Goal: Task Accomplishment & Management: Use online tool/utility

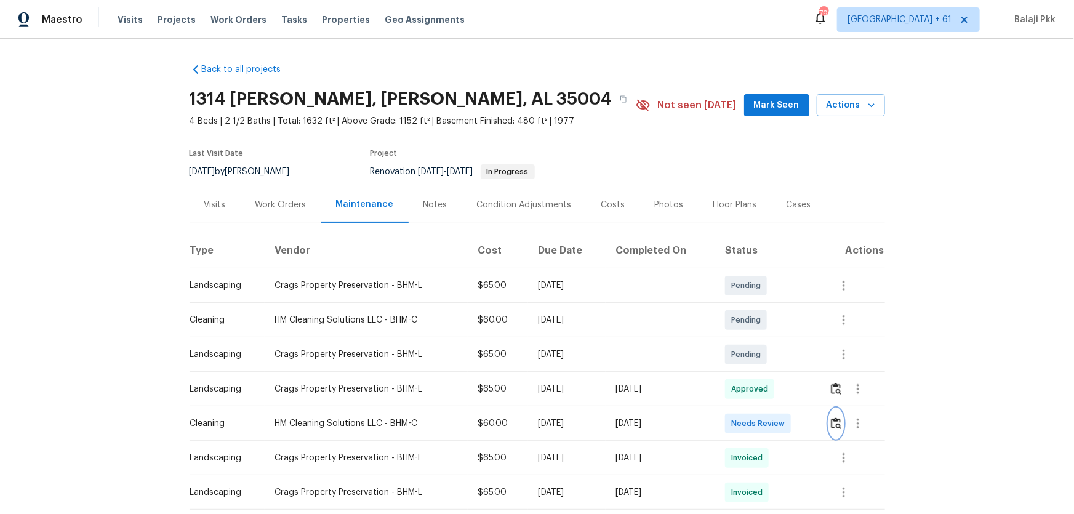
click at [764, 339] on button "button" at bounding box center [836, 424] width 14 height 30
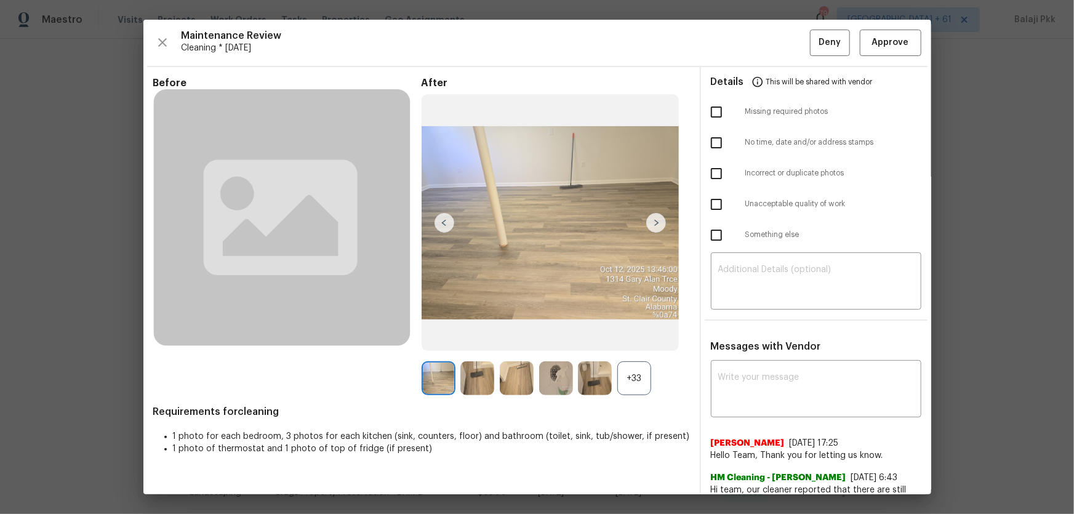
drag, startPoint x: 634, startPoint y: 371, endPoint x: 388, endPoint y: 12, distance: 435.1
click at [634, 339] on div "+33" at bounding box center [634, 378] width 34 height 34
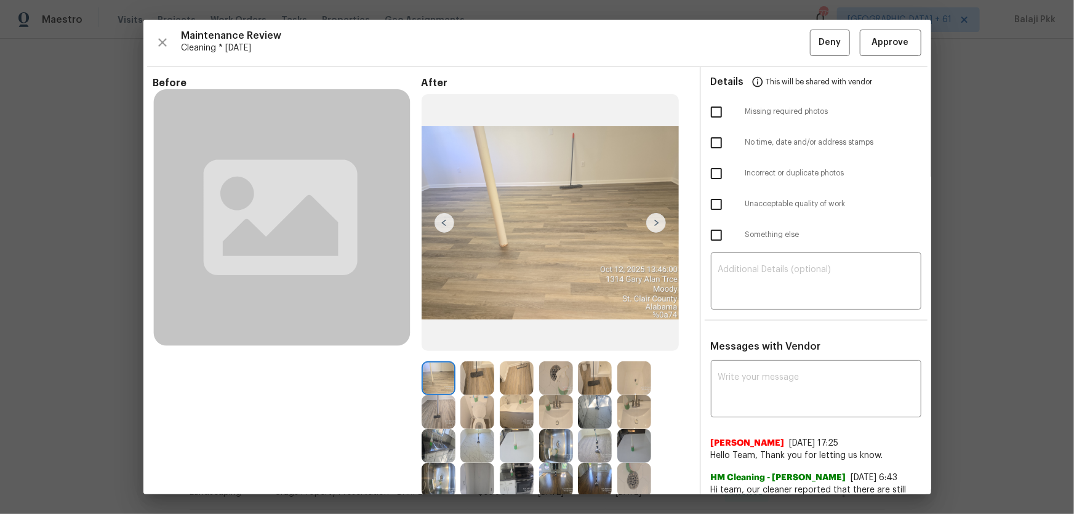
click at [714, 105] on input "checkbox" at bounding box center [716, 112] width 26 height 26
checkbox input "true"
click at [764, 257] on div "​" at bounding box center [816, 282] width 210 height 54
paste textarea "Maintenance Audit Team: Hello! Unfortunately, this Cleaning visit completed on …"
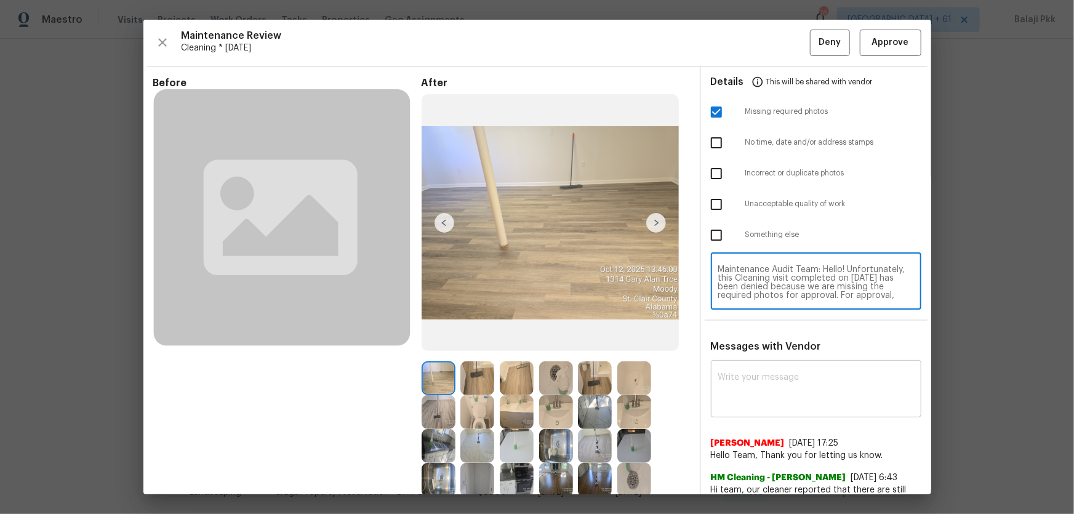
scroll to position [103, 0]
type textarea "Maintenance Audit Team: Hello! Unfortunately, this Cleaning visit completed on …"
click at [764, 339] on div "x ​" at bounding box center [816, 390] width 210 height 54
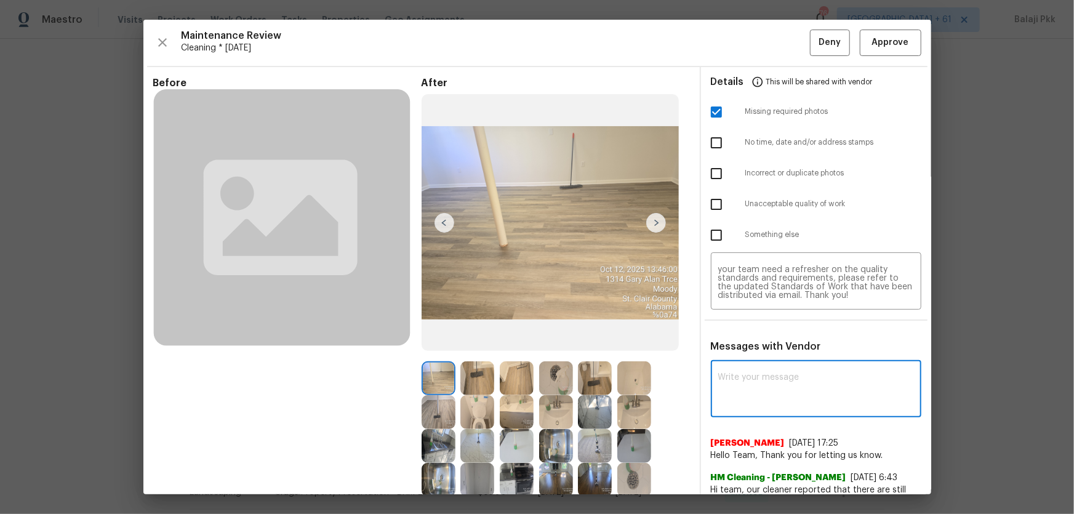
paste textarea "Maintenance Audit Team: Hello! Unfortunately, this Cleaning visit completed on …"
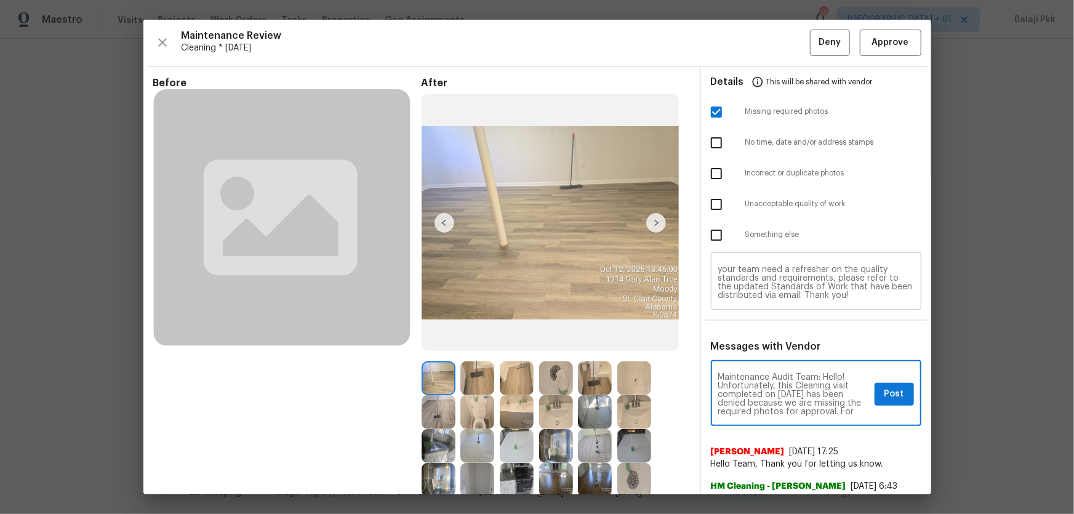
scroll to position [146, 0]
type textarea "Maintenance Audit Team: Hello! Unfortunately, this Cleaning visit completed on …"
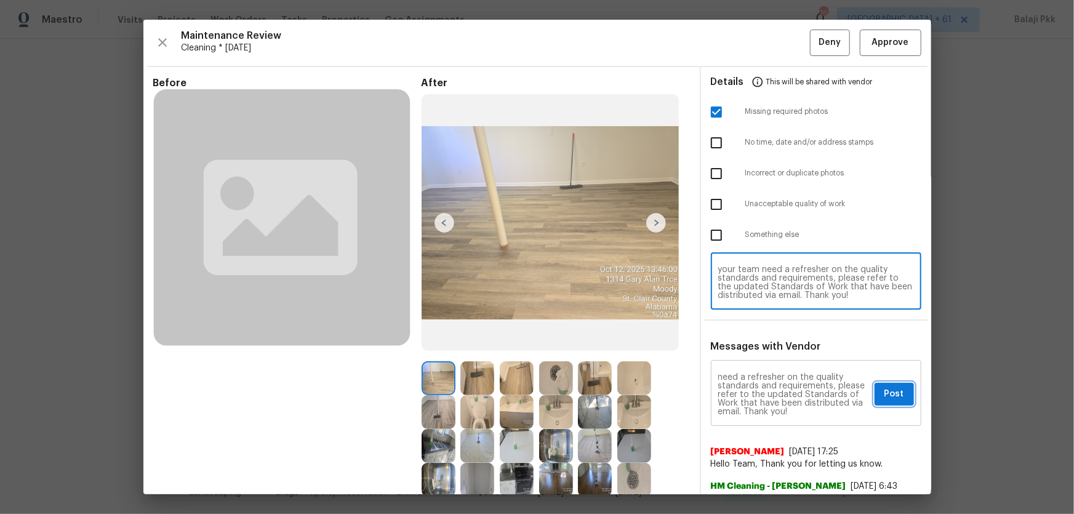
click at [764, 339] on span "Post" at bounding box center [894, 393] width 20 height 15
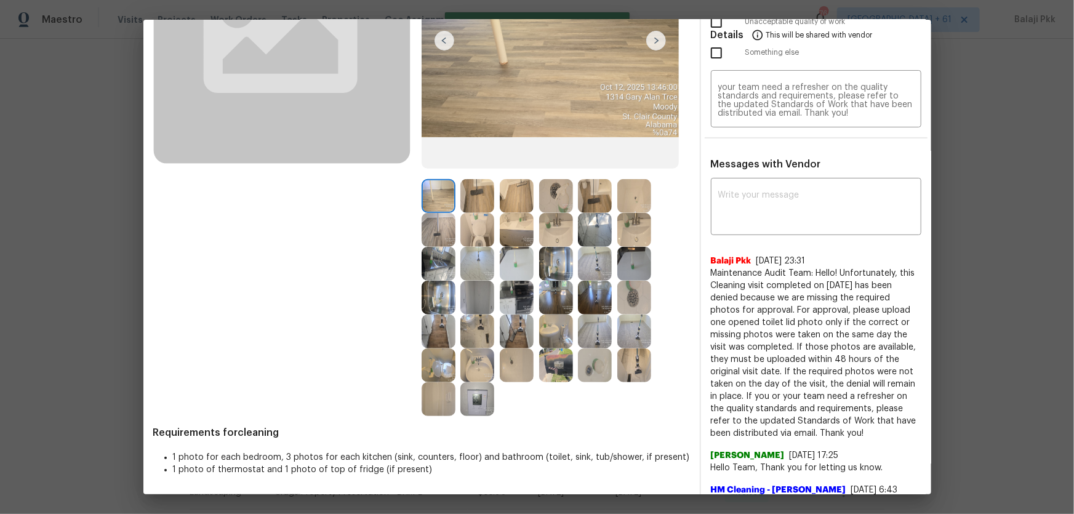
scroll to position [0, 0]
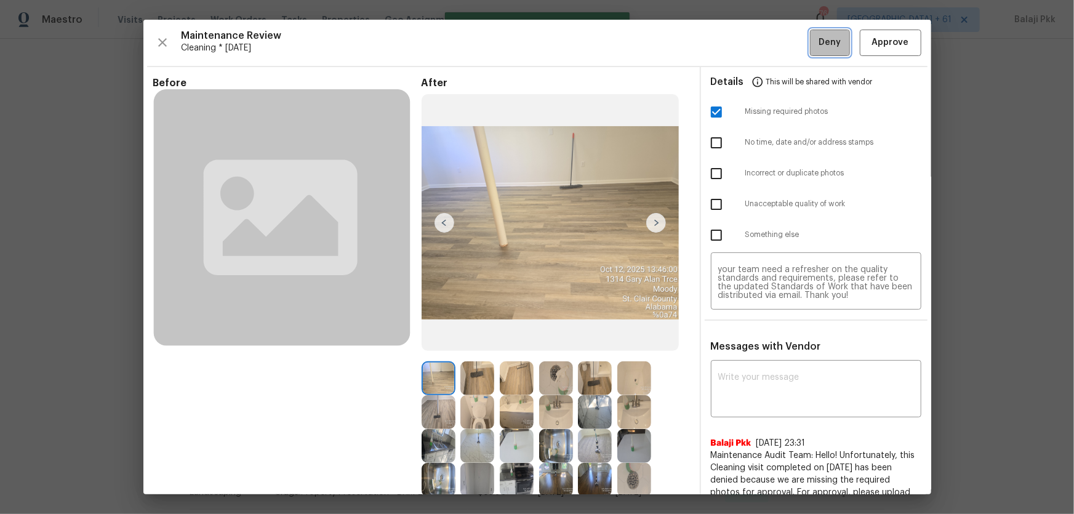
click at [764, 40] on span "Deny" at bounding box center [829, 42] width 22 height 15
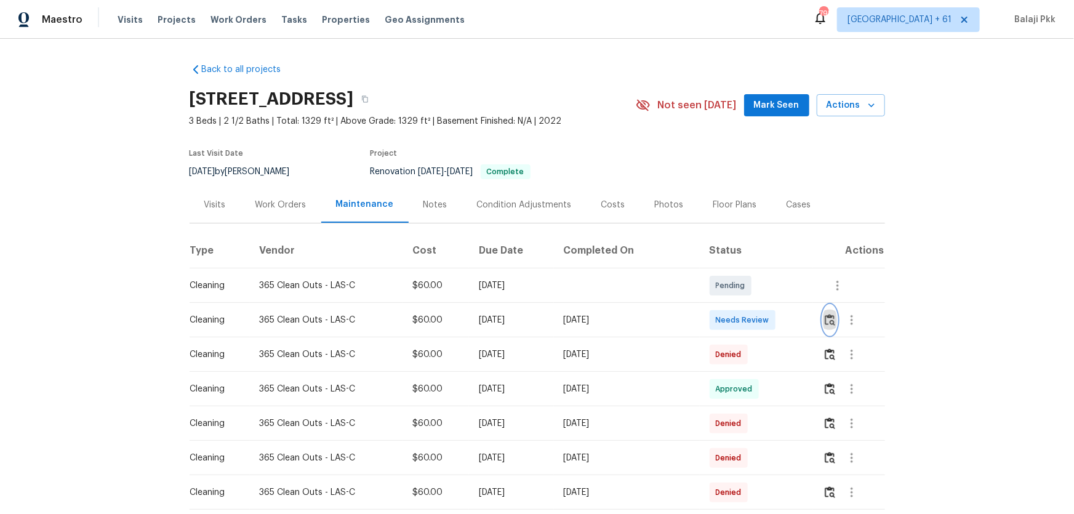
click at [764, 319] on img "button" at bounding box center [830, 320] width 10 height 12
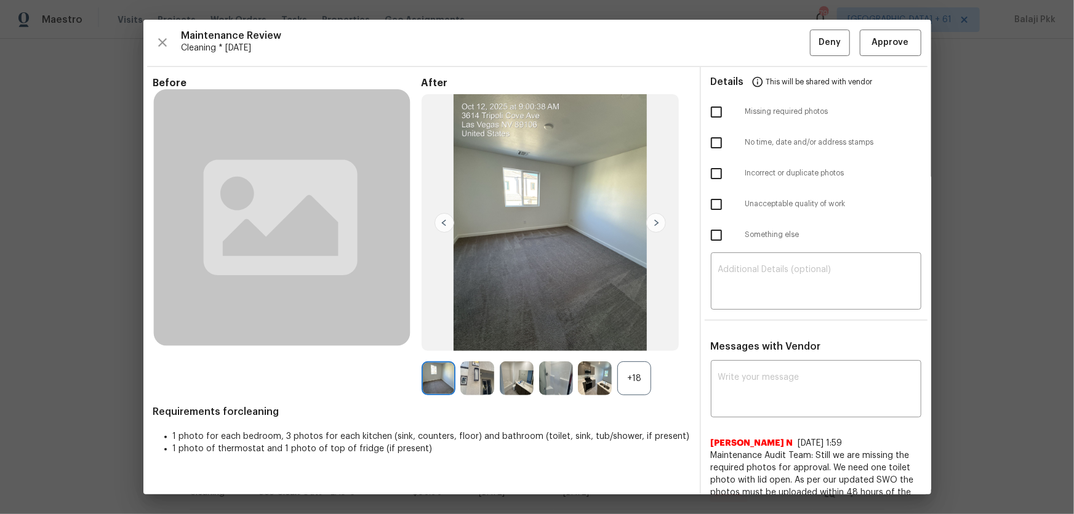
click at [639, 339] on span "Requirements for cleaning" at bounding box center [421, 412] width 537 height 12
click at [630, 339] on div "+18" at bounding box center [634, 378] width 34 height 34
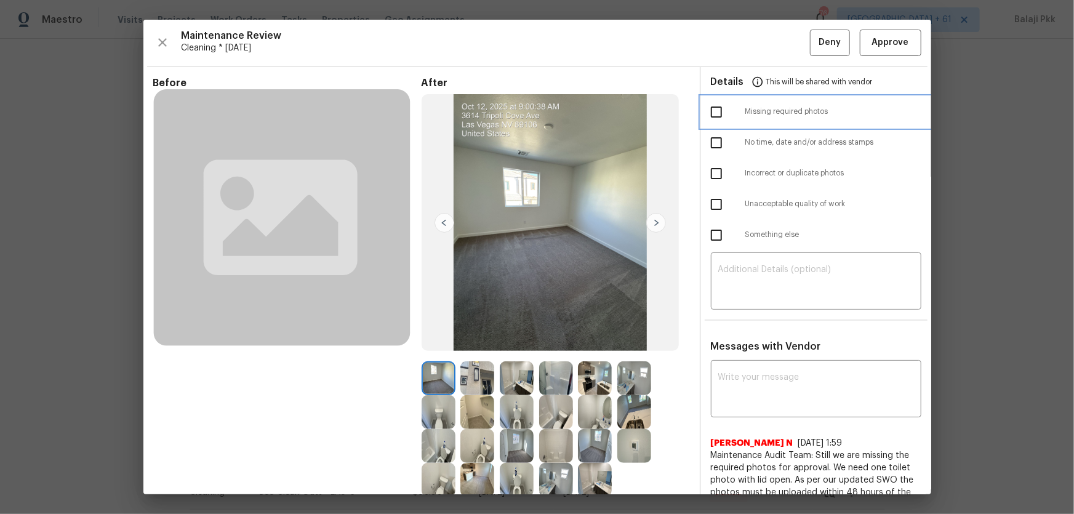
click at [759, 111] on span "Missing required photos" at bounding box center [833, 111] width 176 height 10
checkbox input "true"
click at [764, 279] on textarea at bounding box center [816, 282] width 196 height 34
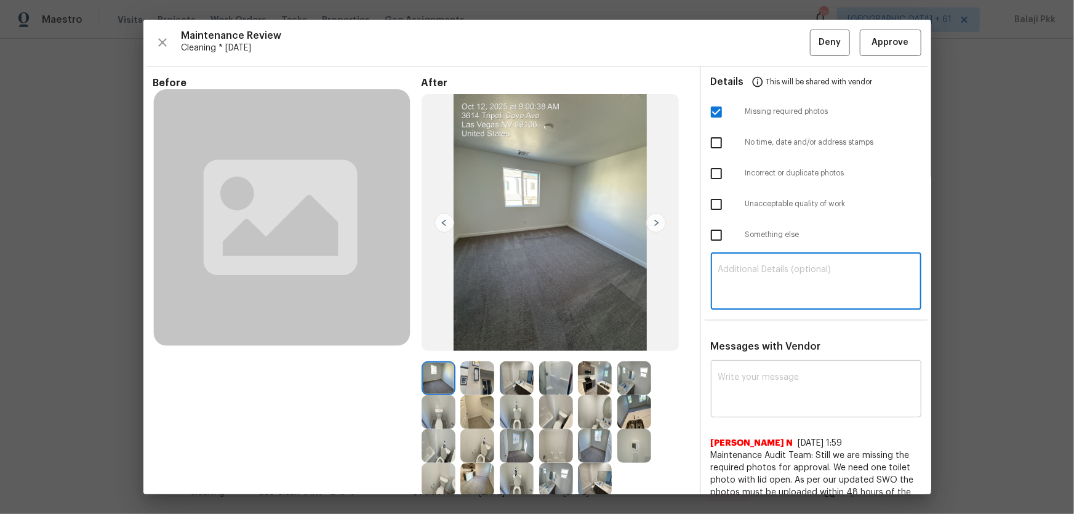
paste textarea "Maintenance Audit Team: Hello! Unfortunately, this Cleaning visit completed on …"
type textarea "Maintenance Audit Team: Hello! Unfortunately, this Cleaning visit completed on …"
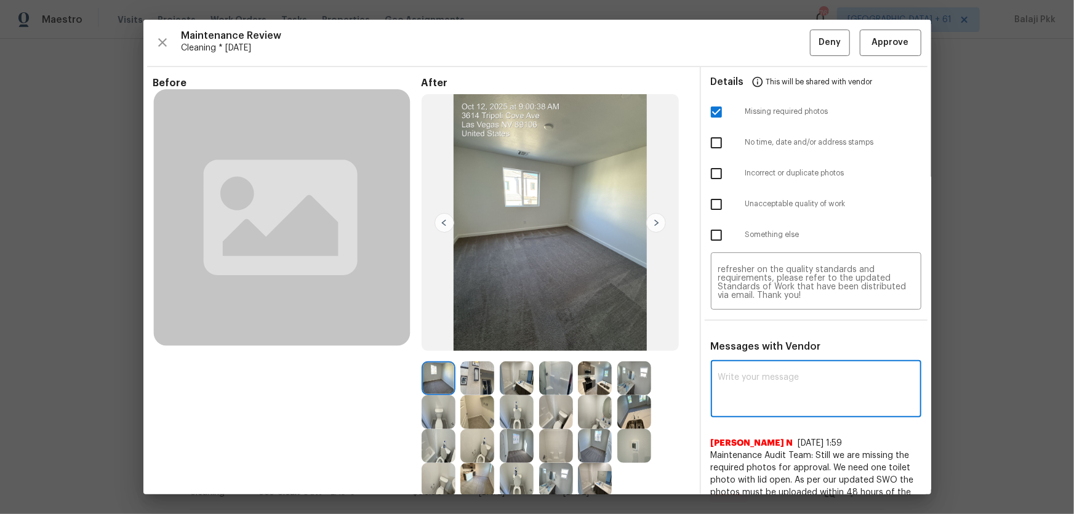
click at [764, 339] on textarea at bounding box center [816, 390] width 196 height 34
paste textarea "Maintenance Audit Team: Hello! Unfortunately, this Cleaning visit completed on …"
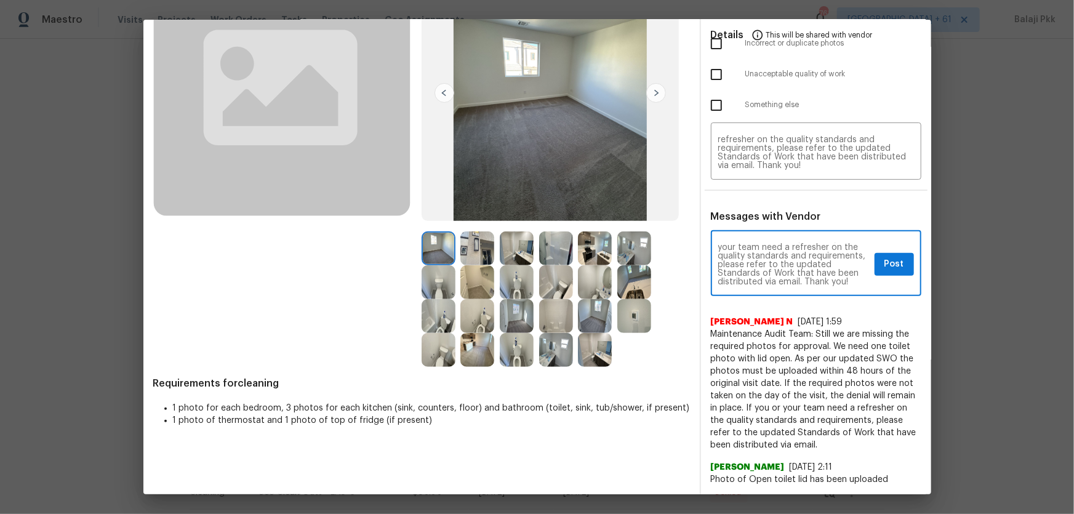
scroll to position [55, 0]
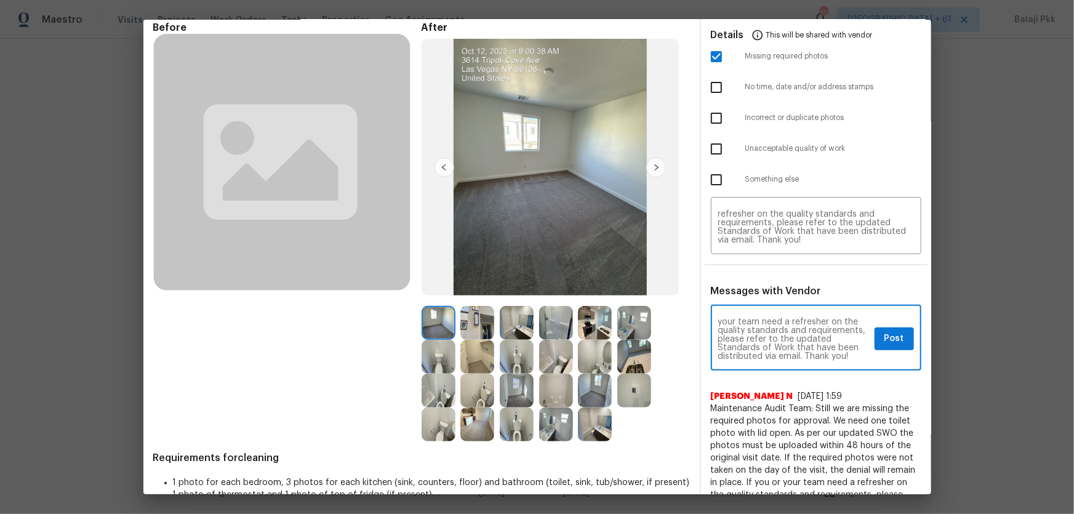
type textarea "Maintenance Audit Team: Hello! Unfortunately, this Cleaning visit completed on …"
click at [764, 334] on span "Post" at bounding box center [894, 338] width 20 height 15
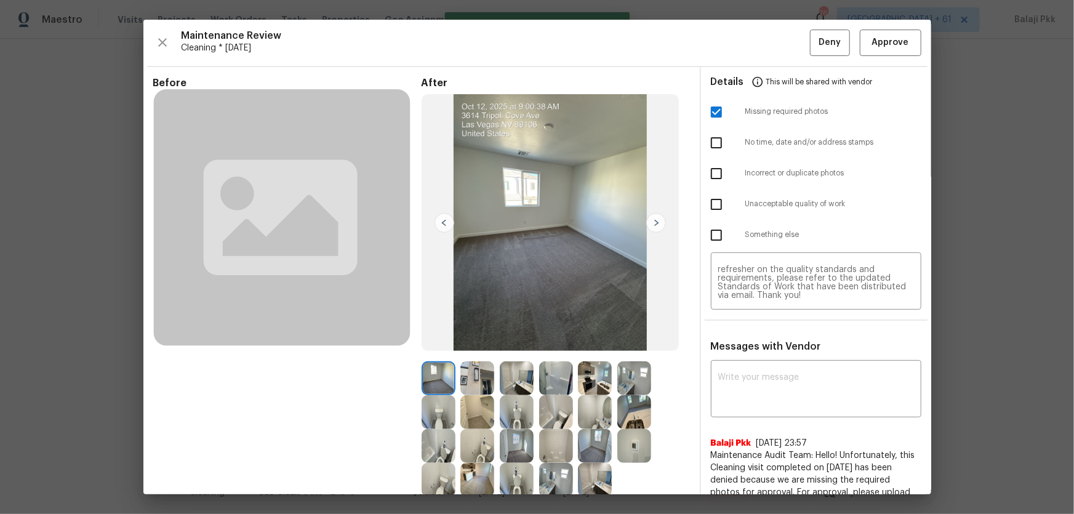
scroll to position [0, 0]
click at [764, 44] on span "Deny" at bounding box center [829, 42] width 22 height 15
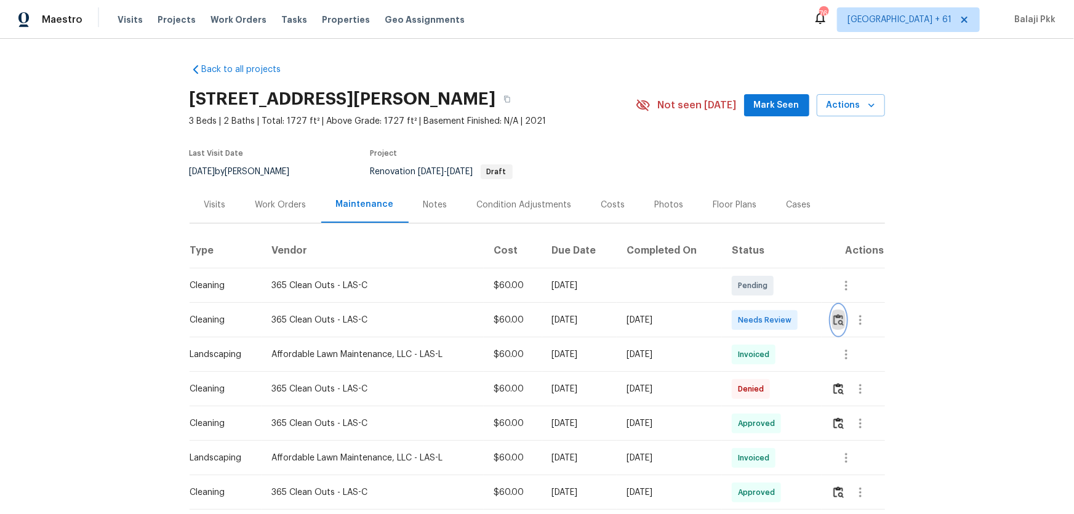
click at [764, 316] on img "button" at bounding box center [838, 320] width 10 height 12
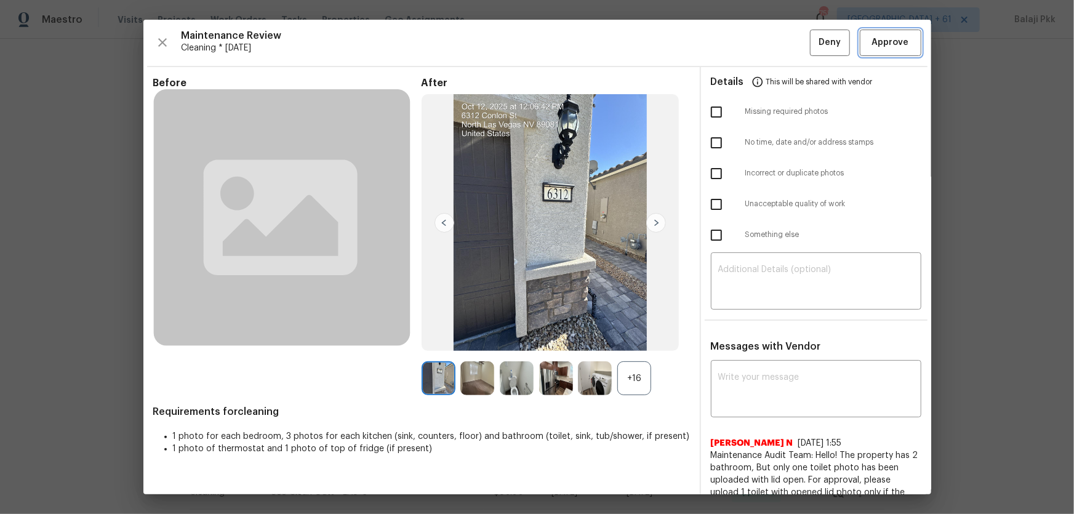
click at [764, 47] on span "Approve" at bounding box center [890, 42] width 37 height 15
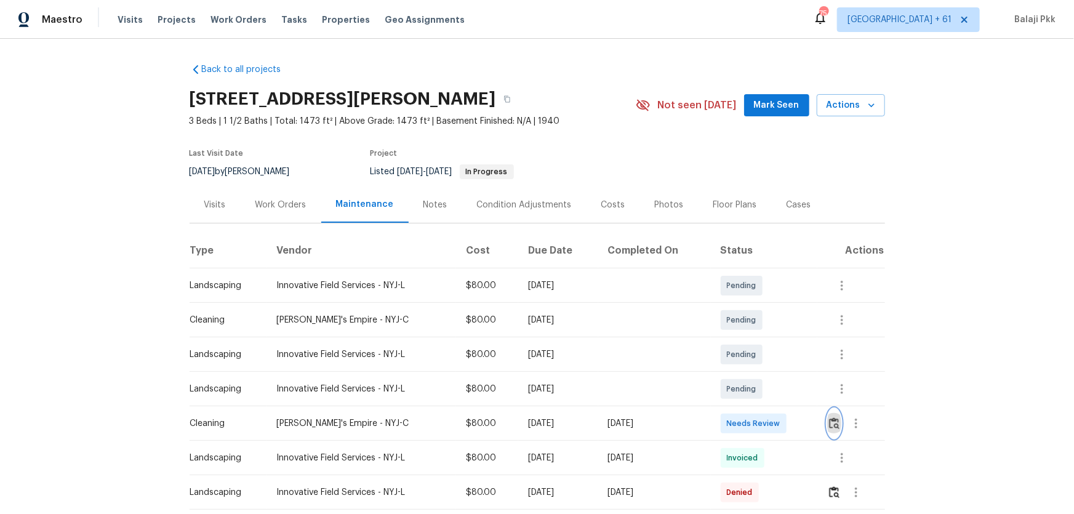
click at [764, 339] on img "button" at bounding box center [834, 423] width 10 height 12
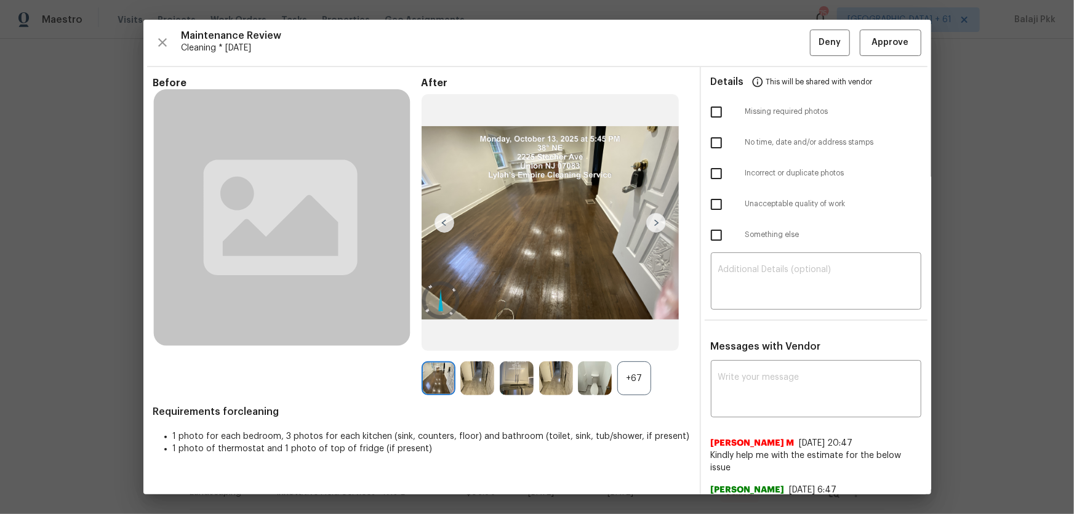
click at [646, 339] on div "+67" at bounding box center [634, 378] width 34 height 34
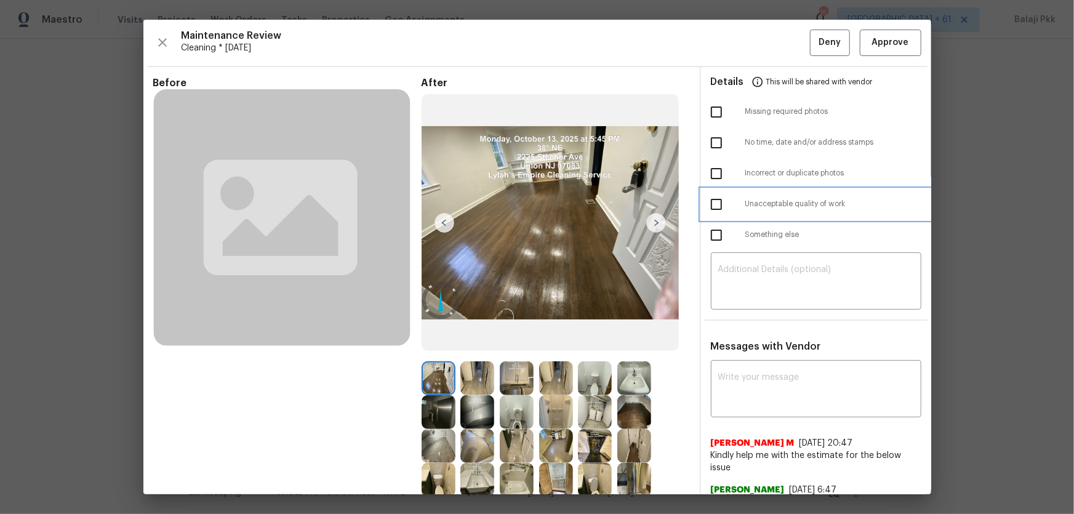
click at [751, 205] on span "Unacceptable quality of work" at bounding box center [833, 204] width 176 height 10
checkbox input "true"
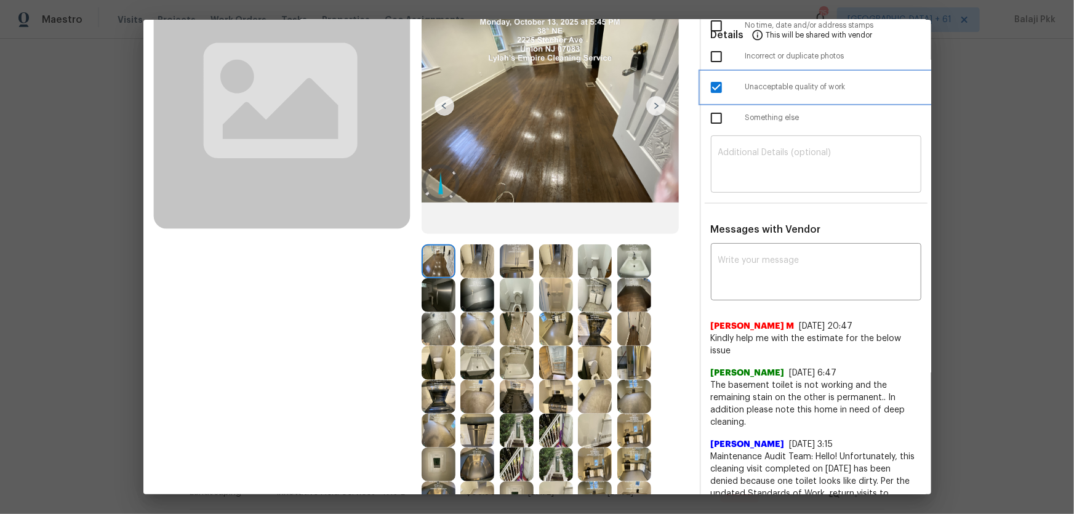
scroll to position [111, 0]
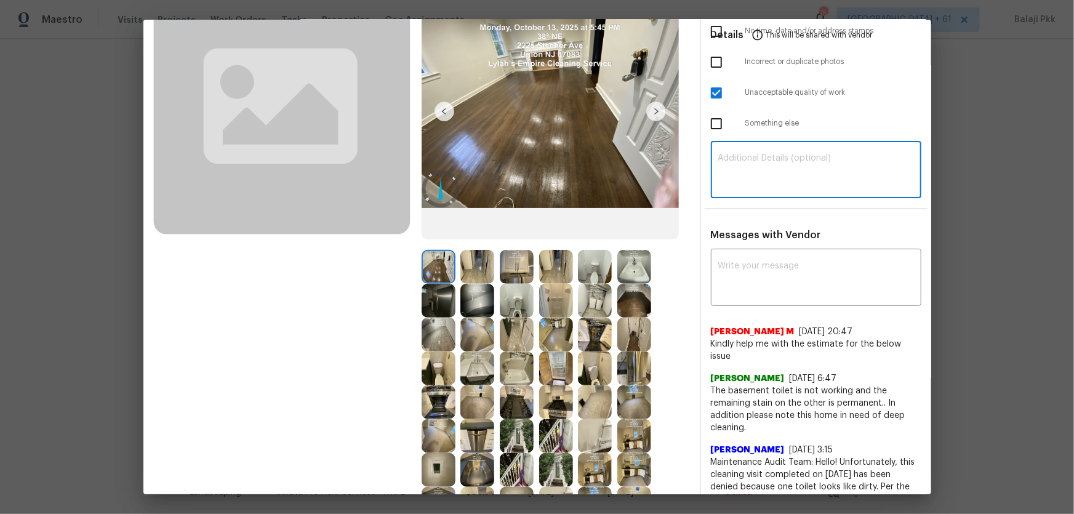
click at [764, 172] on textarea at bounding box center [816, 171] width 196 height 34
paste textarea "Maintenance Audit Team: Hello! Unfortunately, this Cleaning visit completed on …"
type textarea "Maintenance Audit Team: Hello! Unfortunately, this Cleaning visit completed on …"
click at [762, 262] on textarea at bounding box center [816, 279] width 196 height 34
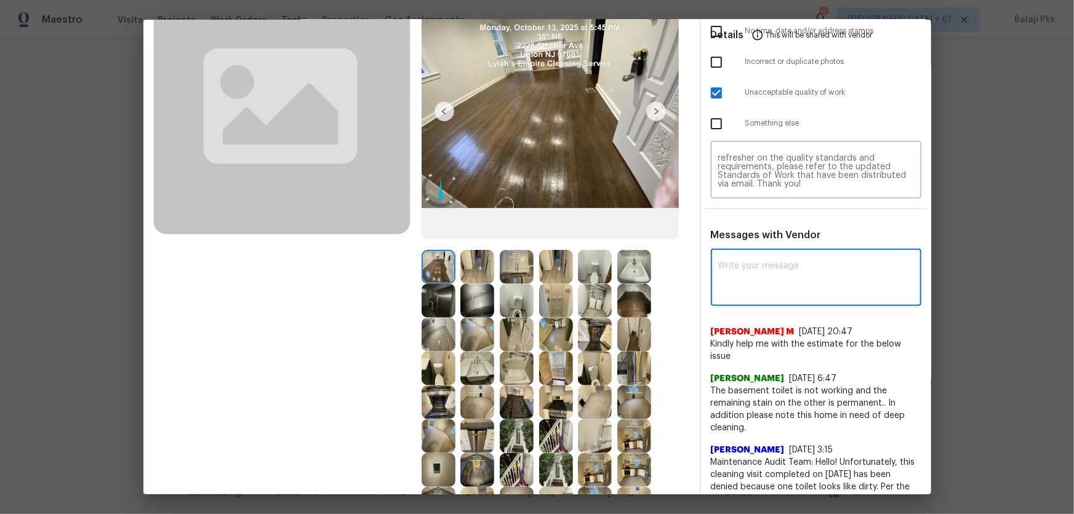
paste textarea "Maintenance Audit Team: Hello! Unfortunately, this Cleaning visit completed on …"
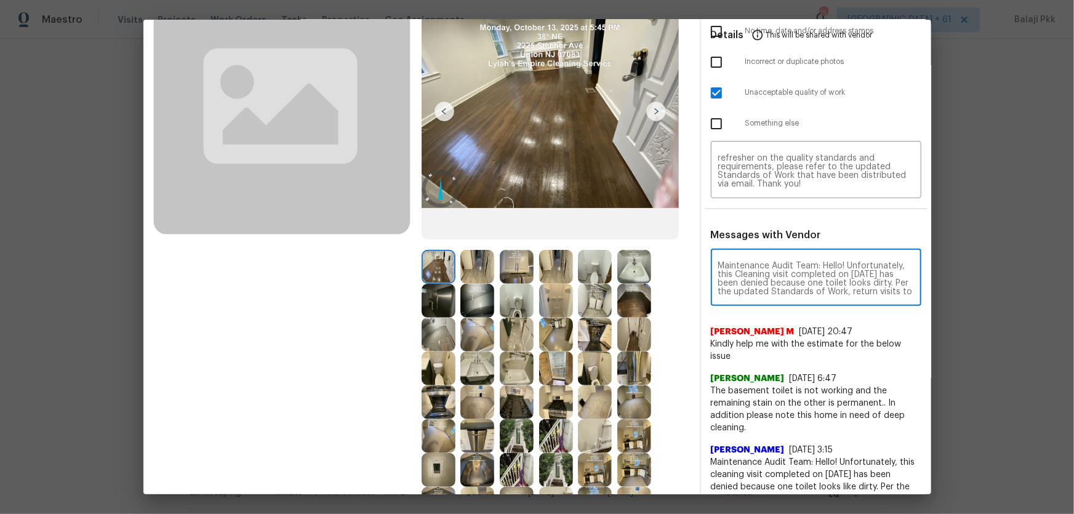
scroll to position [129, 0]
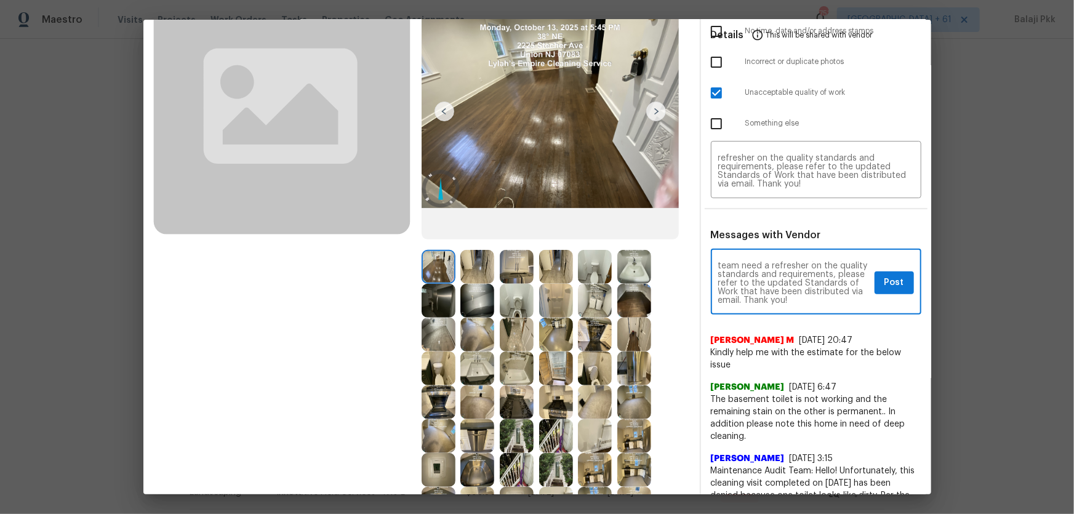
type textarea "Maintenance Audit Team: Hello! Unfortunately, this Cleaning visit completed on …"
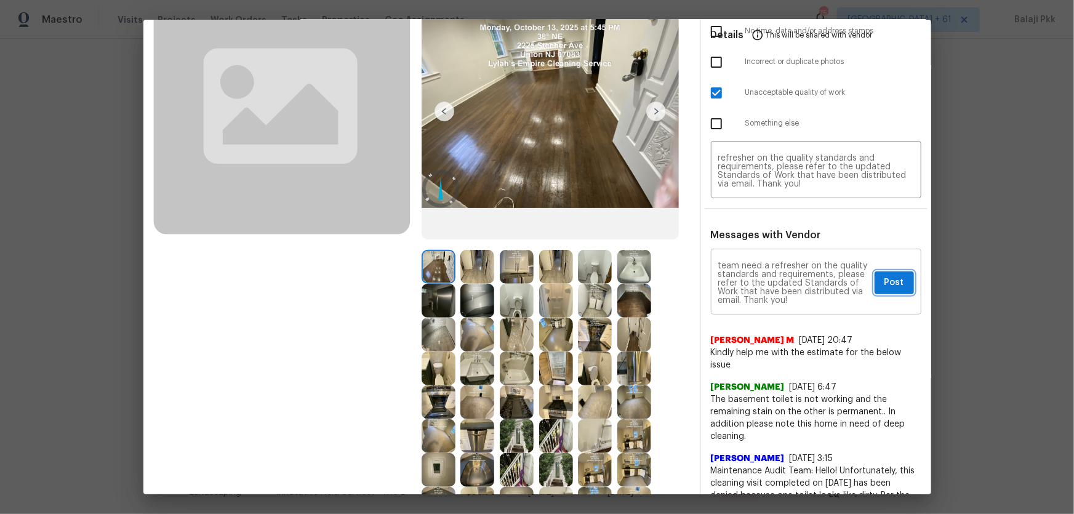
click at [764, 286] on span "Post" at bounding box center [894, 282] width 20 height 15
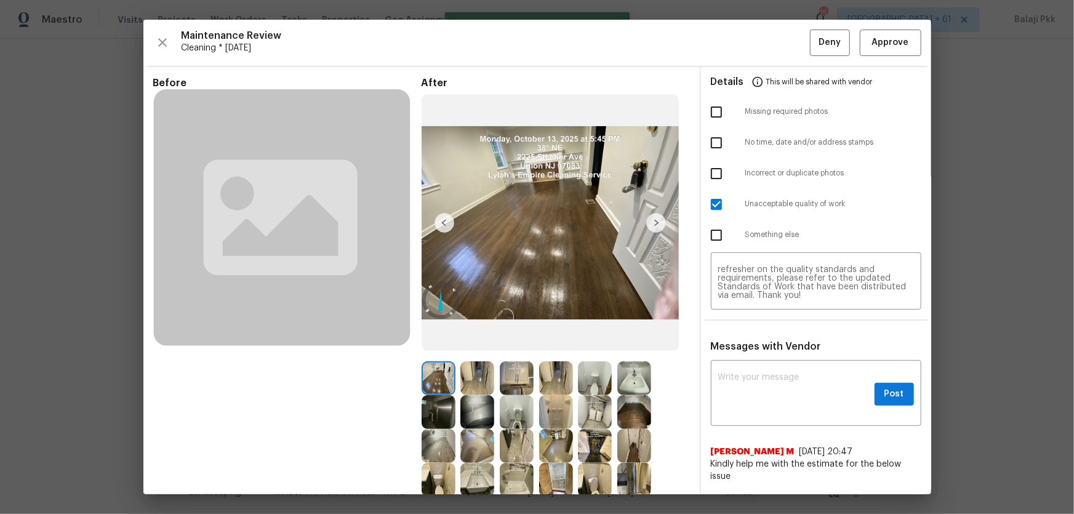
scroll to position [0, 0]
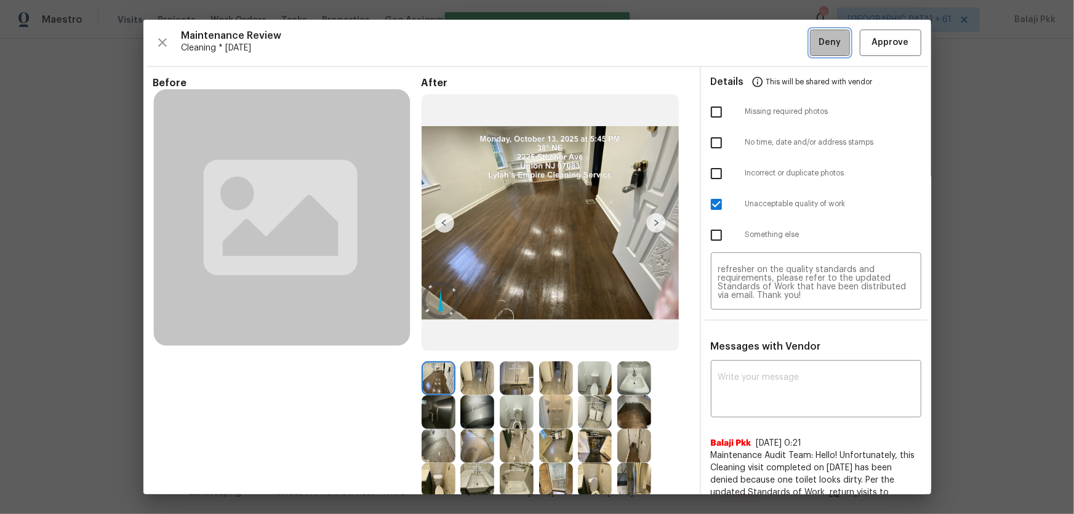
click at [764, 38] on span "Deny" at bounding box center [829, 42] width 22 height 15
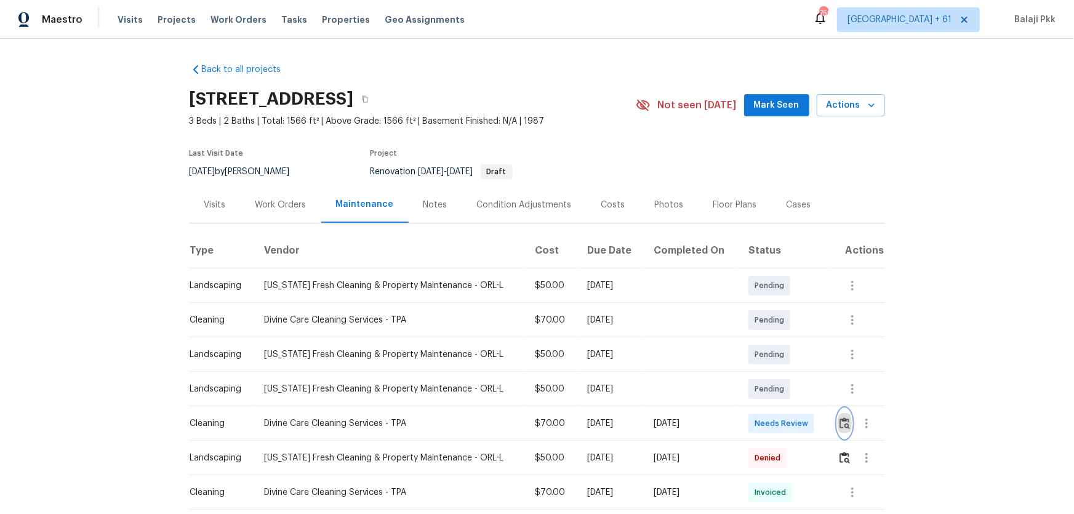
click at [764, 339] on img "button" at bounding box center [844, 423] width 10 height 12
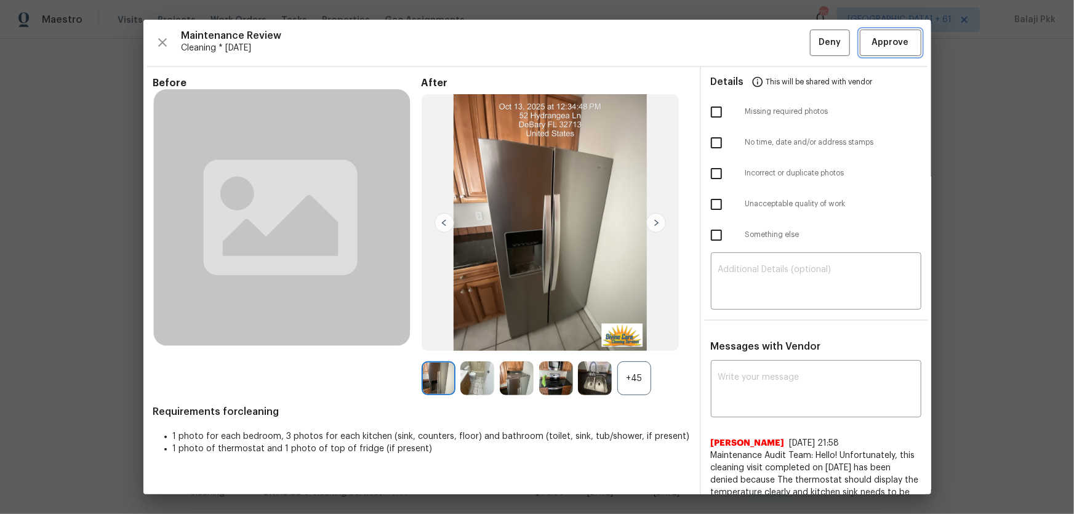
click at [764, 44] on span "Approve" at bounding box center [890, 42] width 37 height 15
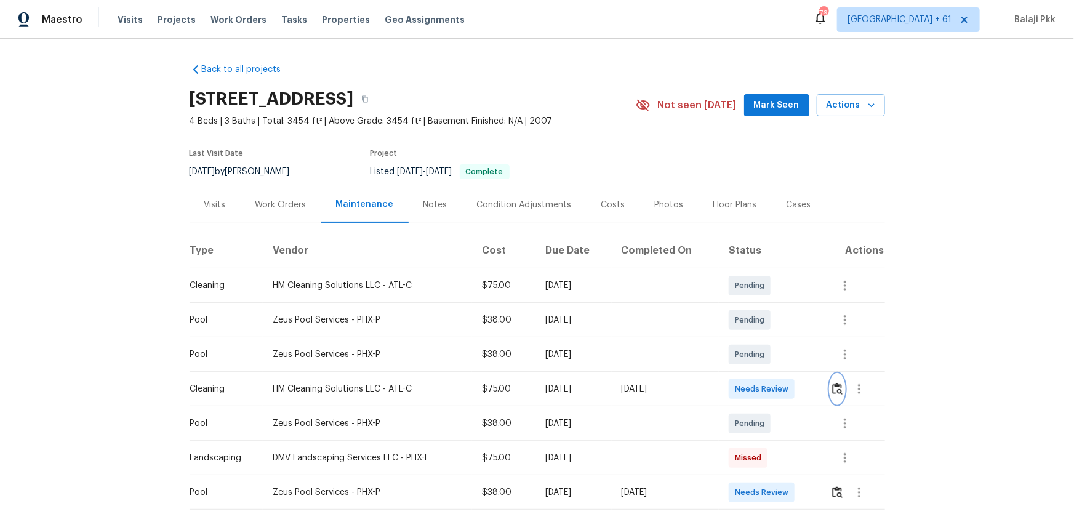
click at [764, 339] on img "button" at bounding box center [837, 389] width 10 height 12
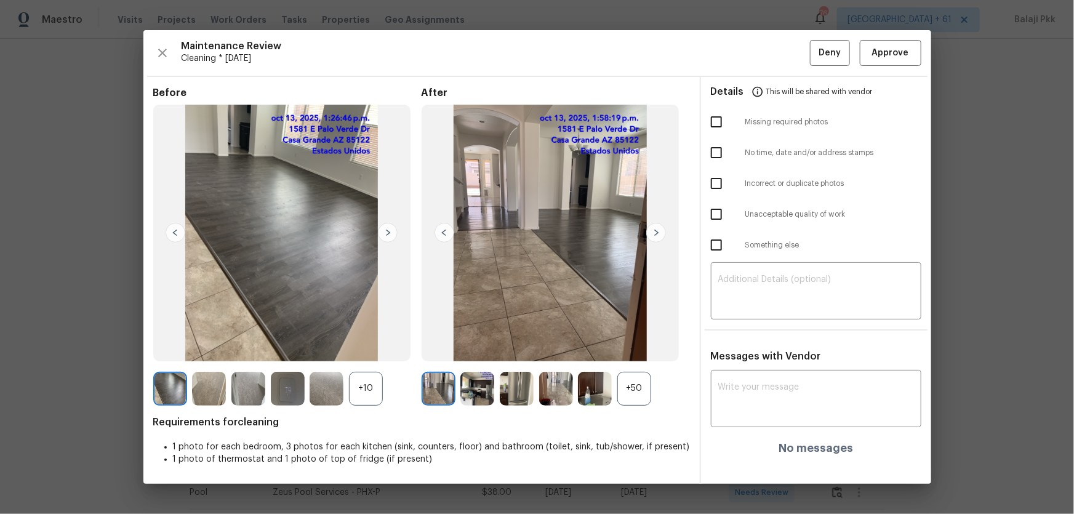
click at [643, 339] on div "+50" at bounding box center [634, 389] width 34 height 34
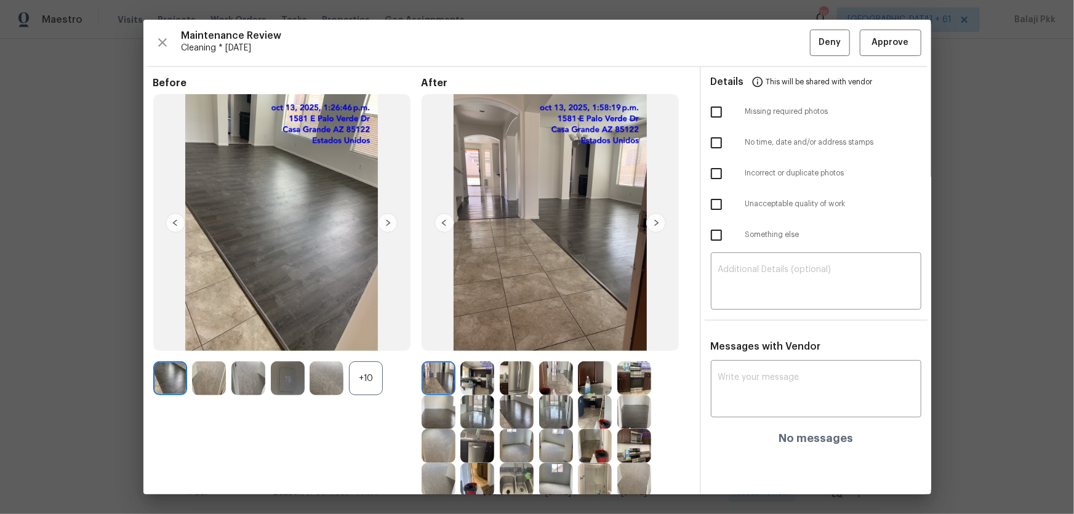
drag, startPoint x: 374, startPoint y: 381, endPoint x: 354, endPoint y: 279, distance: 104.0
click at [374, 339] on div "+10" at bounding box center [366, 378] width 34 height 34
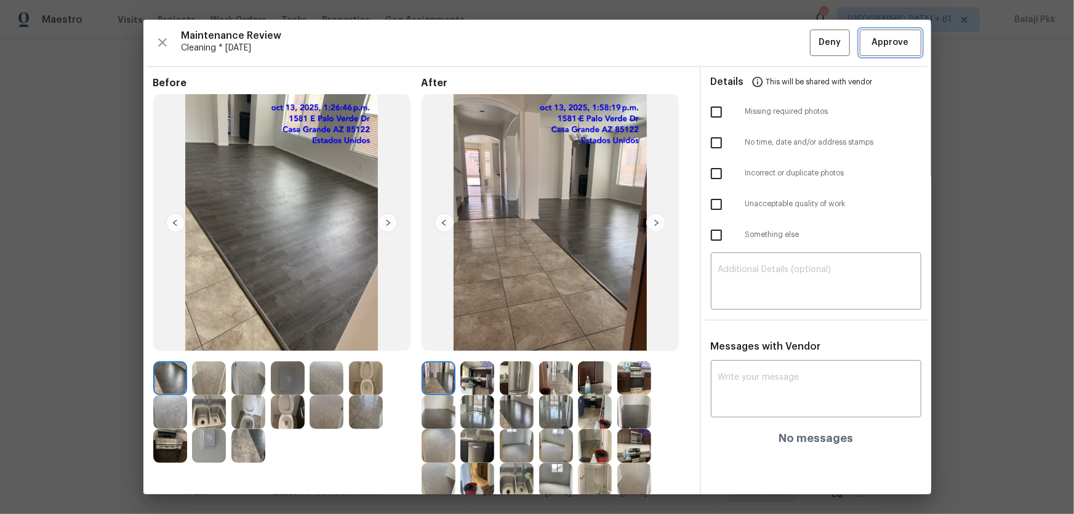
click at [764, 46] on span "Approve" at bounding box center [890, 42] width 37 height 15
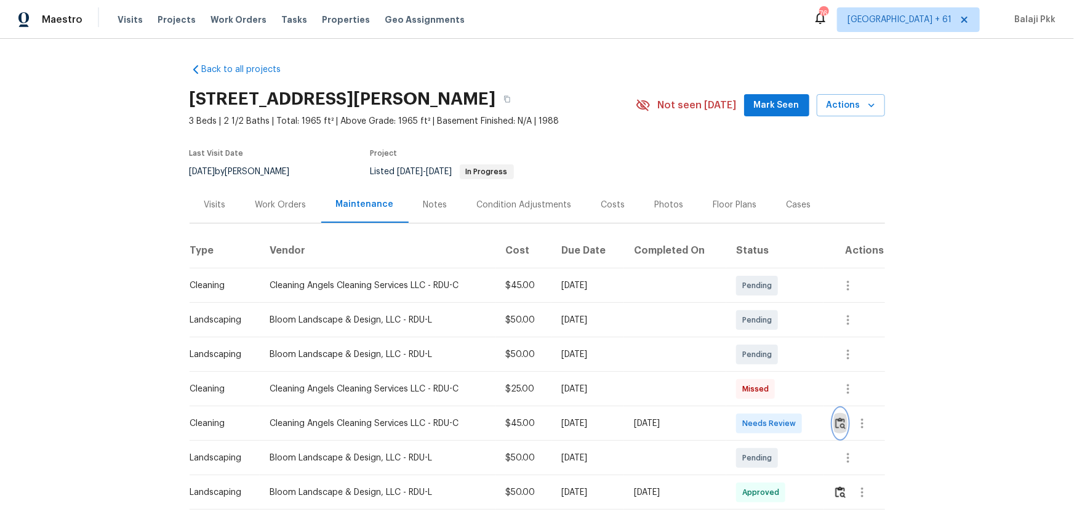
click at [764, 339] on img "button" at bounding box center [840, 423] width 10 height 12
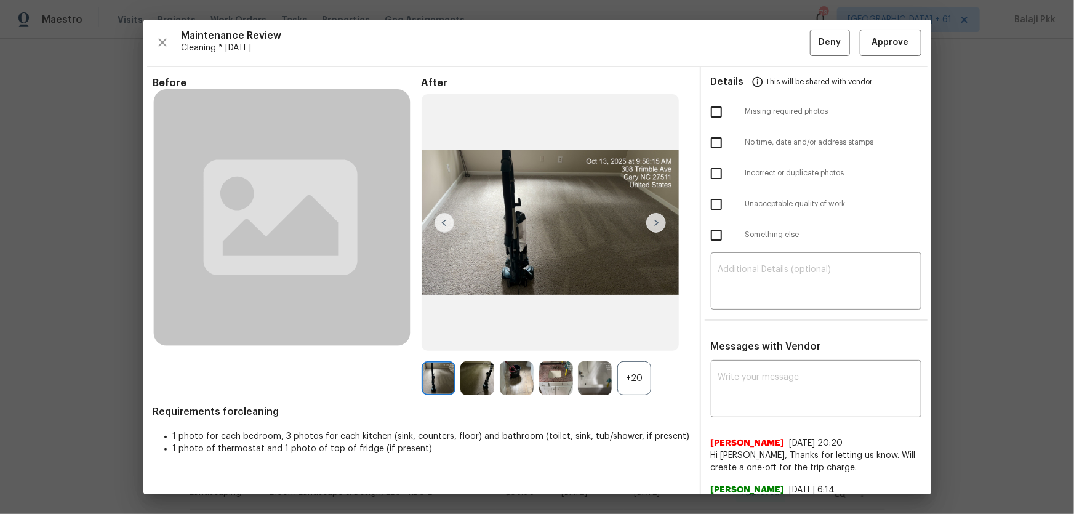
click at [633, 339] on div "+20" at bounding box center [634, 378] width 34 height 34
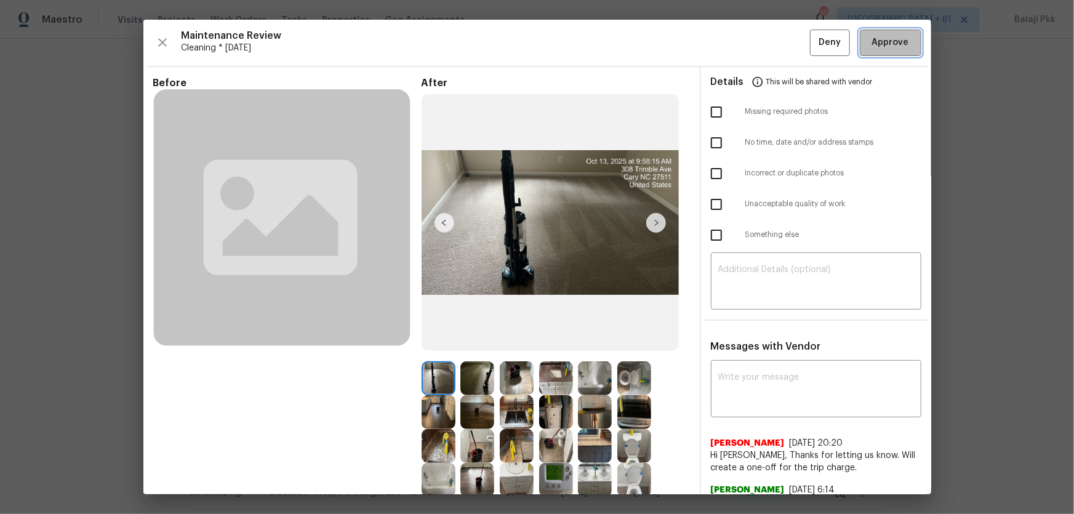
click at [764, 43] on span "Approve" at bounding box center [890, 42] width 37 height 15
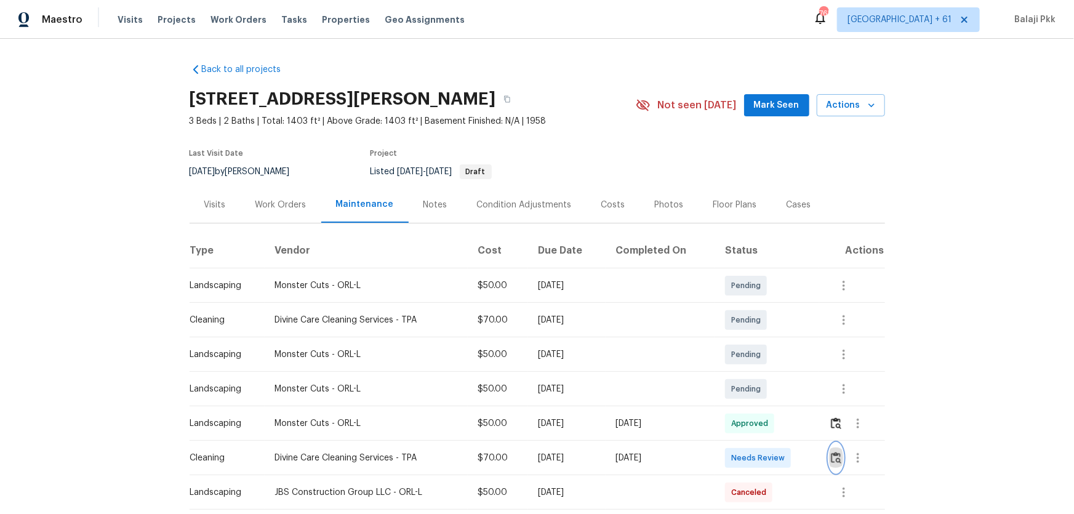
click at [764, 339] on img "button" at bounding box center [836, 458] width 10 height 12
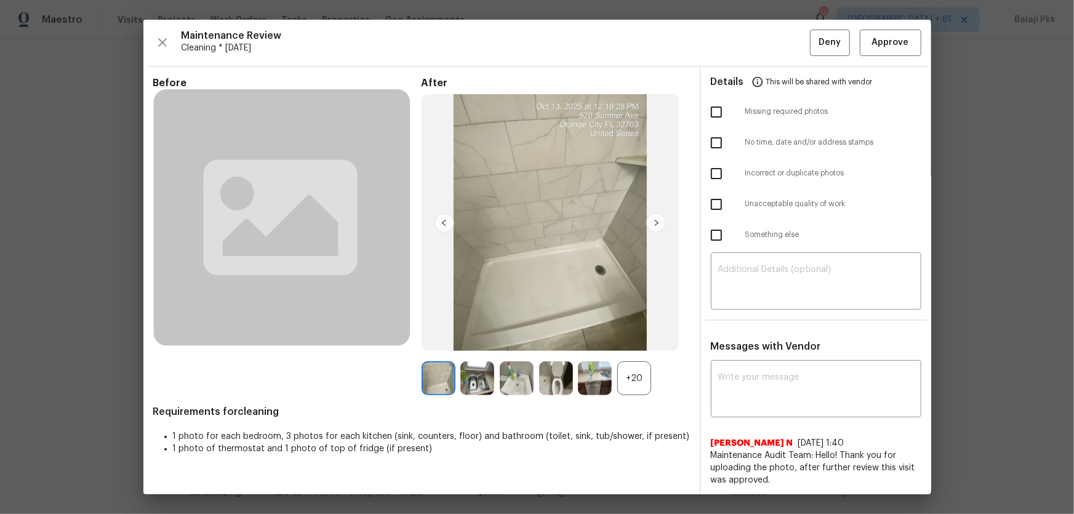
click at [640, 339] on div "Before After +20 Requirements for cleaning 1 photo for each bedroom, 3 photos f…" at bounding box center [421, 413] width 537 height 673
click at [637, 339] on div "+20" at bounding box center [634, 378] width 34 height 34
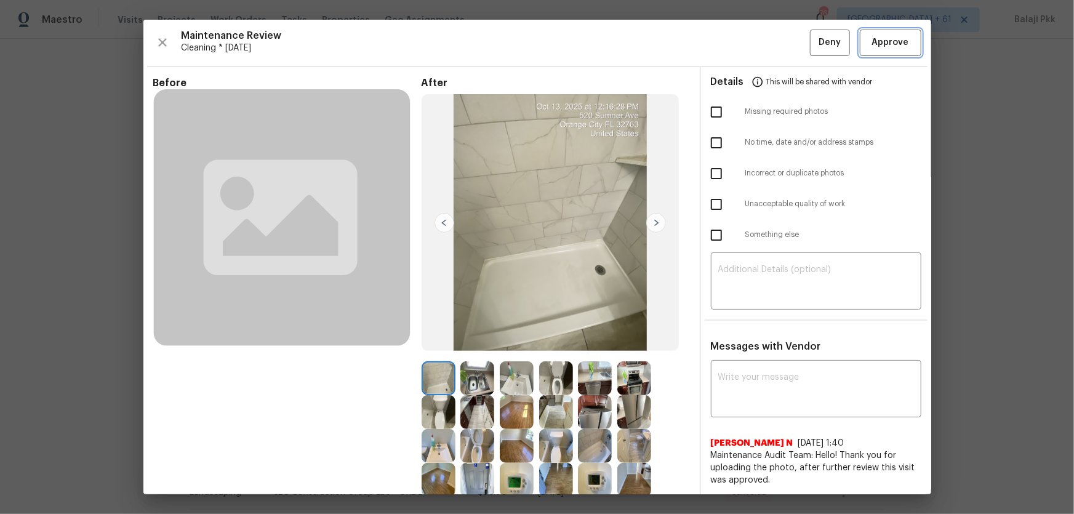
click at [764, 32] on button "Approve" at bounding box center [891, 43] width 62 height 26
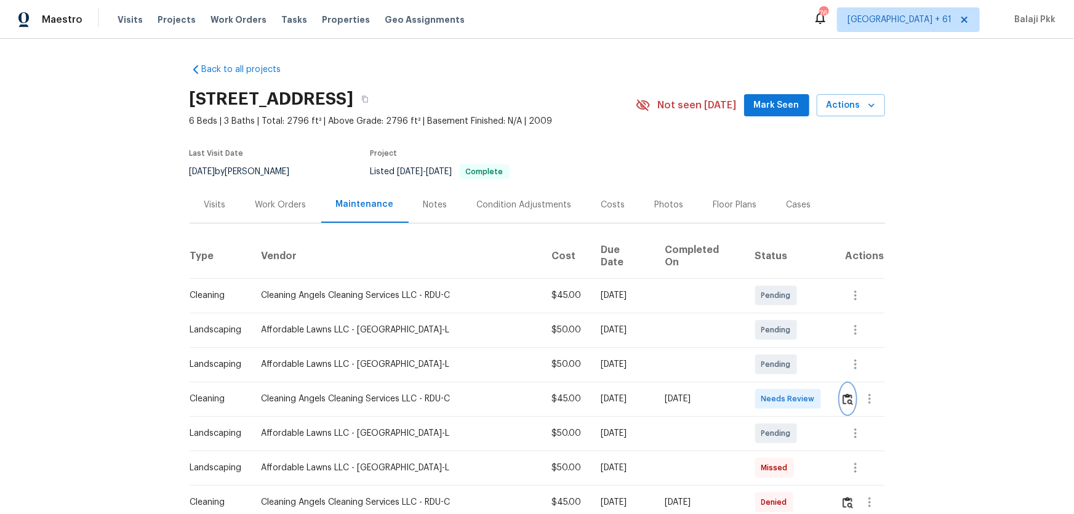
click at [764, 339] on img "button" at bounding box center [847, 399] width 10 height 12
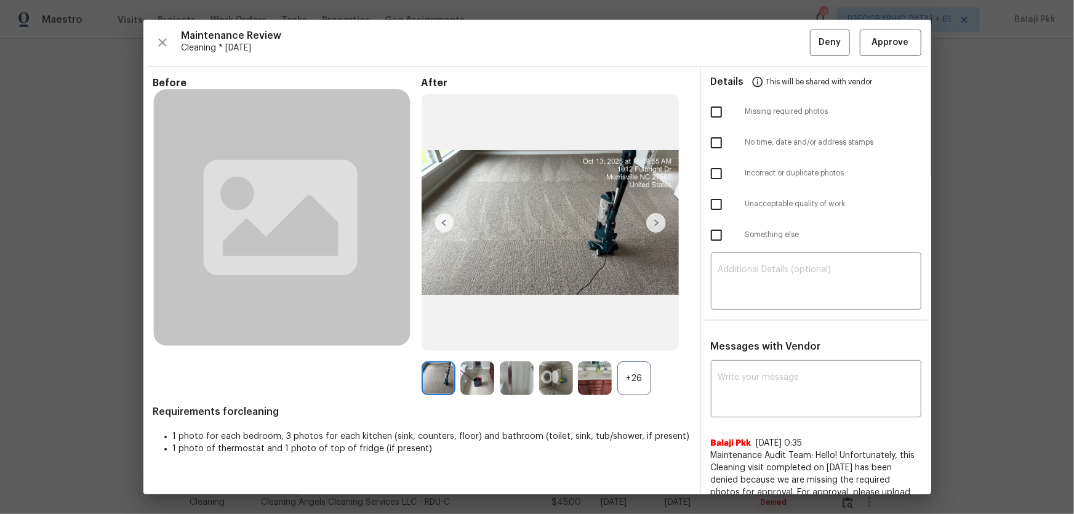
click at [627, 339] on div "+26" at bounding box center [634, 378] width 34 height 34
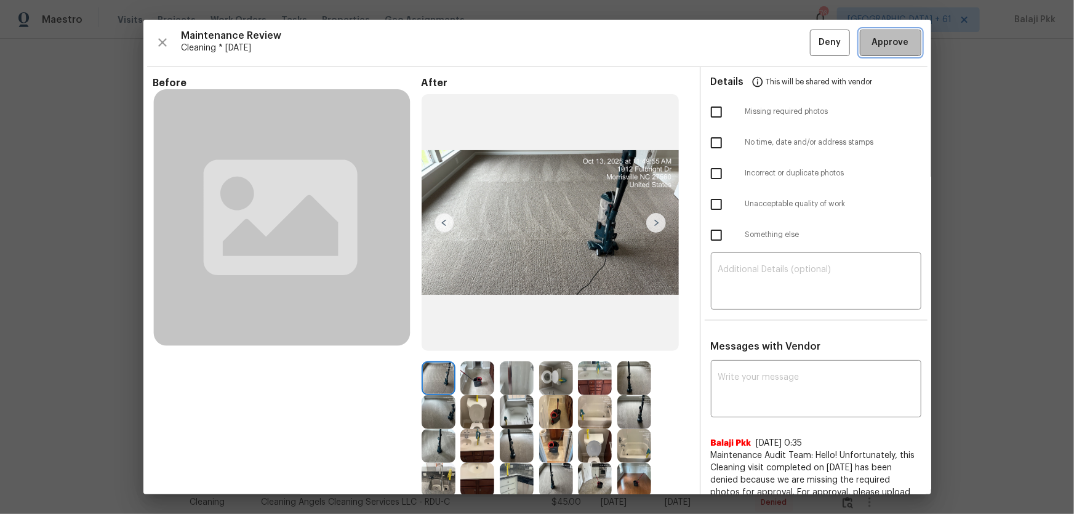
click at [764, 43] on button "Approve" at bounding box center [891, 43] width 62 height 26
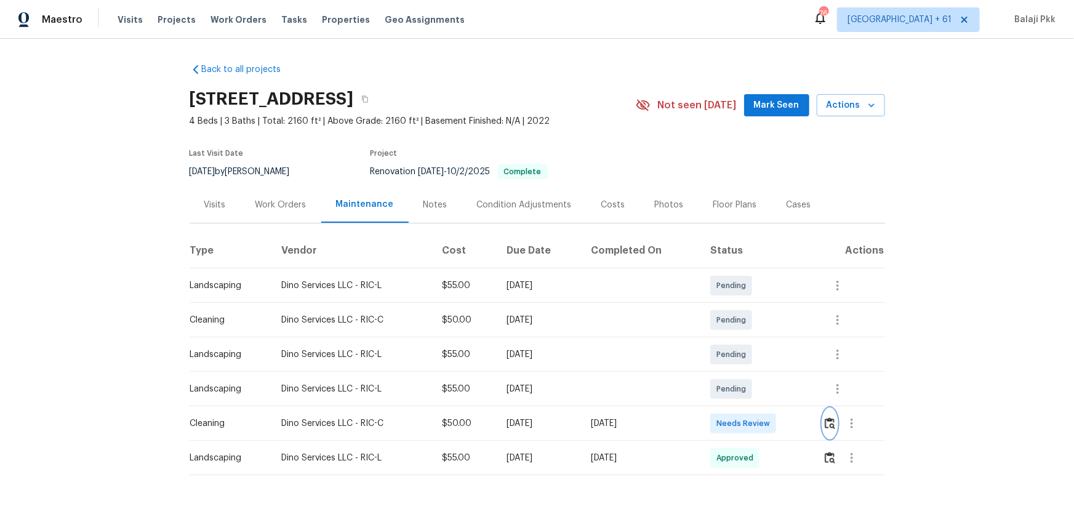
click at [764, 339] on img "button" at bounding box center [830, 423] width 10 height 12
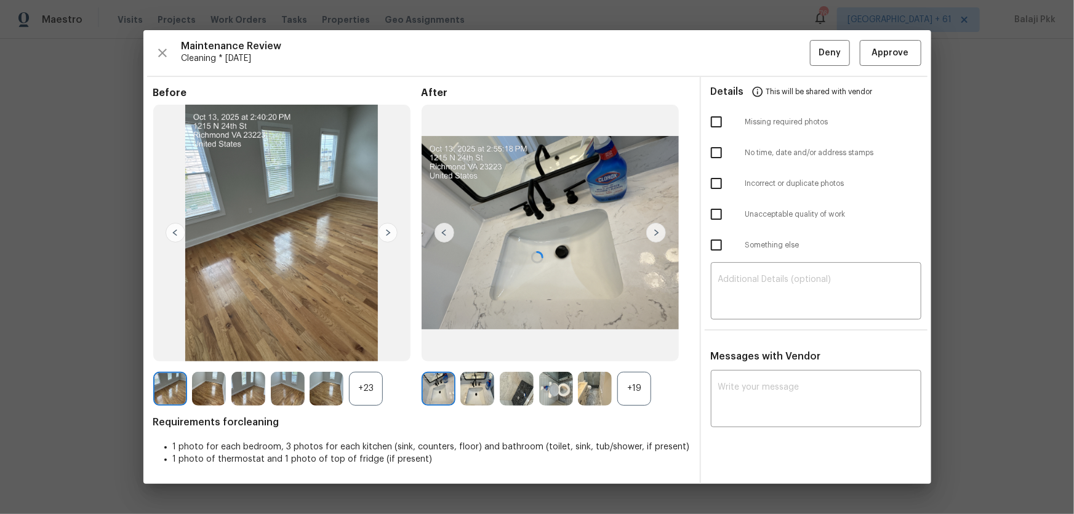
click at [649, 339] on div "+19" at bounding box center [634, 389] width 34 height 34
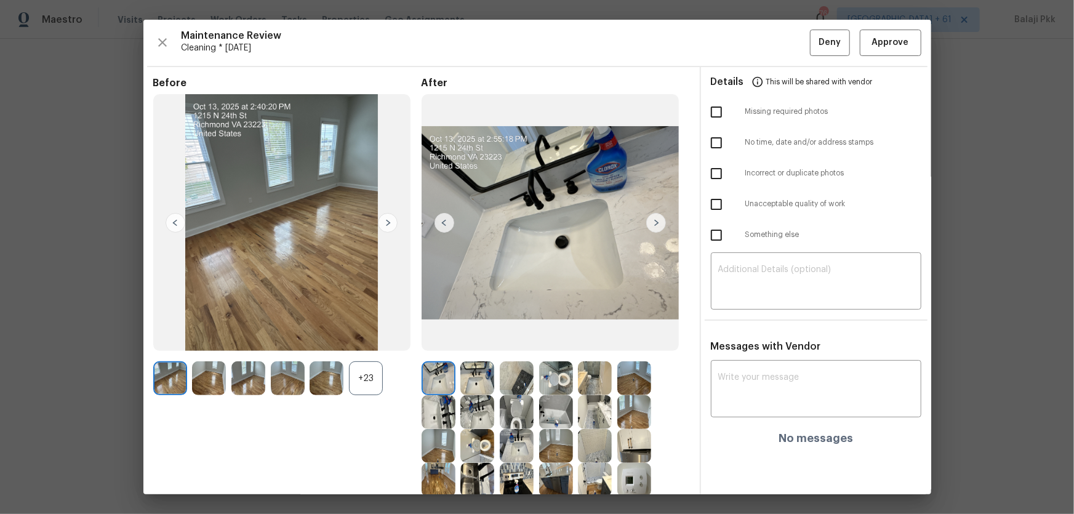
click at [357, 339] on img at bounding box center [282, 222] width 258 height 257
click at [374, 339] on div "+23" at bounding box center [366, 378] width 34 height 34
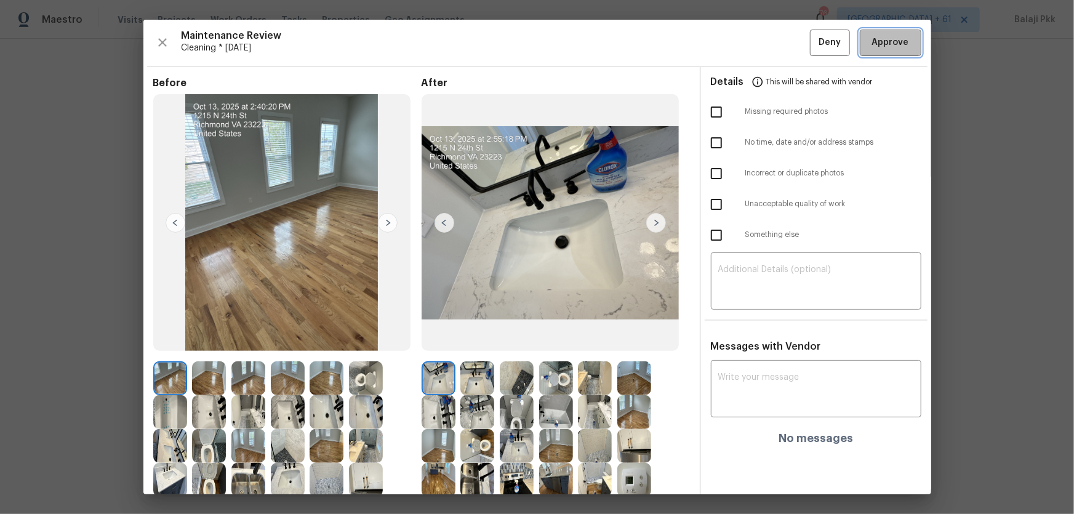
click at [764, 31] on button "Approve" at bounding box center [891, 43] width 62 height 26
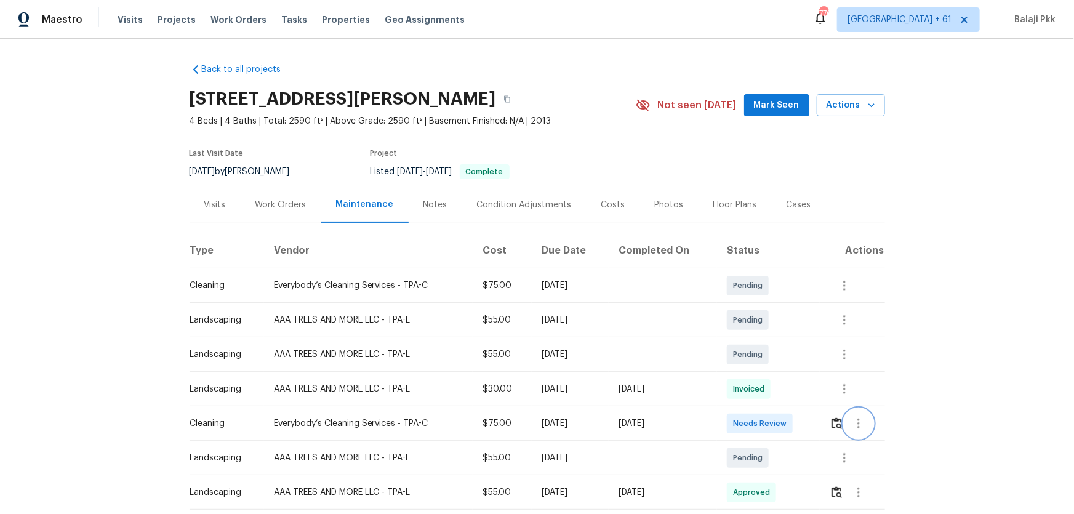
click at [764, 339] on button "button" at bounding box center [859, 424] width 30 height 30
click at [764, 339] on div at bounding box center [537, 257] width 1074 height 514
click at [764, 339] on img "button" at bounding box center [836, 423] width 10 height 12
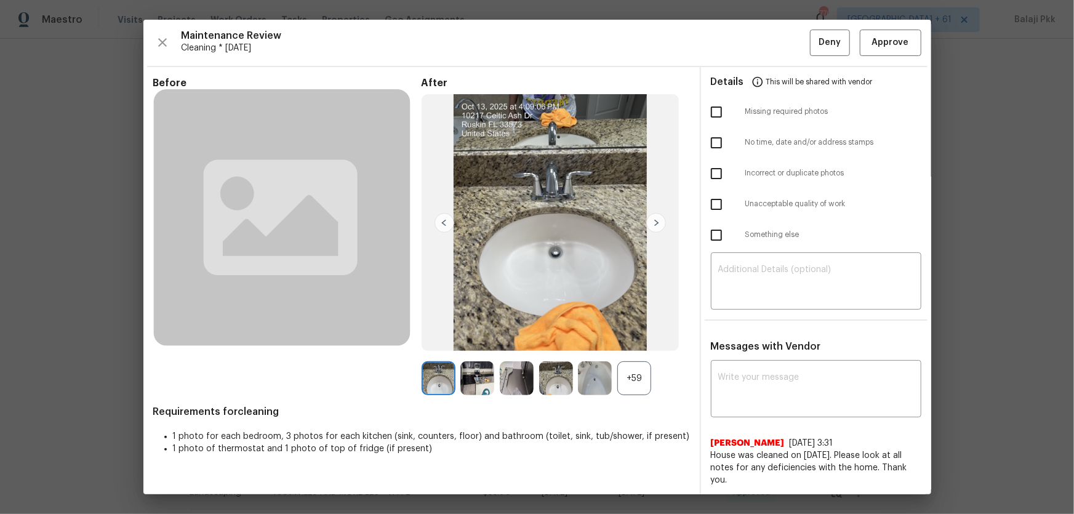
click at [629, 339] on div "+59" at bounding box center [634, 378] width 34 height 34
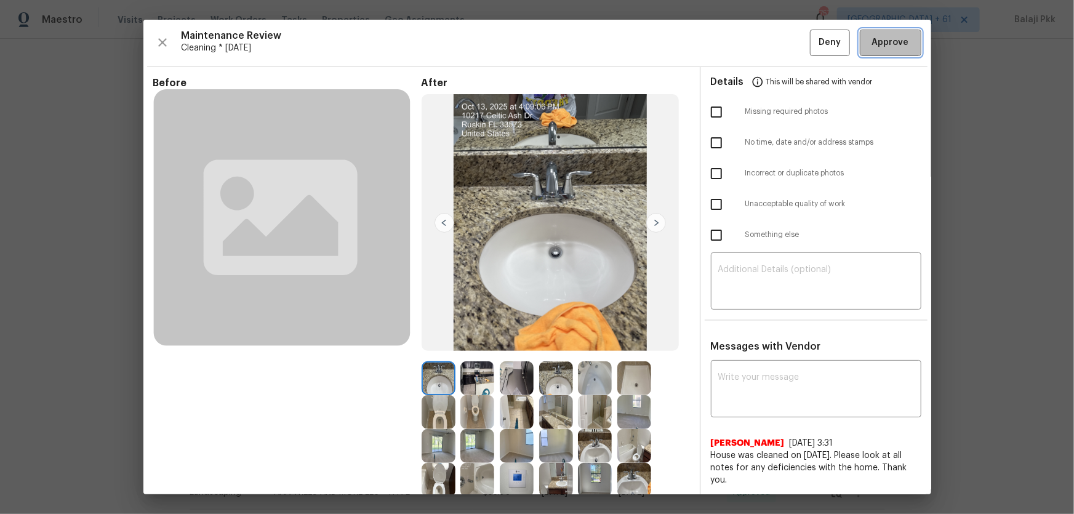
drag, startPoint x: 886, startPoint y: 39, endPoint x: 746, endPoint y: 10, distance: 142.7
click at [764, 39] on span "Approve" at bounding box center [890, 42] width 37 height 15
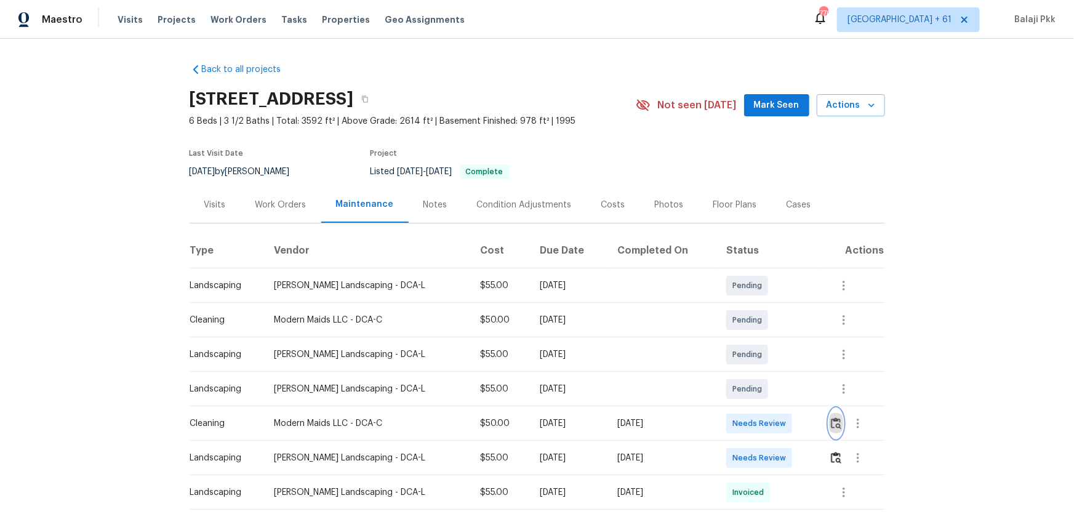
click at [764, 339] on img "button" at bounding box center [836, 423] width 10 height 12
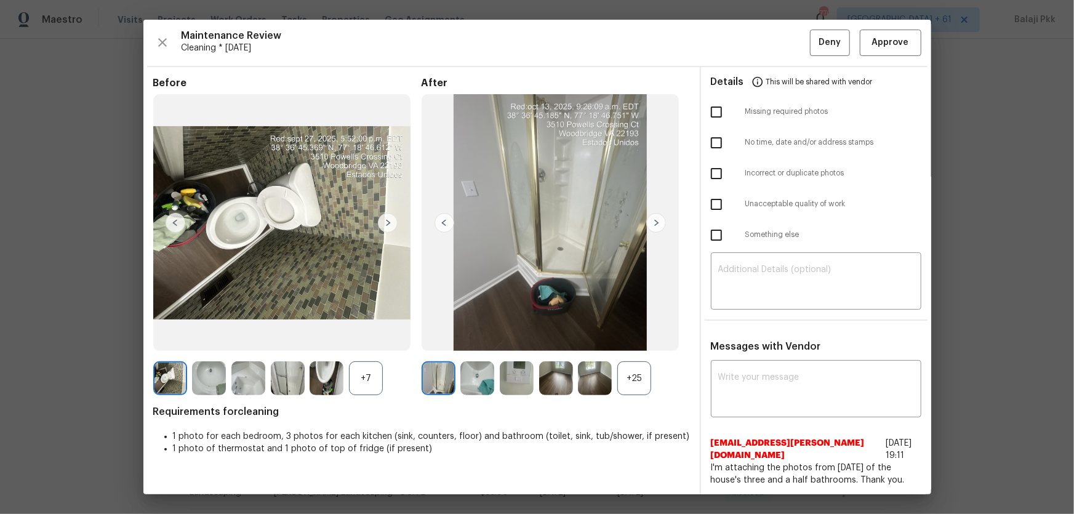
click at [638, 339] on div "+25" at bounding box center [634, 378] width 34 height 34
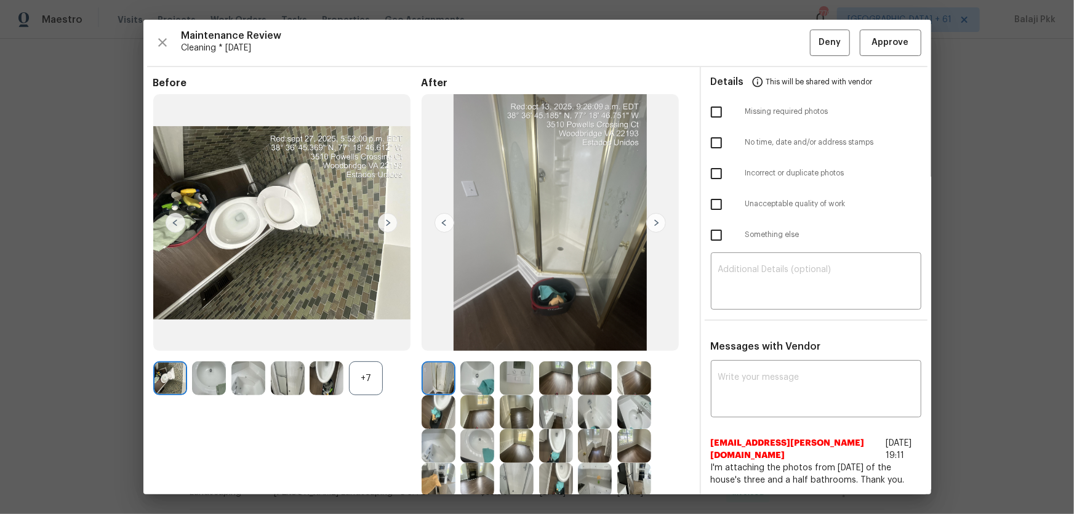
click at [376, 339] on div "+7" at bounding box center [366, 378] width 34 height 34
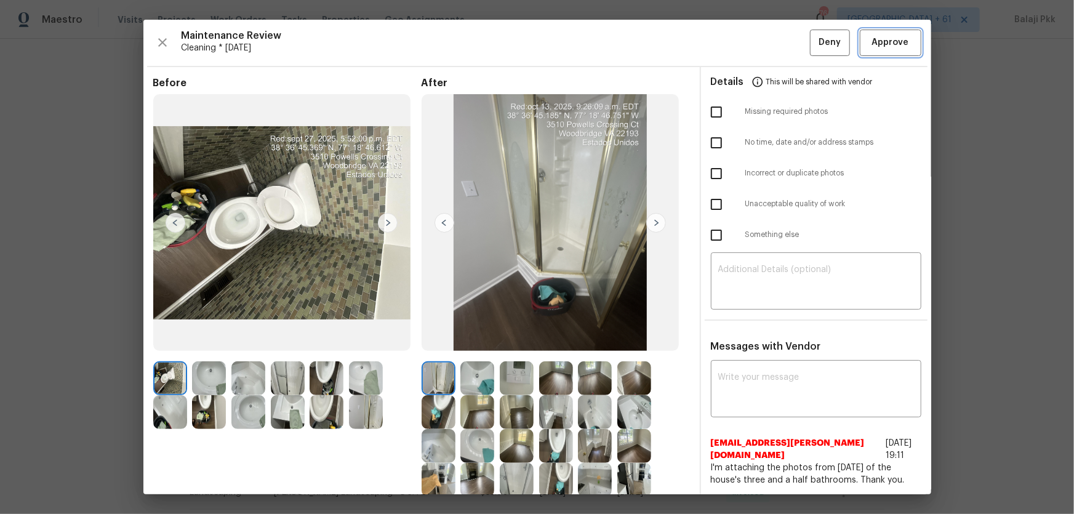
click at [764, 47] on span "Approve" at bounding box center [890, 42] width 37 height 15
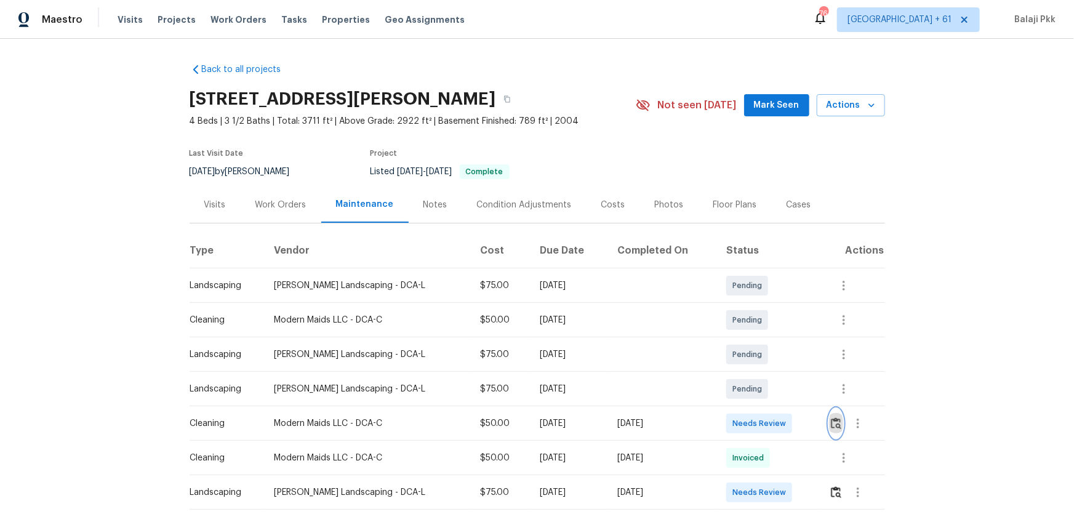
click at [764, 339] on img "button" at bounding box center [836, 423] width 10 height 12
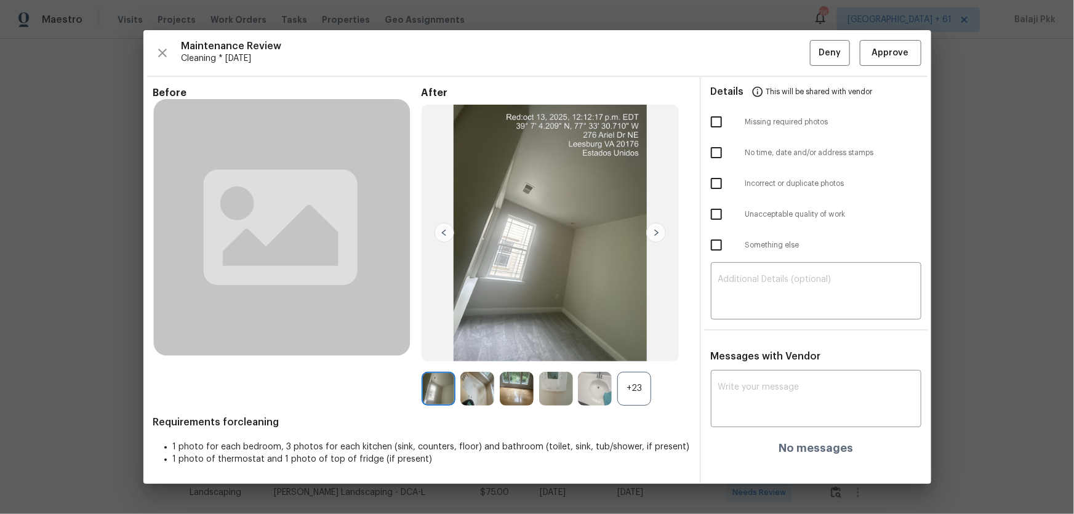
click at [636, 339] on div "+23" at bounding box center [634, 389] width 34 height 34
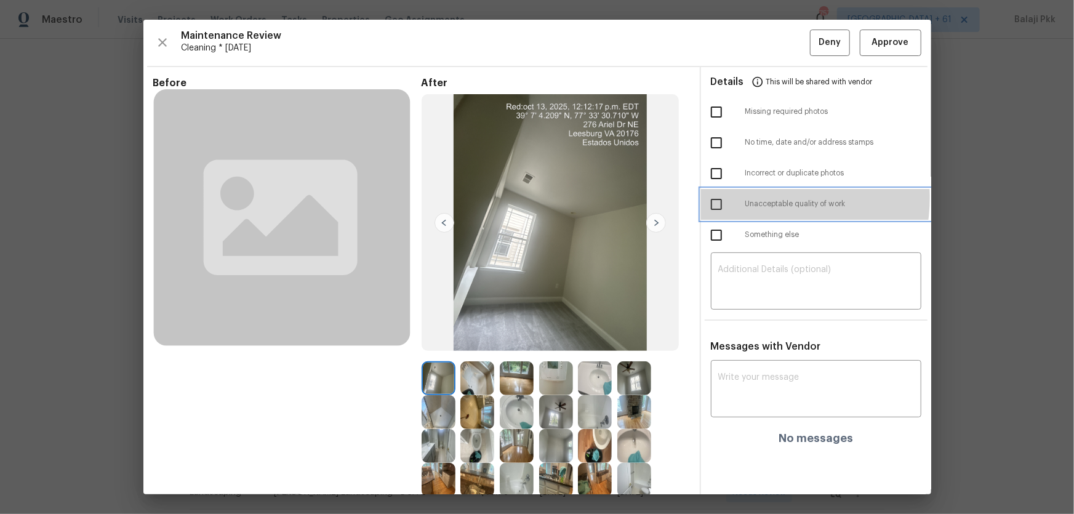
click at [751, 199] on span "Unacceptable quality of work" at bounding box center [833, 204] width 176 height 10
click at [727, 204] on div at bounding box center [728, 204] width 34 height 26
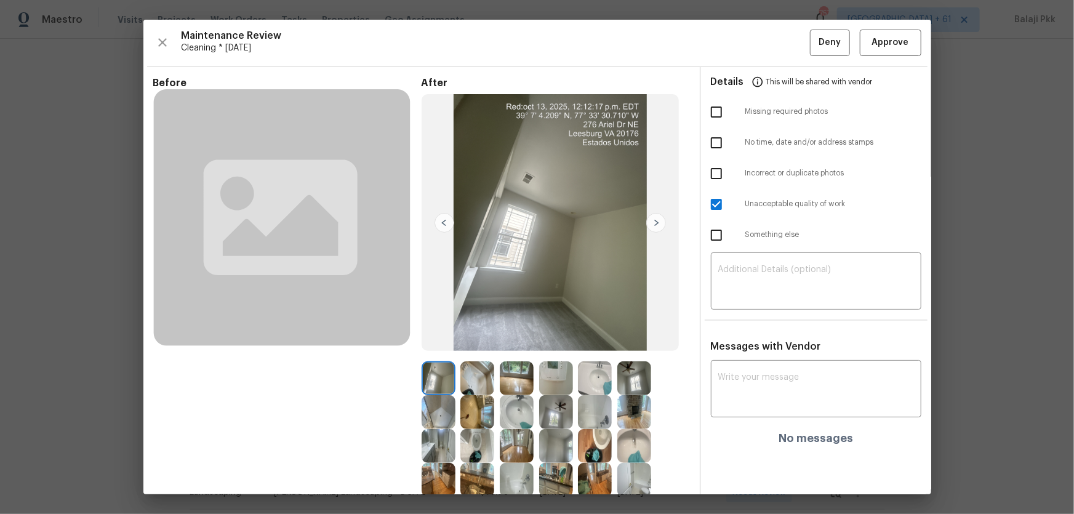
click at [714, 206] on input "checkbox" at bounding box center [716, 204] width 26 height 26
checkbox input "false"
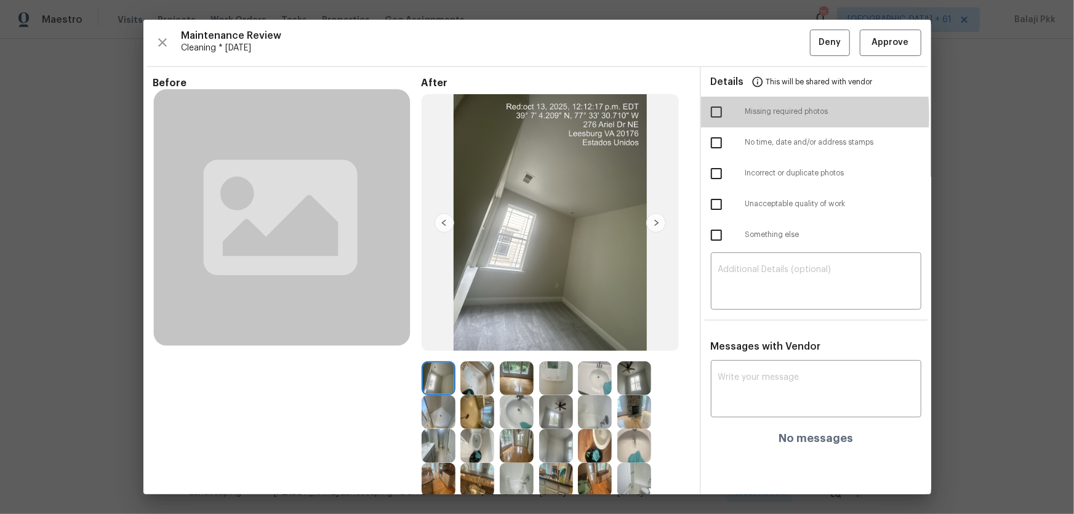
click at [714, 114] on input "checkbox" at bounding box center [716, 112] width 26 height 26
checkbox input "true"
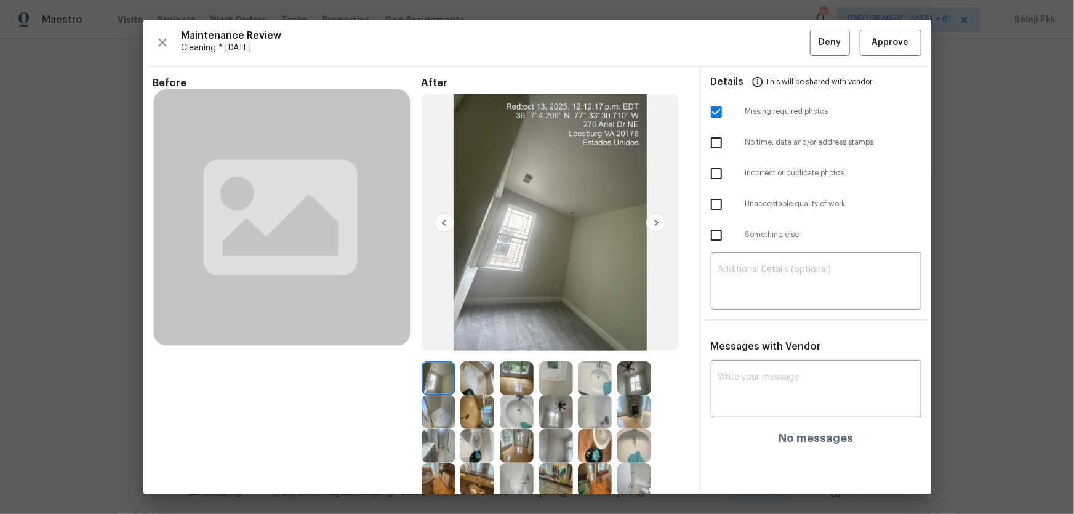
click at [764, 311] on div "Details This will be shared with vendor Missing required photos No time, date a…" at bounding box center [816, 338] width 230 height 542
click at [764, 284] on textarea at bounding box center [816, 282] width 196 height 34
paste textarea "Maintenance Audit Team: Hello! Unfortunately, this Cleaning visit completed on …"
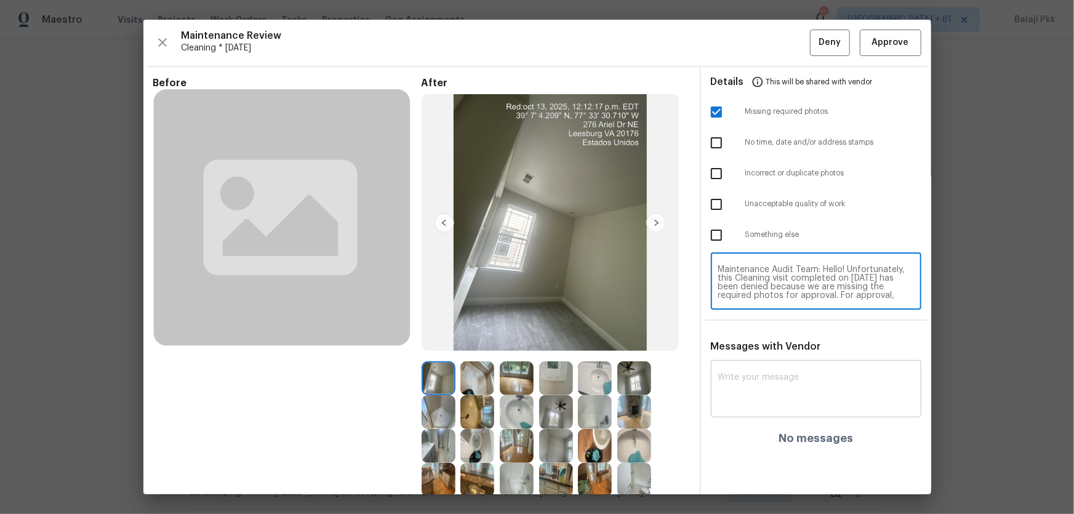
scroll to position [103, 0]
type textarea "Maintenance Audit Team: Hello! Unfortunately, this Cleaning visit completed on …"
click at [764, 339] on textarea at bounding box center [816, 390] width 196 height 34
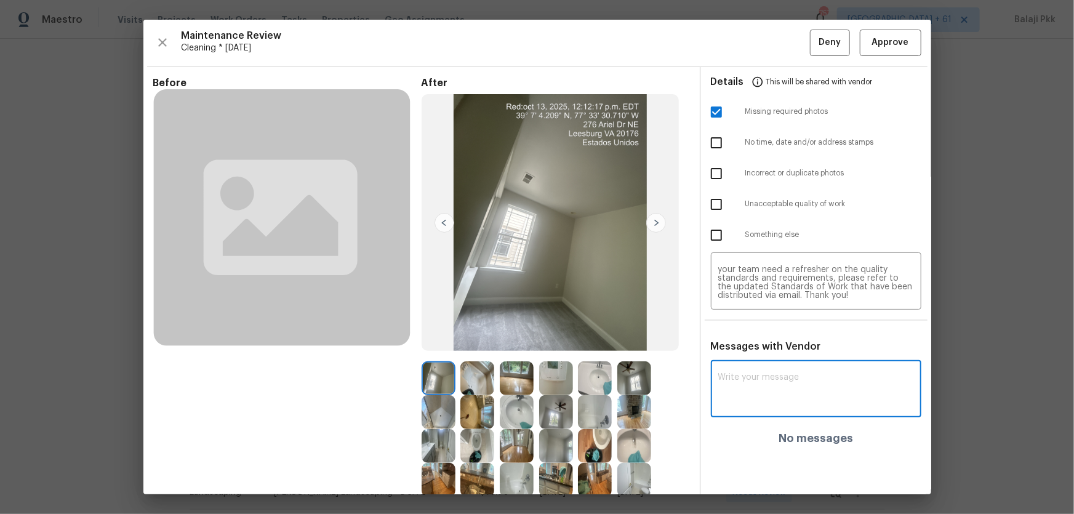
paste textarea "Maintenance Audit Team: Hello! Unfortunately, this Cleaning visit completed on …"
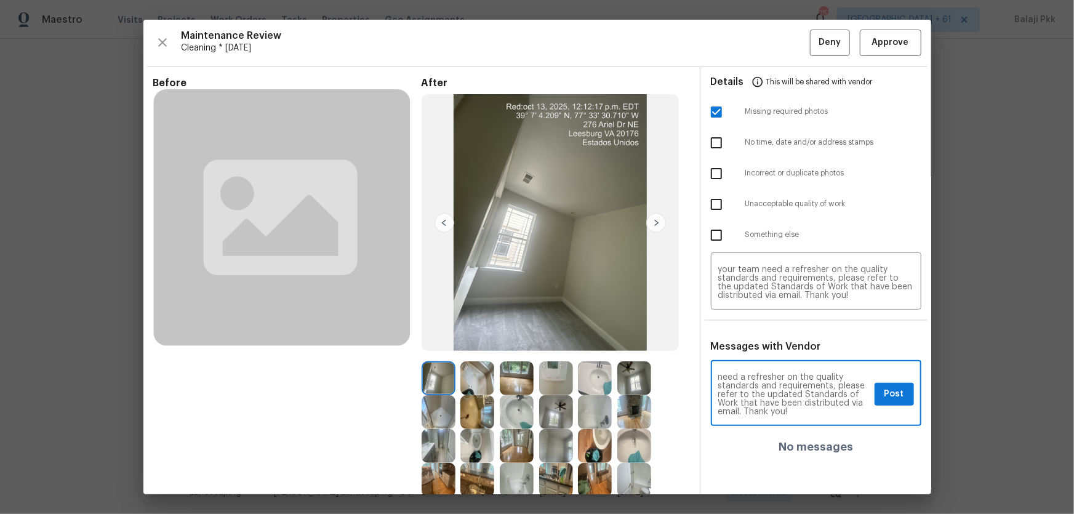
type textarea "Maintenance Audit Team: Hello! Unfortunately, this Cleaning visit completed on …"
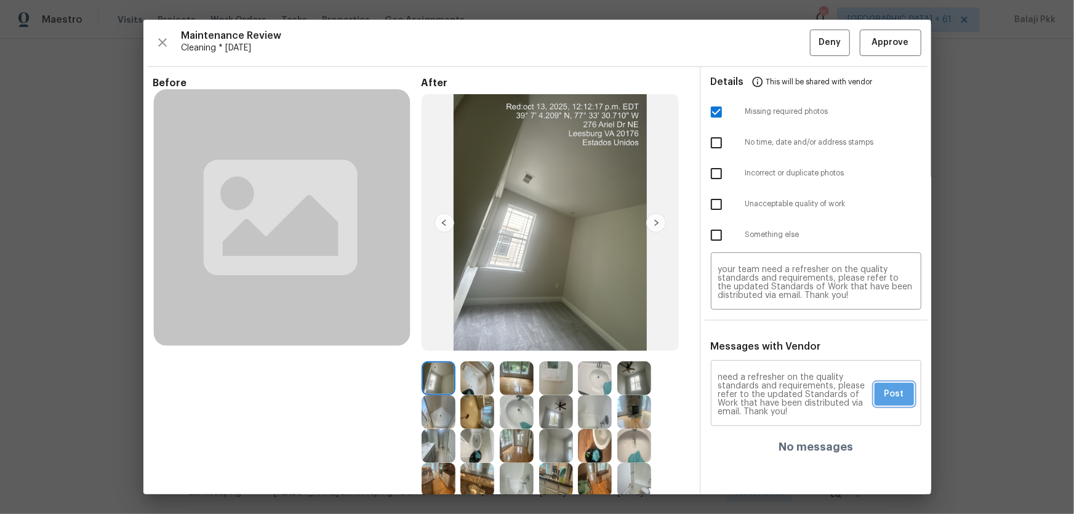
click at [764, 339] on span "Post" at bounding box center [894, 393] width 20 height 15
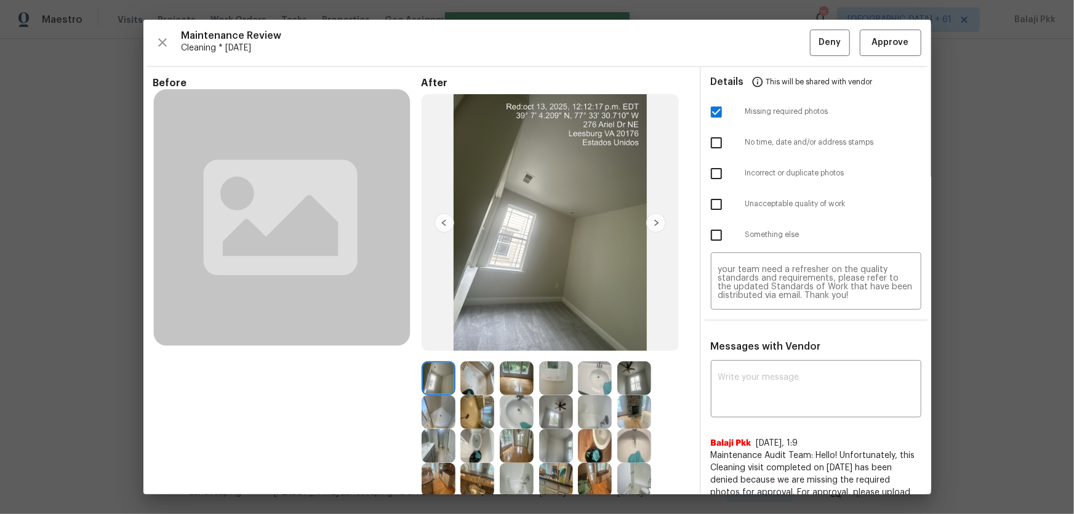
scroll to position [0, 0]
click at [764, 39] on span "Deny" at bounding box center [829, 42] width 22 height 15
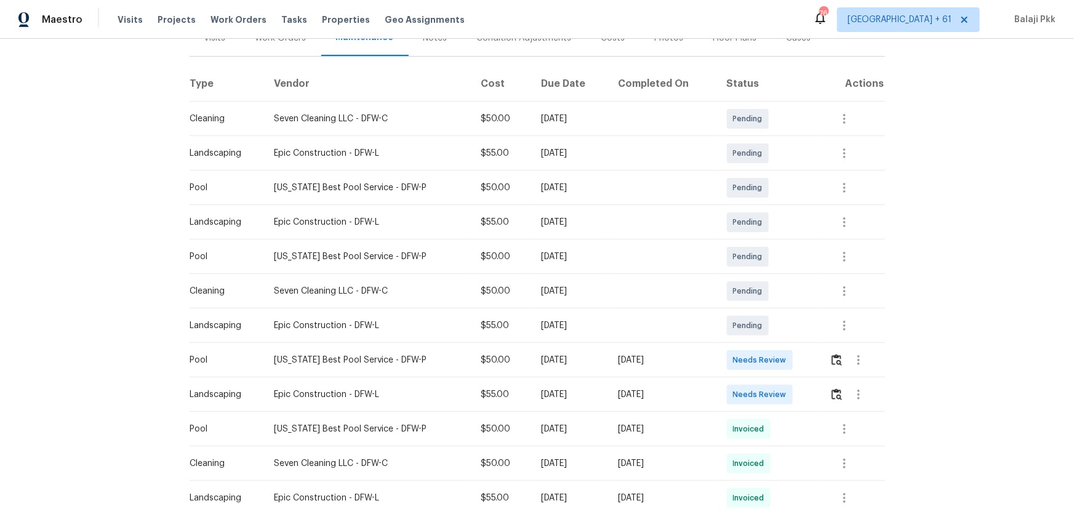
scroll to position [167, 0]
click at [764, 339] on img "button" at bounding box center [836, 359] width 10 height 12
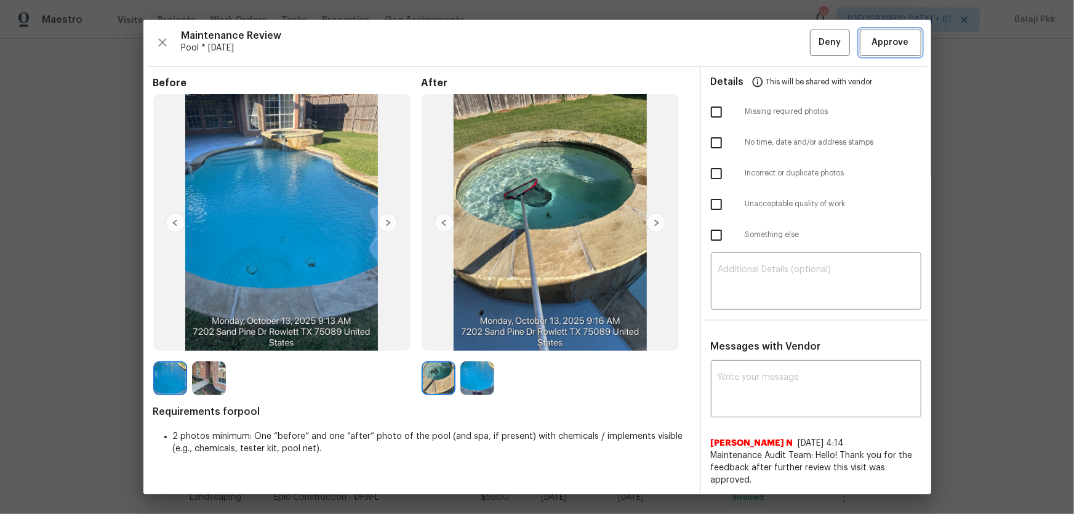
click at [764, 49] on span "Approve" at bounding box center [890, 42] width 37 height 15
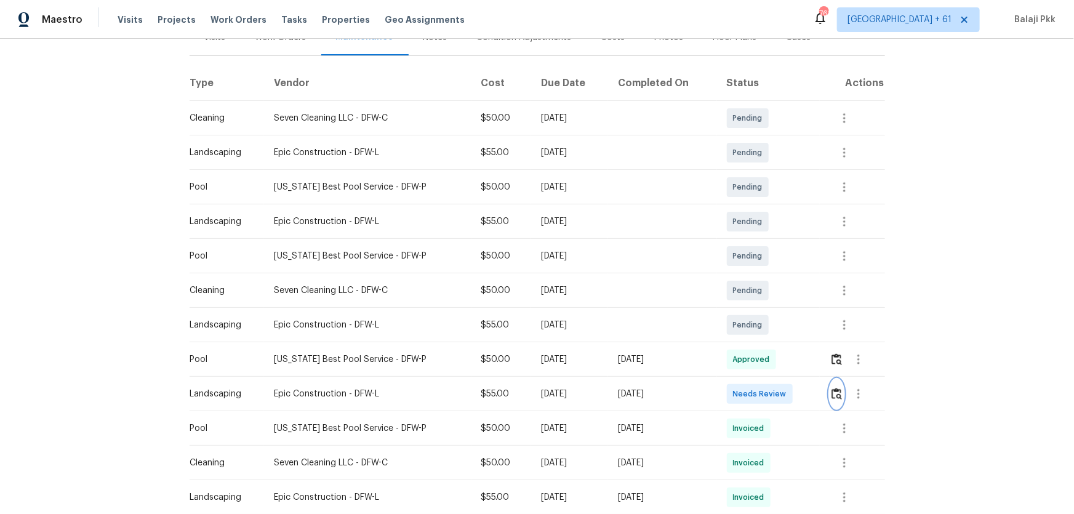
click at [764, 339] on img "button" at bounding box center [836, 394] width 10 height 12
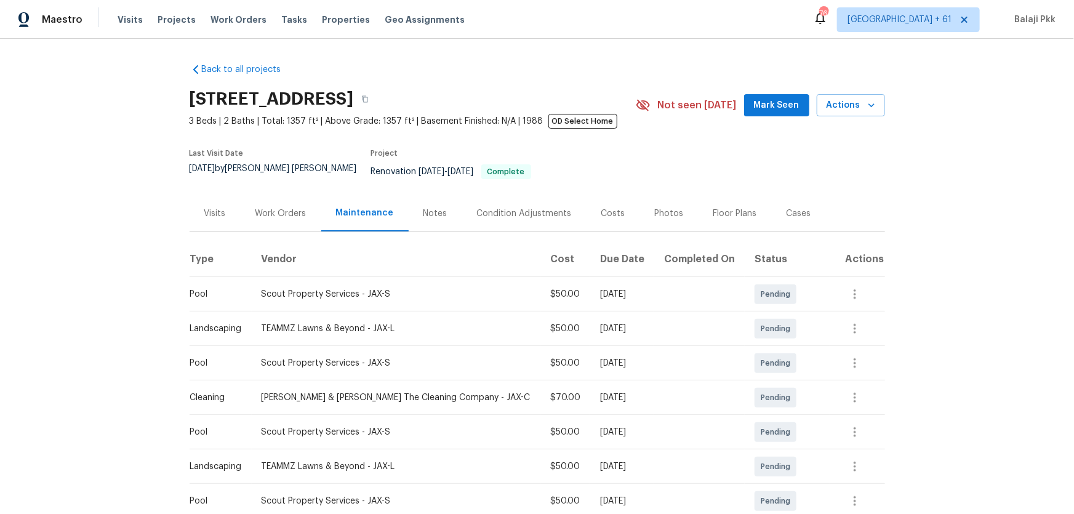
scroll to position [217, 0]
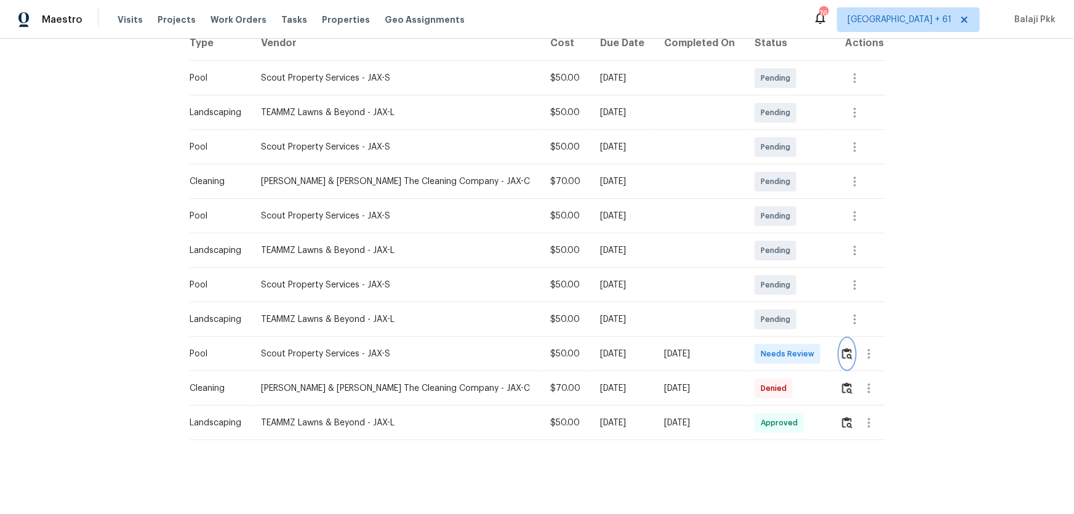
click at [764, 339] on img "button" at bounding box center [847, 354] width 10 height 12
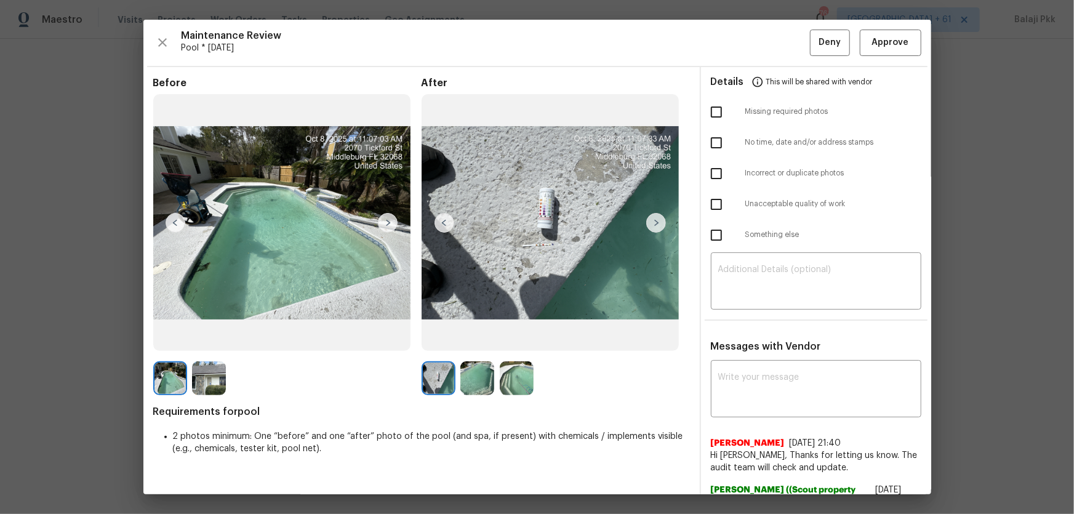
click at [648, 221] on img at bounding box center [656, 223] width 20 height 20
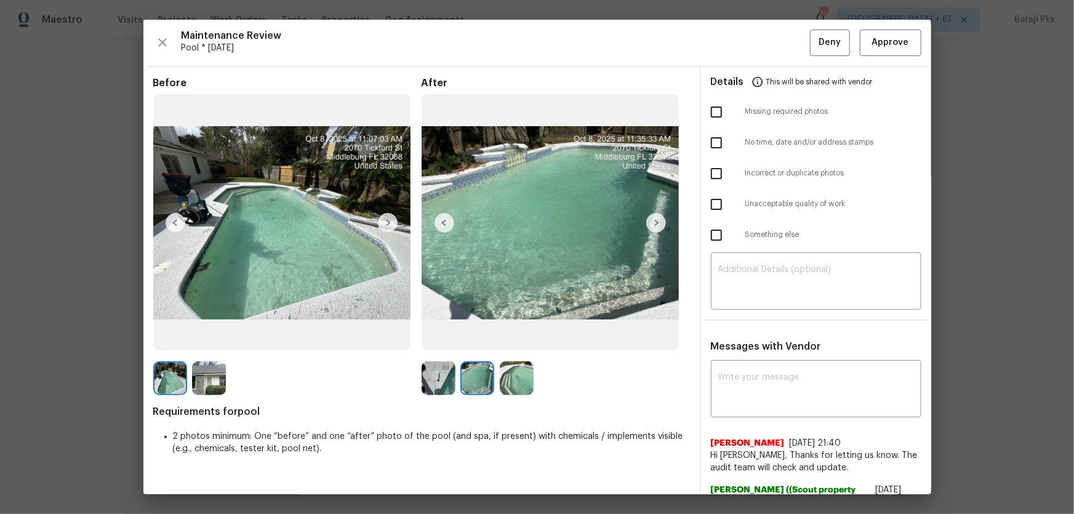
click at [648, 221] on img at bounding box center [656, 223] width 20 height 20
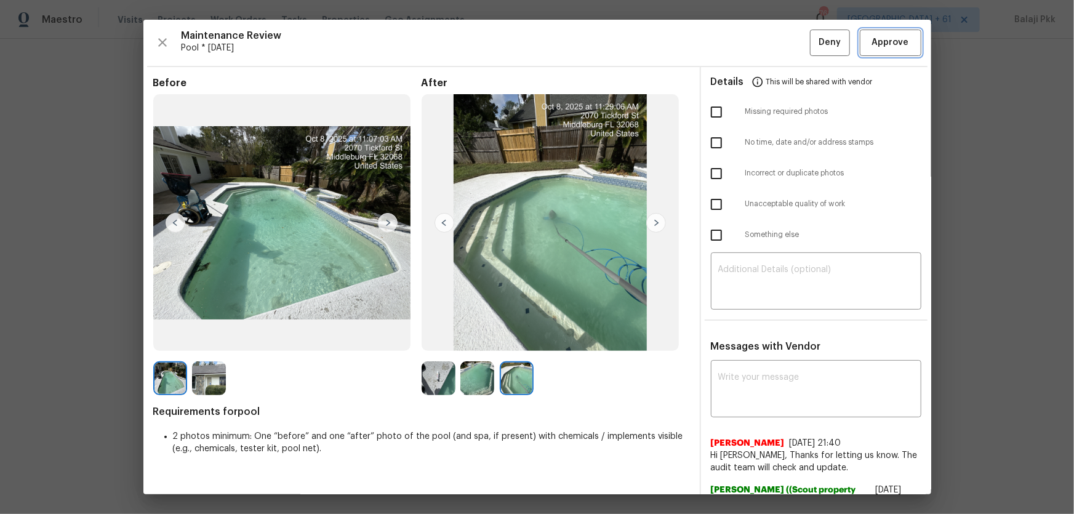
click at [764, 39] on span "Approve" at bounding box center [890, 42] width 37 height 15
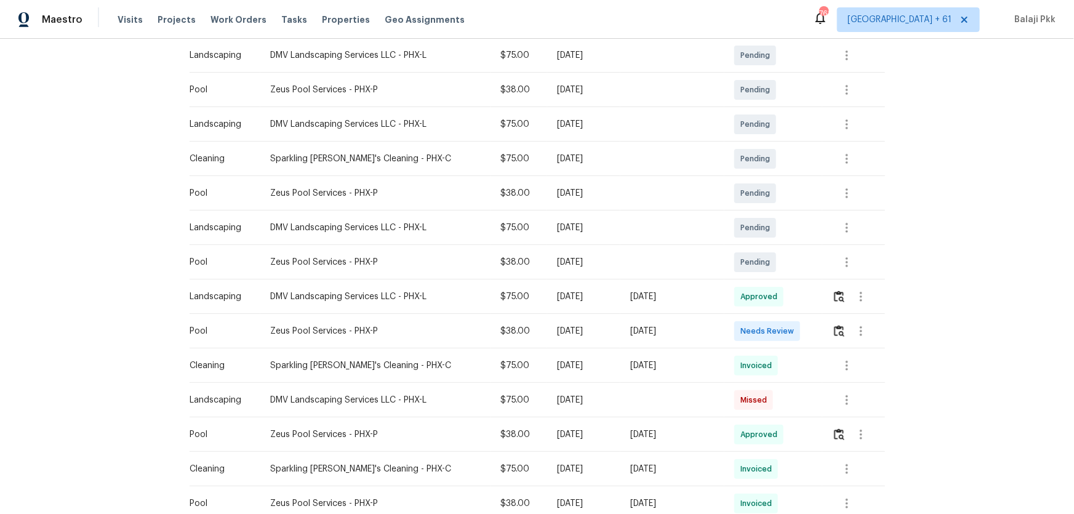
scroll to position [223, 0]
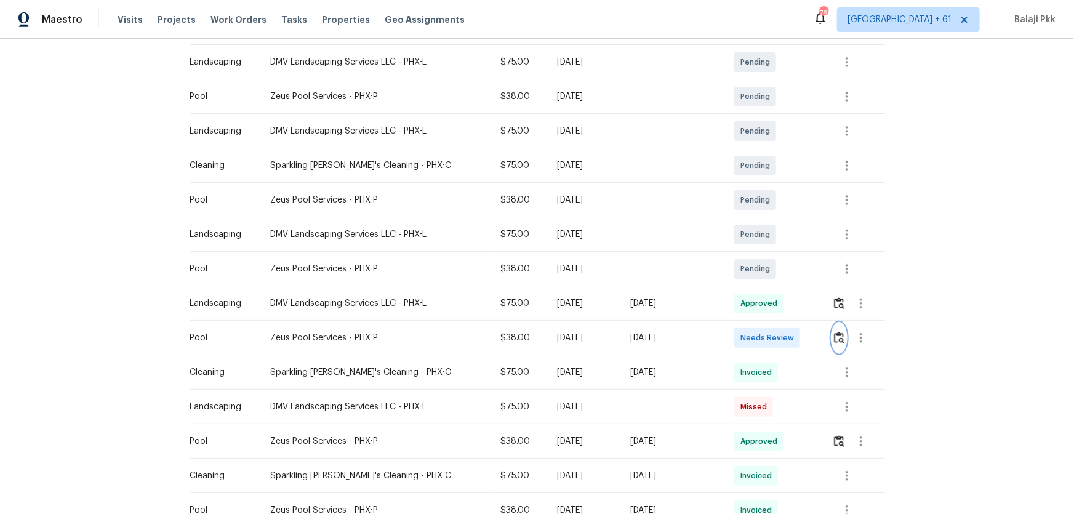
click at [764, 329] on button "button" at bounding box center [839, 338] width 14 height 30
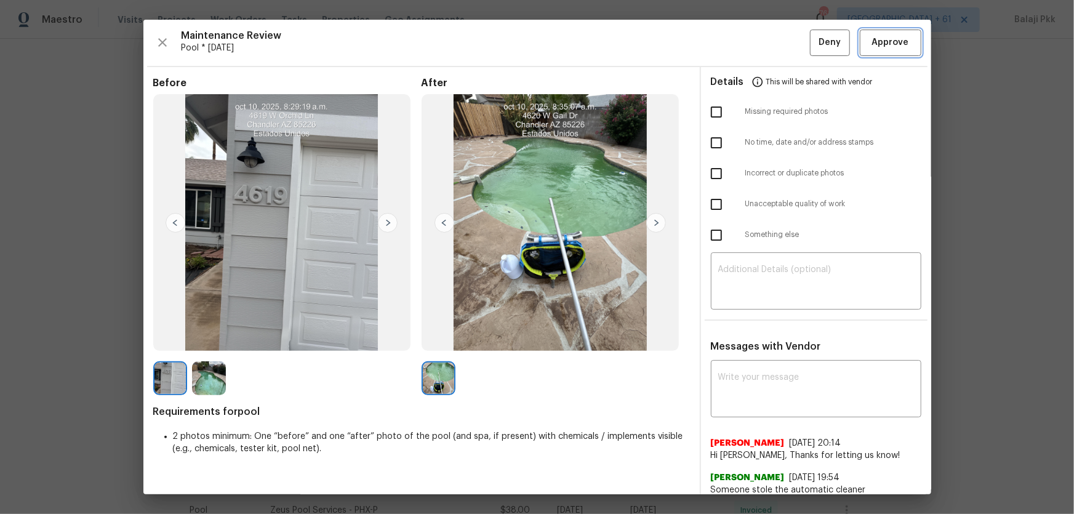
click at [764, 36] on span "Approve" at bounding box center [890, 42] width 37 height 15
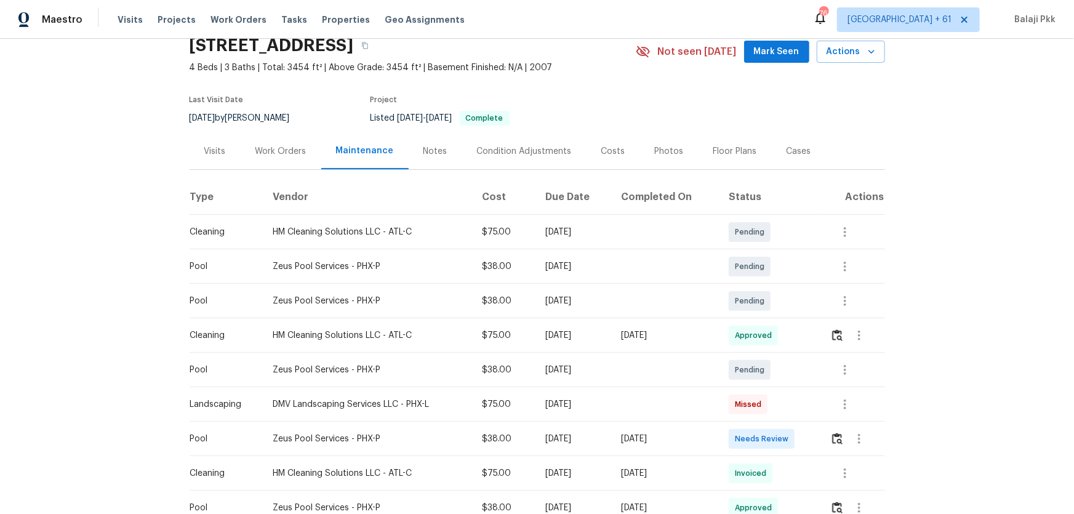
scroll to position [111, 0]
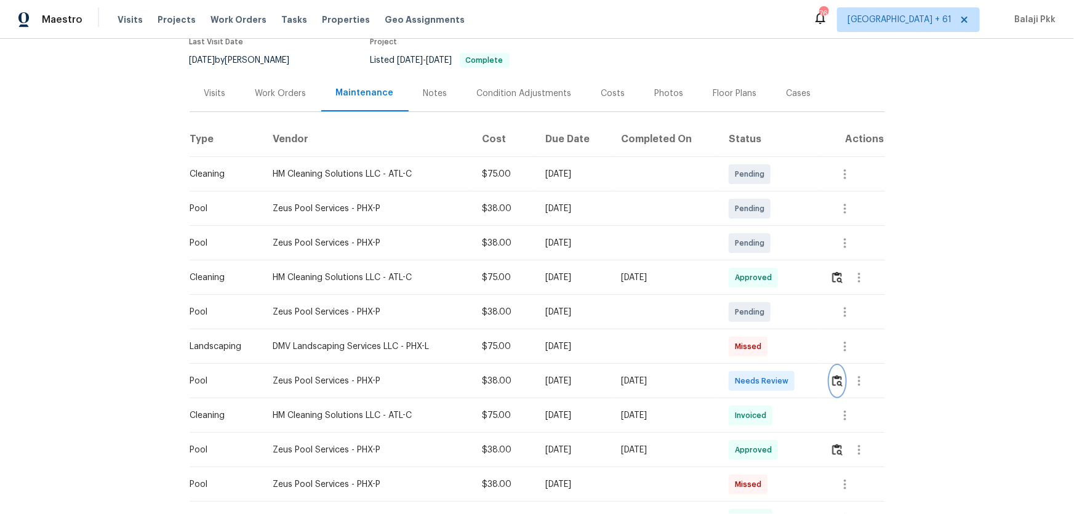
click at [764, 339] on img "button" at bounding box center [837, 381] width 10 height 12
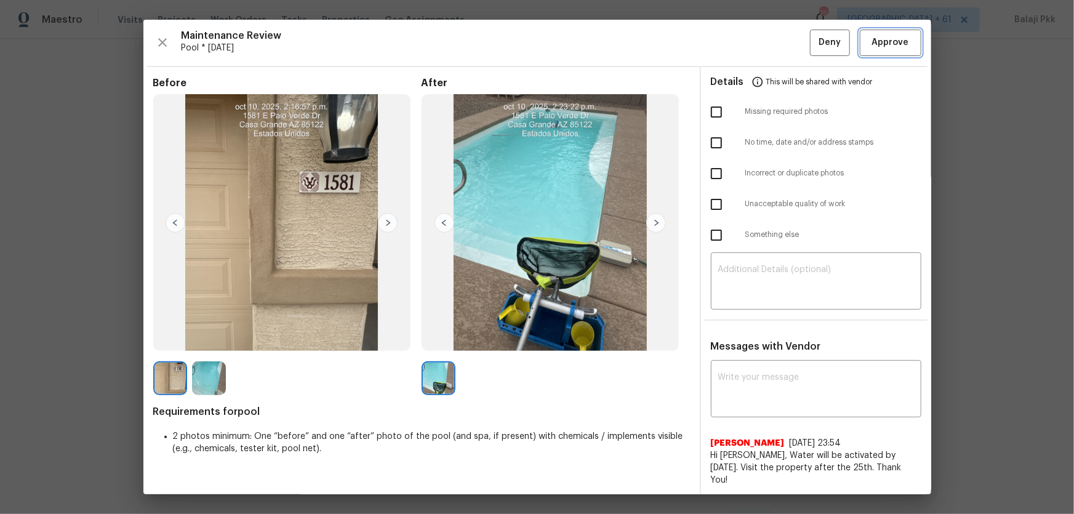
click at [764, 43] on span "Approve" at bounding box center [890, 42] width 37 height 15
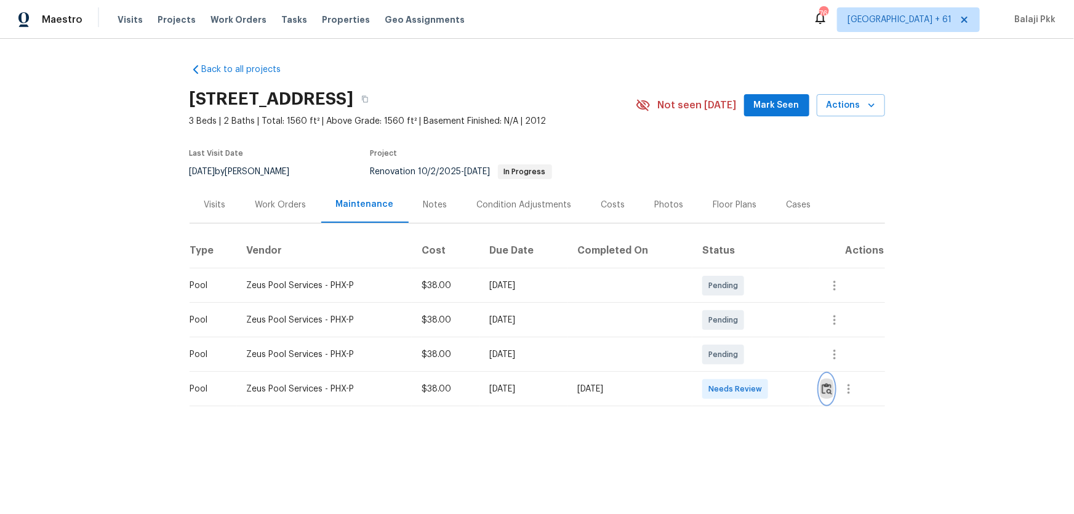
click at [764, 339] on img "button" at bounding box center [827, 389] width 10 height 12
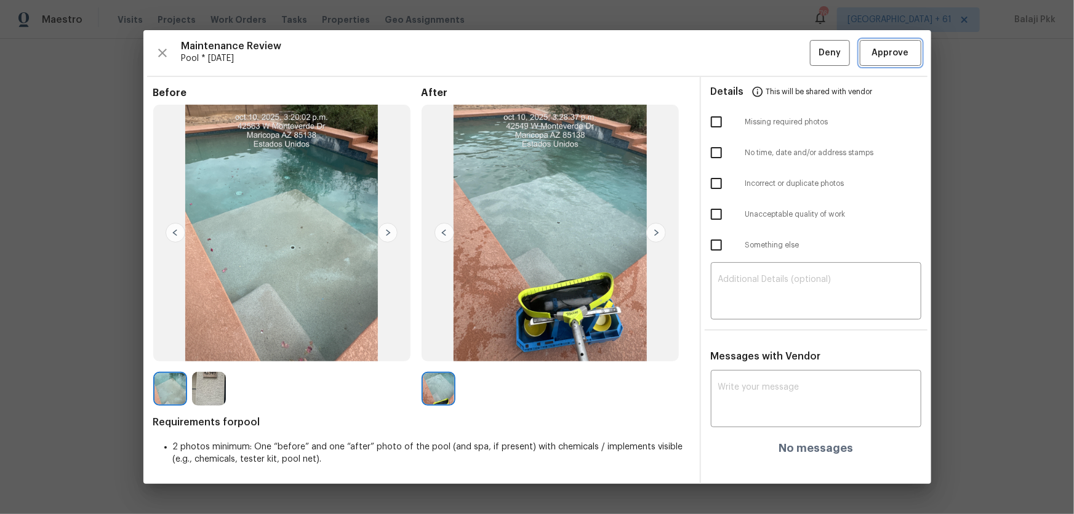
click at [764, 54] on span "Approve" at bounding box center [890, 53] width 37 height 15
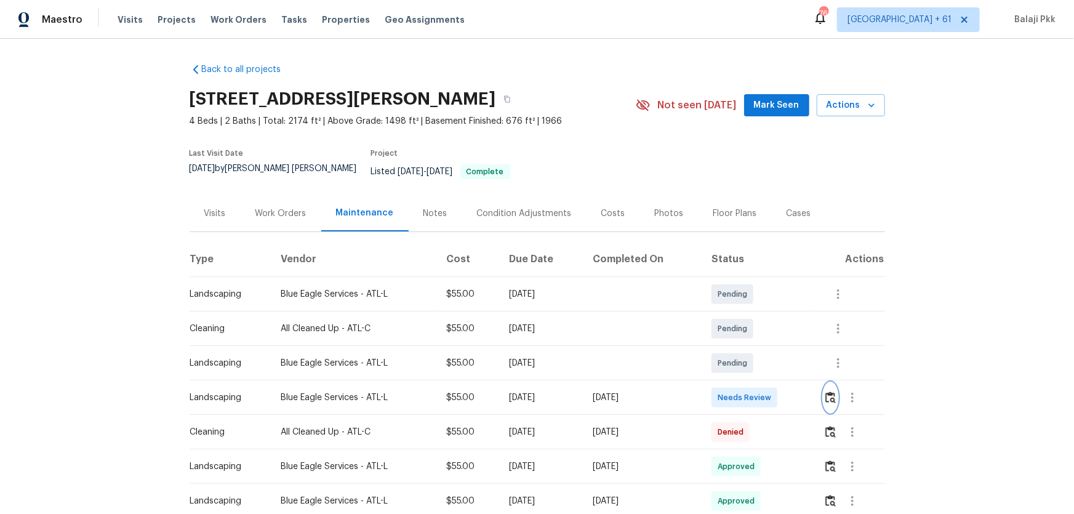
click at [764, 339] on img "button" at bounding box center [830, 397] width 10 height 12
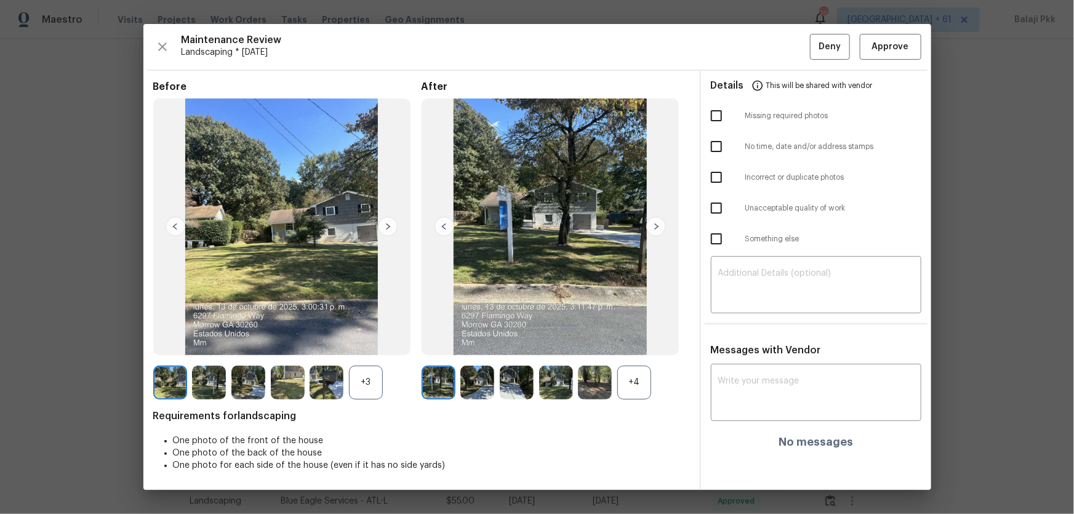
click at [640, 339] on div "+4" at bounding box center [634, 383] width 34 height 34
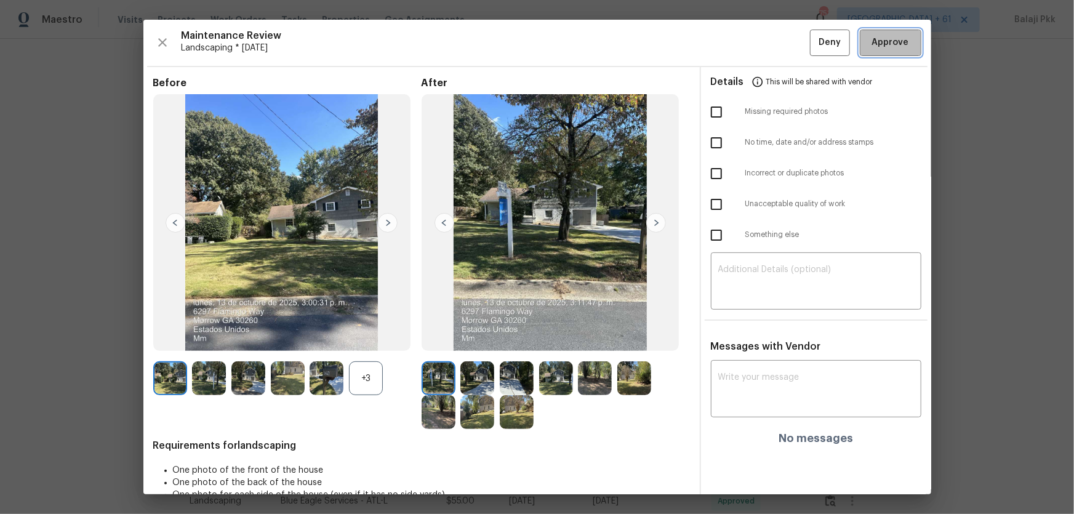
click at [764, 45] on span "Approve" at bounding box center [890, 42] width 37 height 15
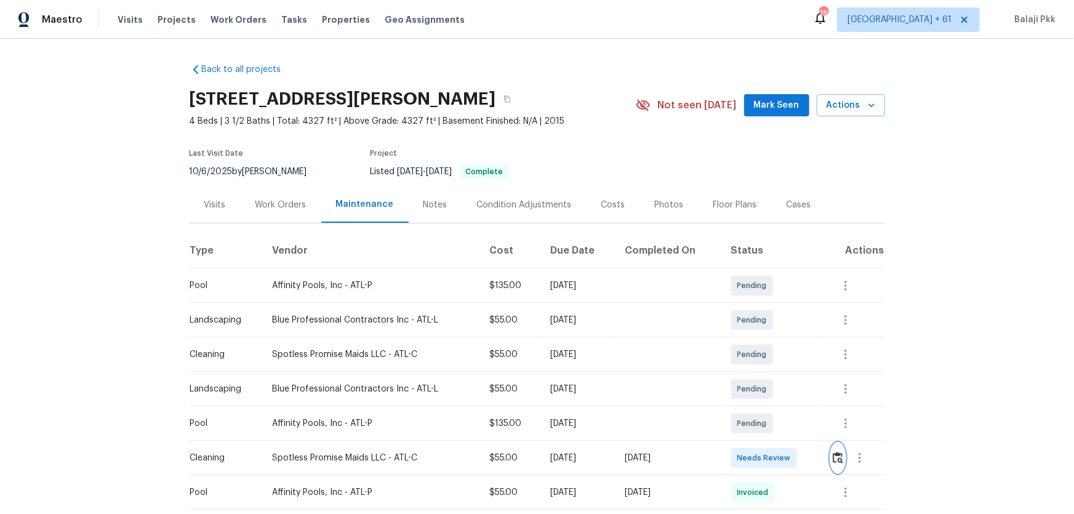
click at [764, 339] on img "button" at bounding box center [838, 458] width 10 height 12
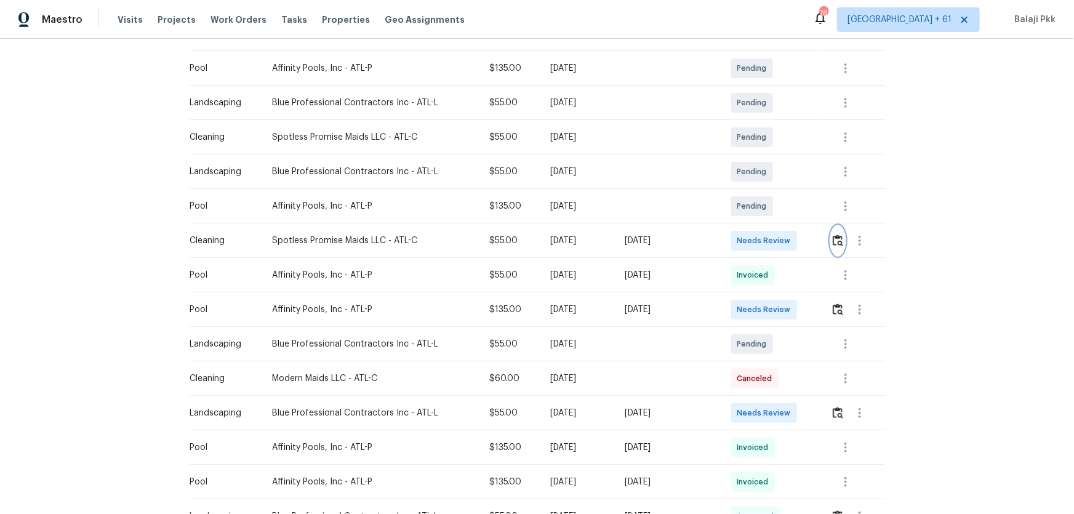
scroll to position [223, 0]
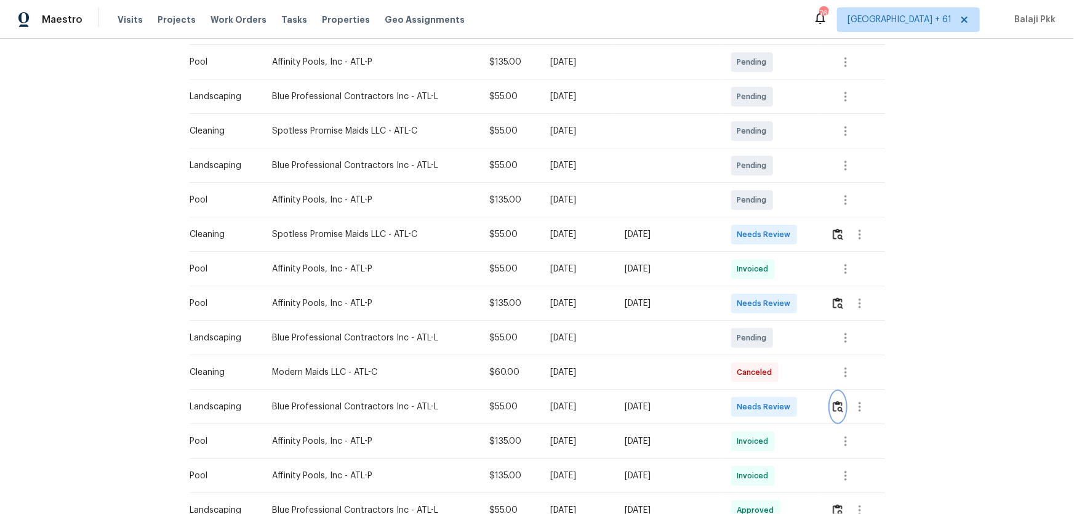
click at [764, 339] on img "button" at bounding box center [838, 407] width 10 height 12
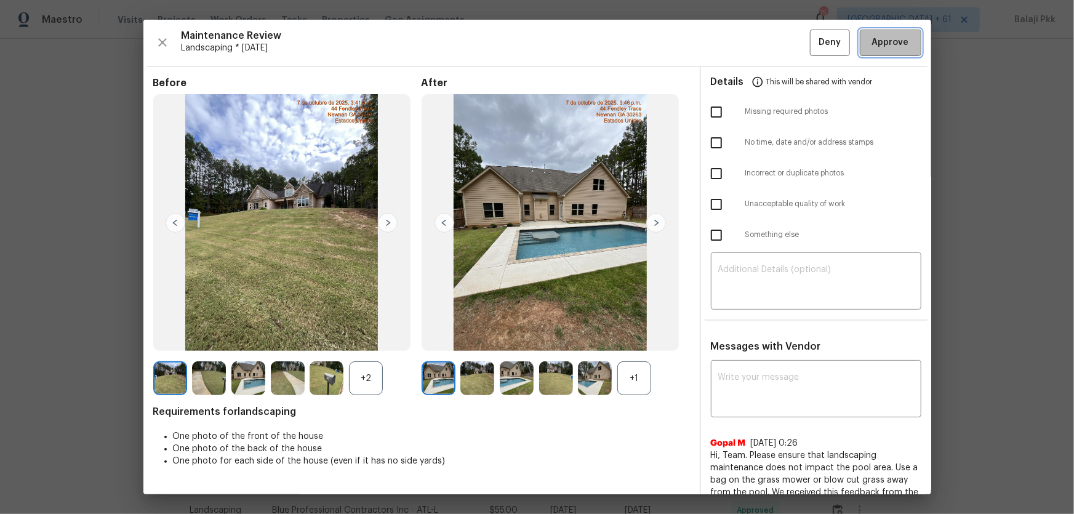
click at [764, 32] on button "Approve" at bounding box center [891, 43] width 62 height 26
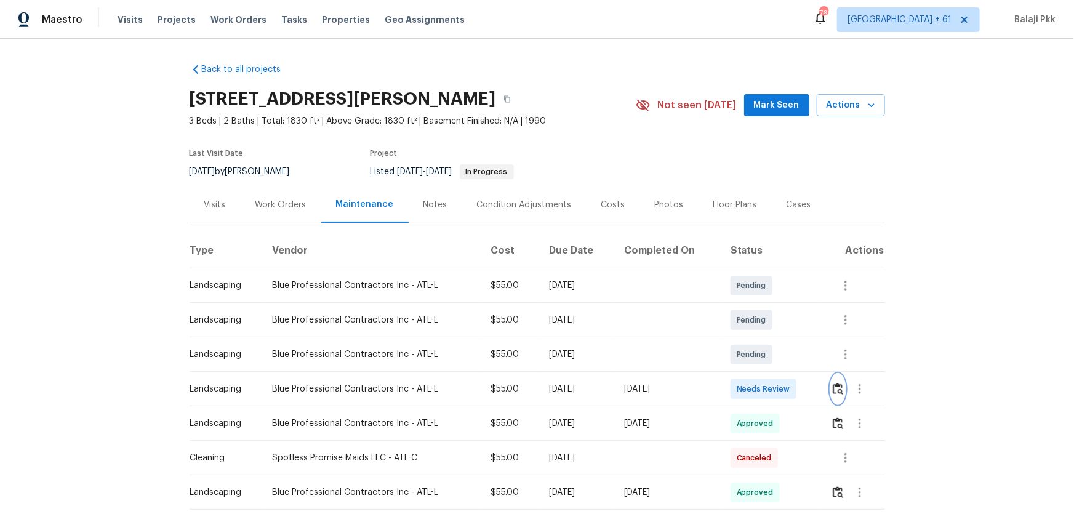
click at [764, 339] on img "button" at bounding box center [838, 389] width 10 height 12
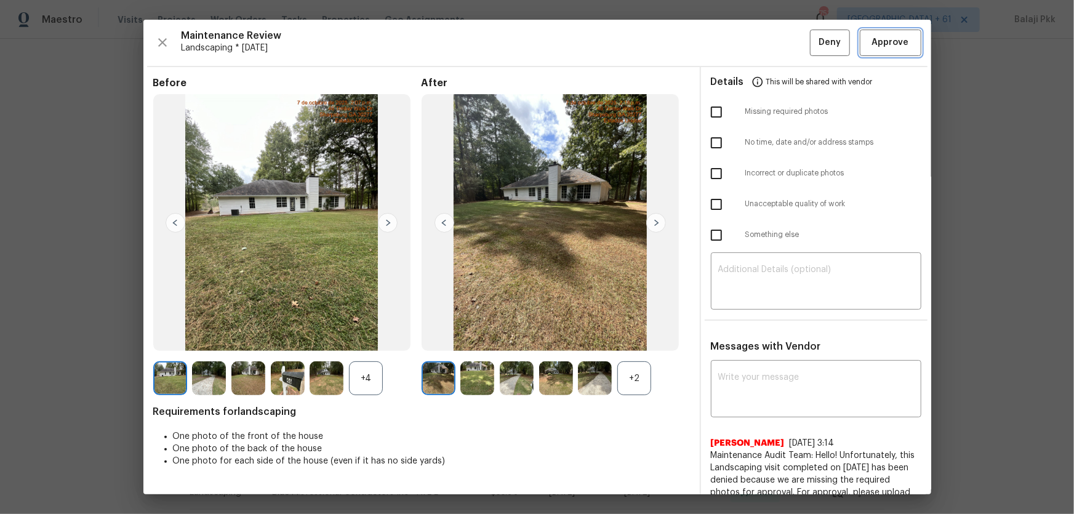
click at [764, 51] on button "Approve" at bounding box center [891, 43] width 62 height 26
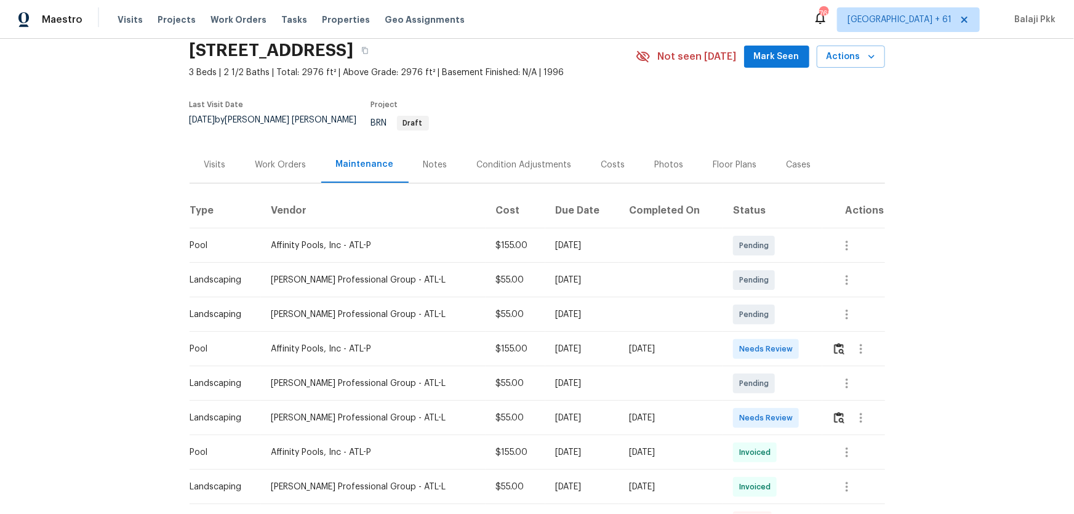
scroll to position [111, 0]
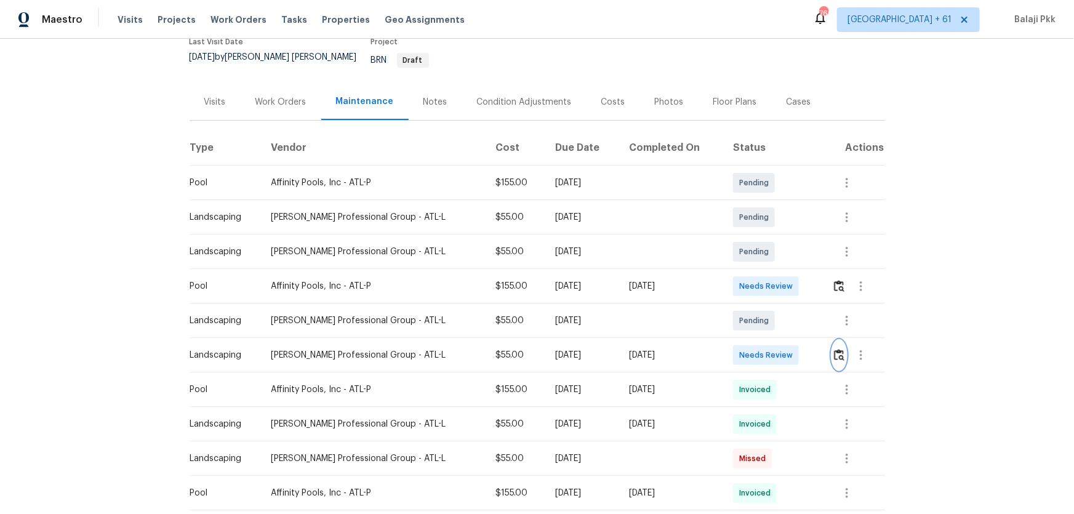
click at [764, 339] on img "button" at bounding box center [839, 355] width 10 height 12
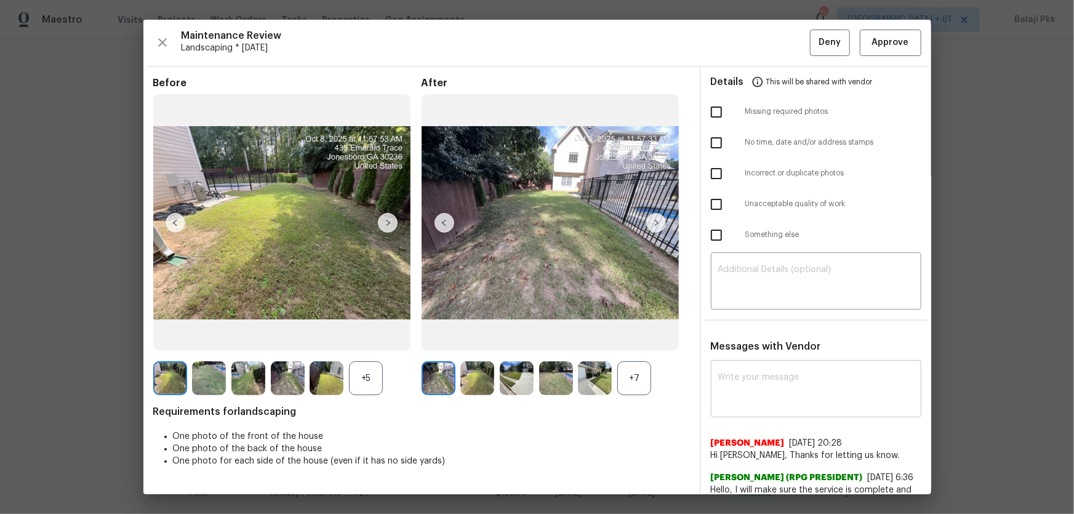
click at [764, 339] on div "x ​" at bounding box center [816, 390] width 210 height 54
paste textarea "Maintenance Audit Team: Hello! After further review the visit (date) has been a…"
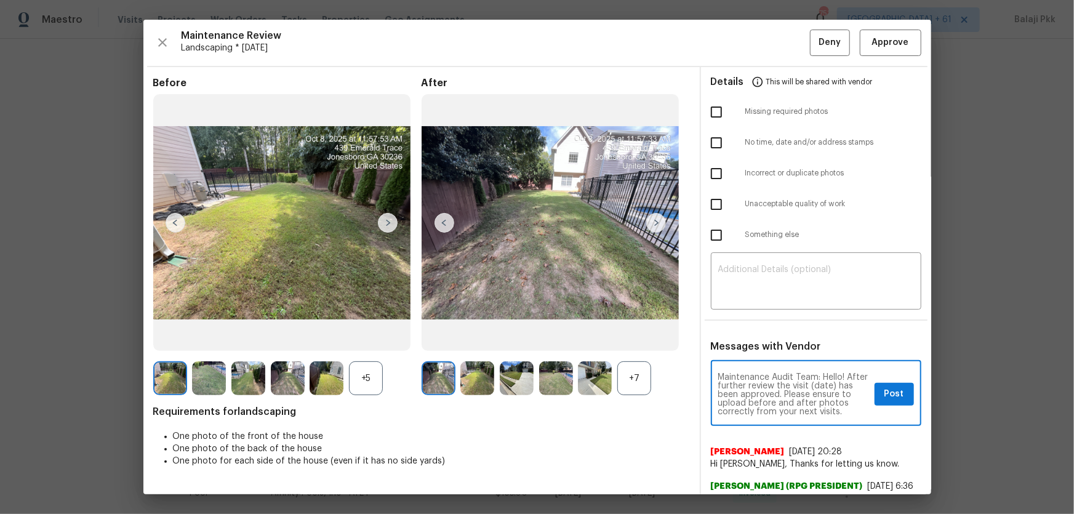
drag, startPoint x: 825, startPoint y: 382, endPoint x: 848, endPoint y: 383, distance: 23.4
click at [764, 339] on textarea "Maintenance Audit Team: Hello! After further review the visit (date) has been a…" at bounding box center [793, 394] width 151 height 43
type textarea "Maintenance Audit Team: Hello! After further review the visit has been approved…"
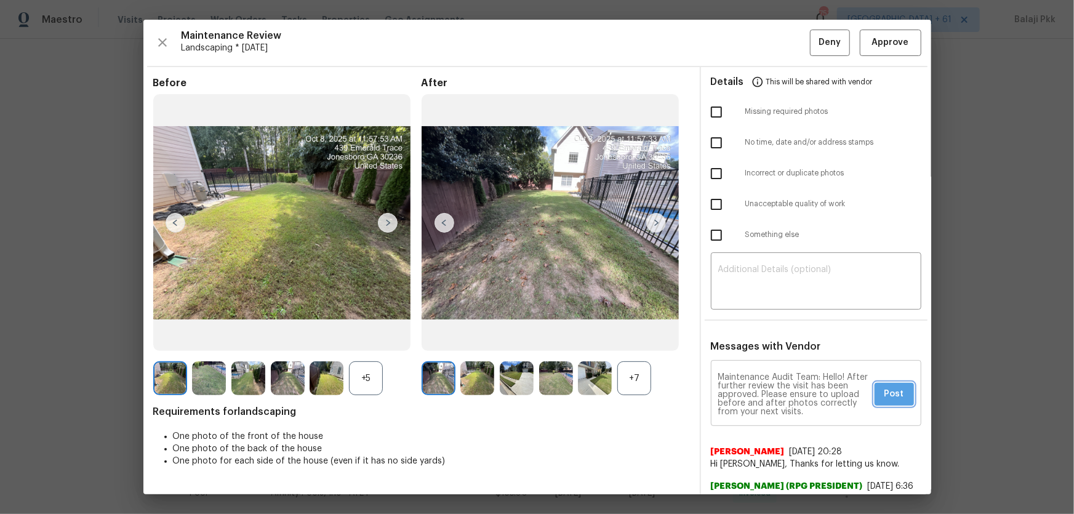
click at [764, 339] on span "Post" at bounding box center [894, 393] width 20 height 15
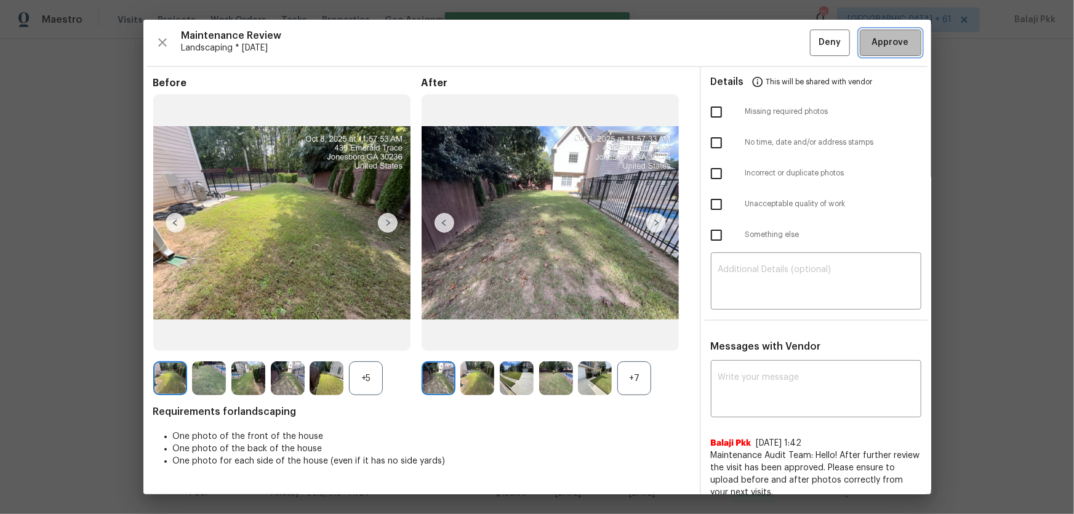
click at [764, 47] on button "Approve" at bounding box center [891, 43] width 62 height 26
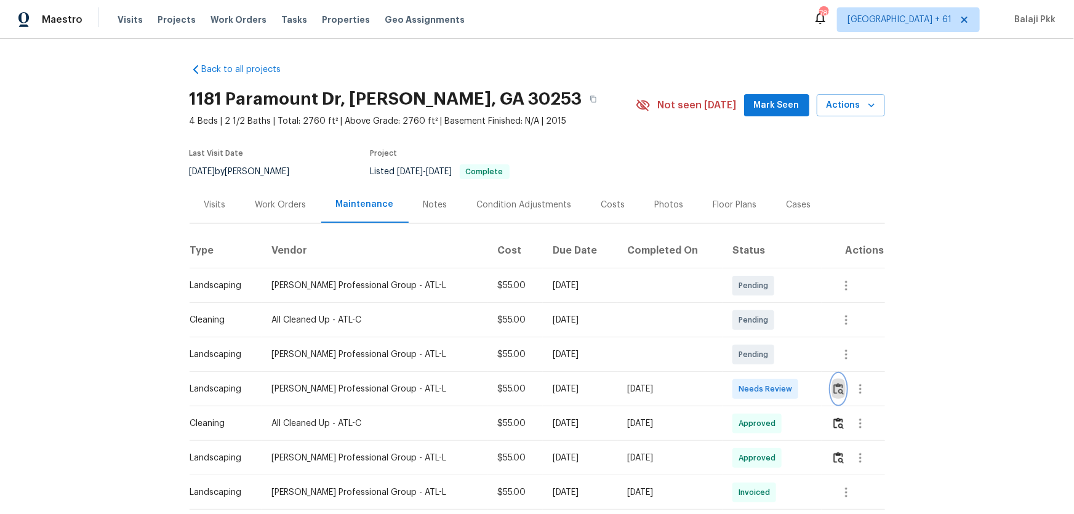
click at [764, 339] on img "button" at bounding box center [838, 389] width 10 height 12
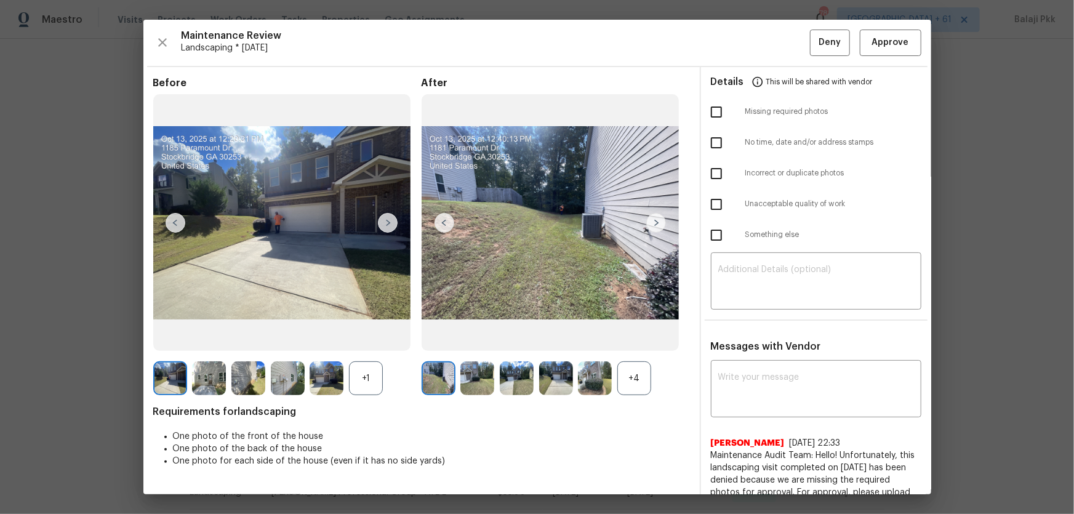
click at [644, 339] on div "+4" at bounding box center [634, 378] width 34 height 34
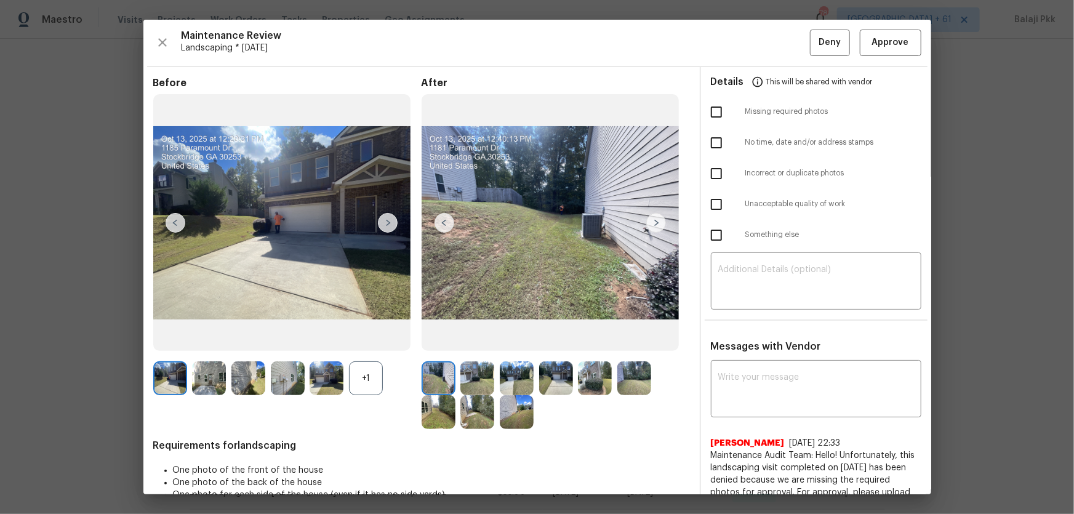
click at [382, 339] on div "+1" at bounding box center [366, 378] width 34 height 34
click at [764, 35] on span "Approve" at bounding box center [890, 42] width 37 height 15
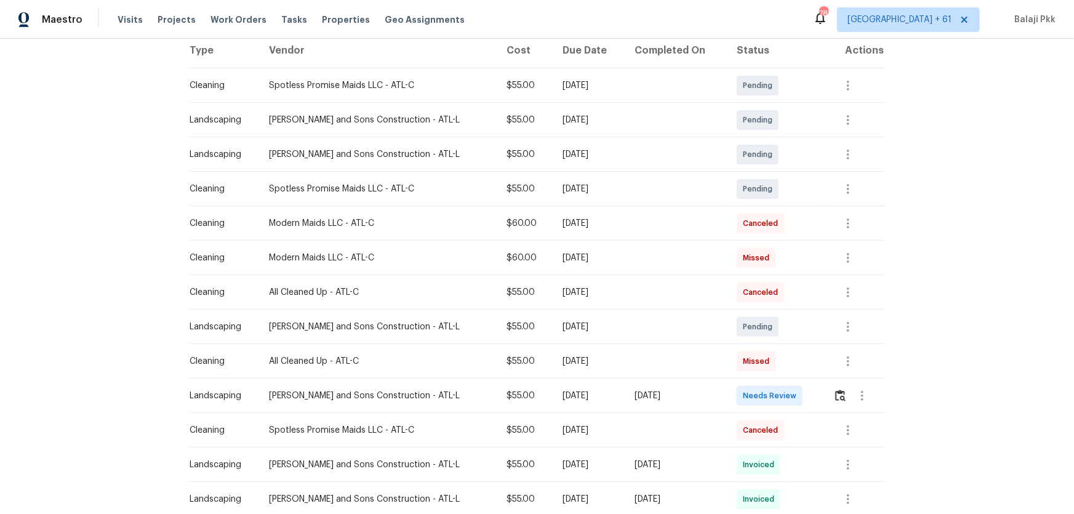
scroll to position [223, 0]
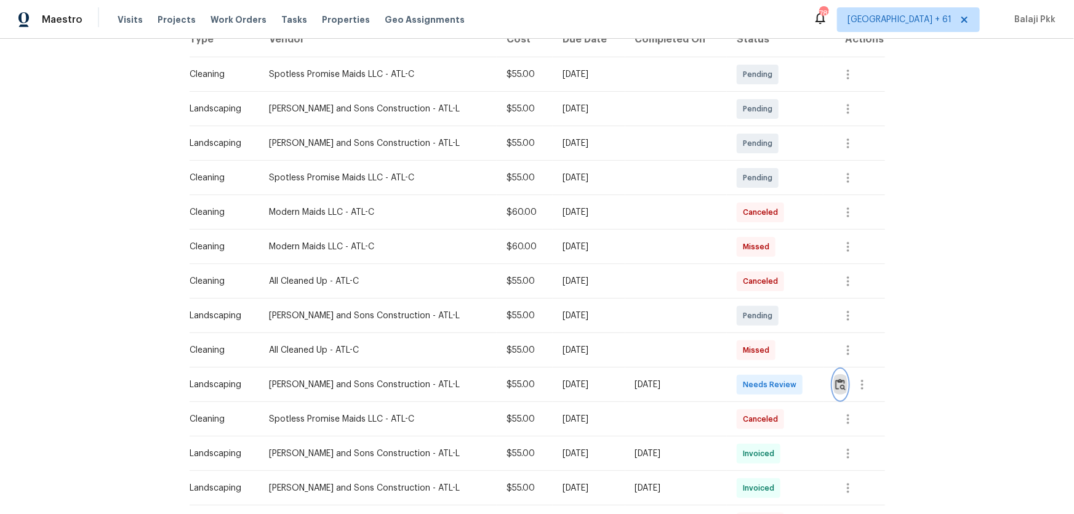
click at [764, 339] on img "button" at bounding box center [840, 384] width 10 height 12
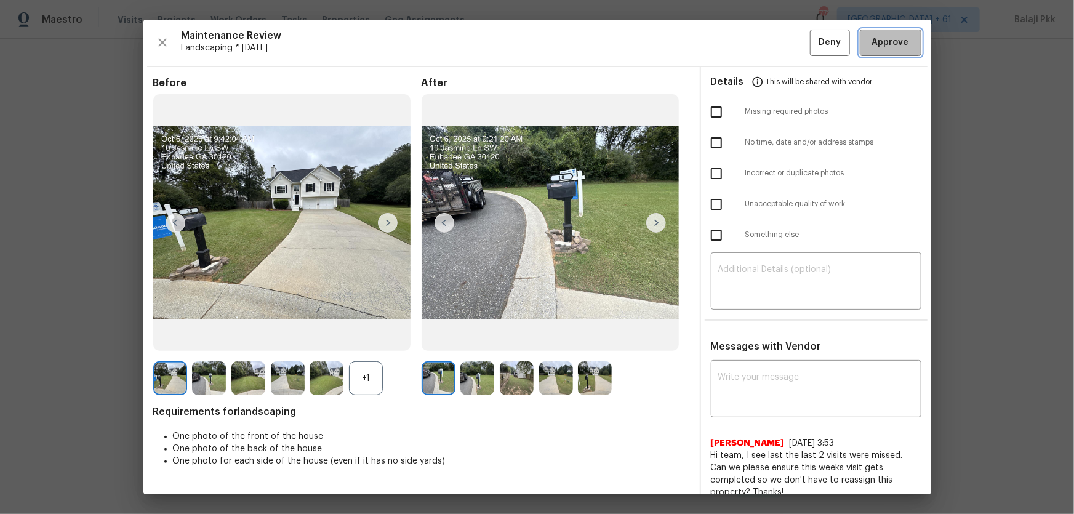
click at [764, 36] on span "Approve" at bounding box center [891, 42] width 42 height 15
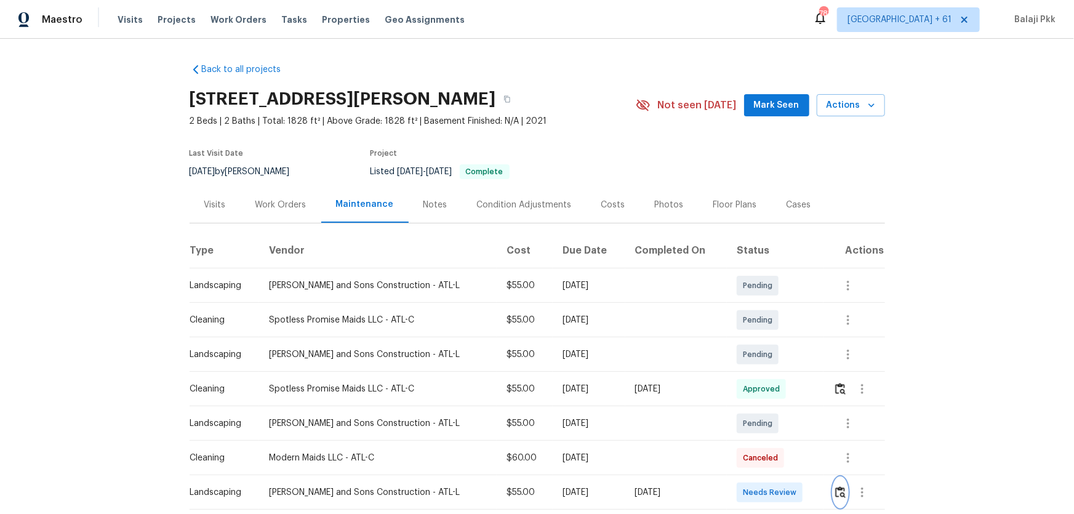
click at [764, 339] on img "button" at bounding box center [840, 492] width 10 height 12
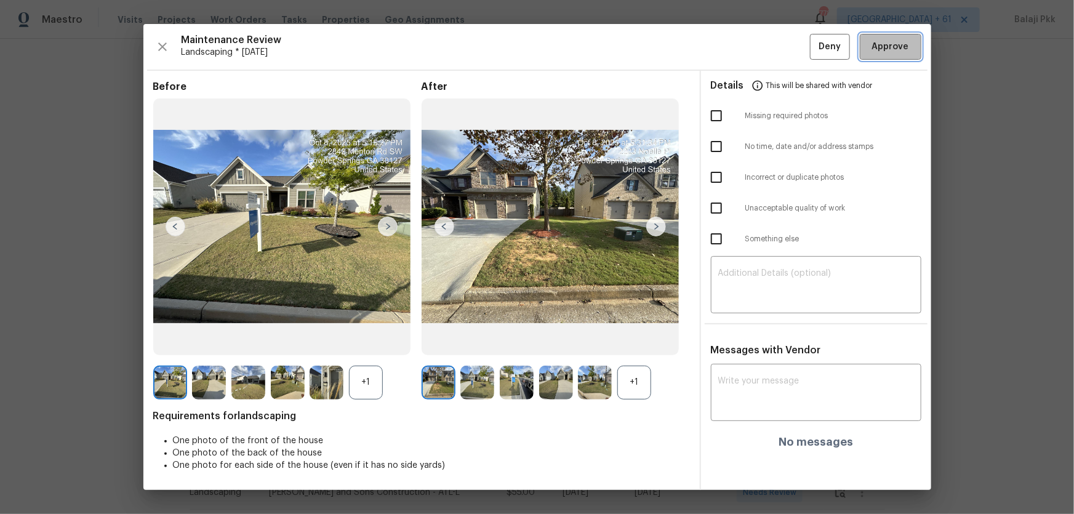
drag, startPoint x: 874, startPoint y: 49, endPoint x: 756, endPoint y: 2, distance: 127.1
click at [764, 49] on span "Approve" at bounding box center [890, 46] width 37 height 15
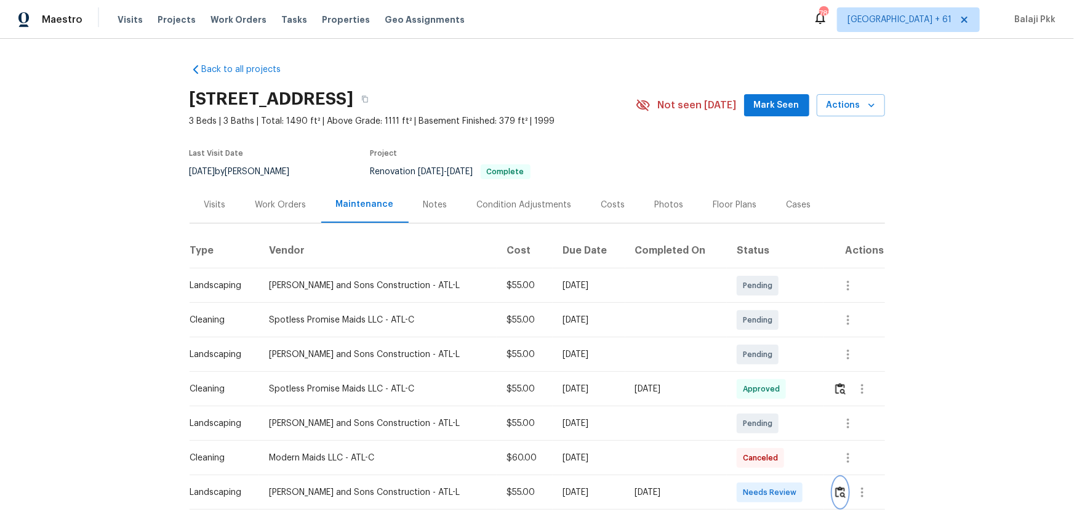
click at [764, 339] on img "button" at bounding box center [840, 492] width 10 height 12
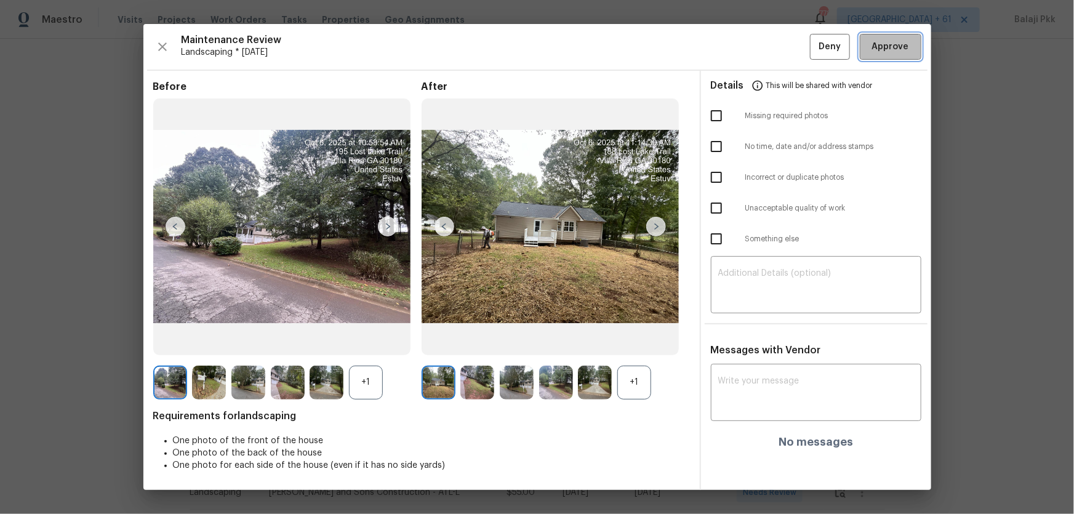
click at [764, 42] on span "Approve" at bounding box center [890, 46] width 37 height 15
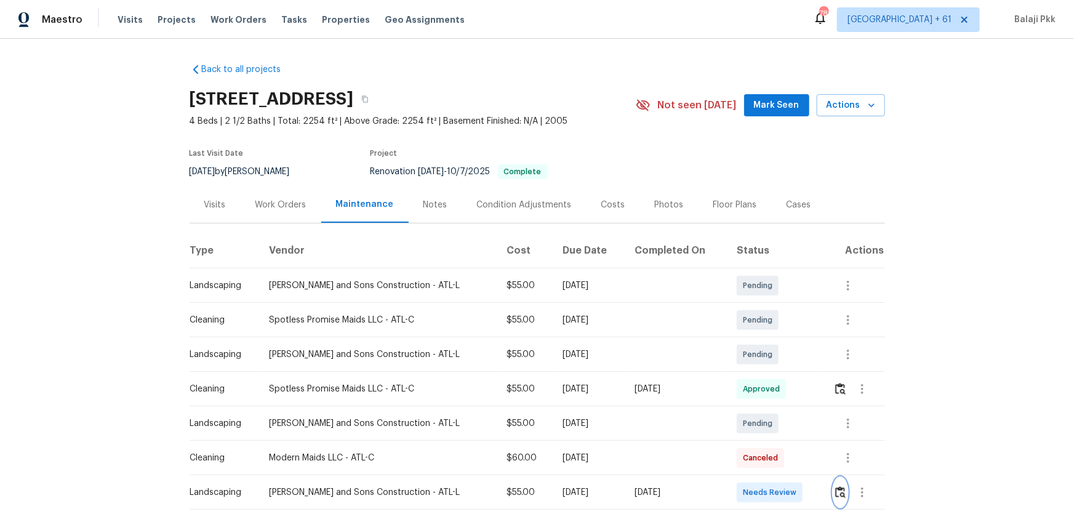
click at [764, 339] on img "button" at bounding box center [840, 492] width 10 height 12
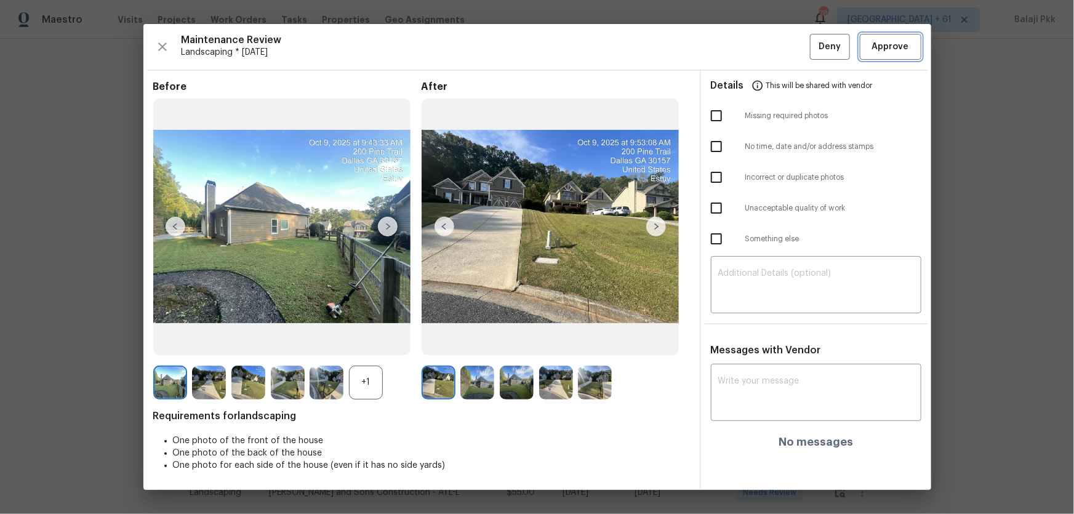
click at [764, 39] on span "Approve" at bounding box center [890, 46] width 37 height 15
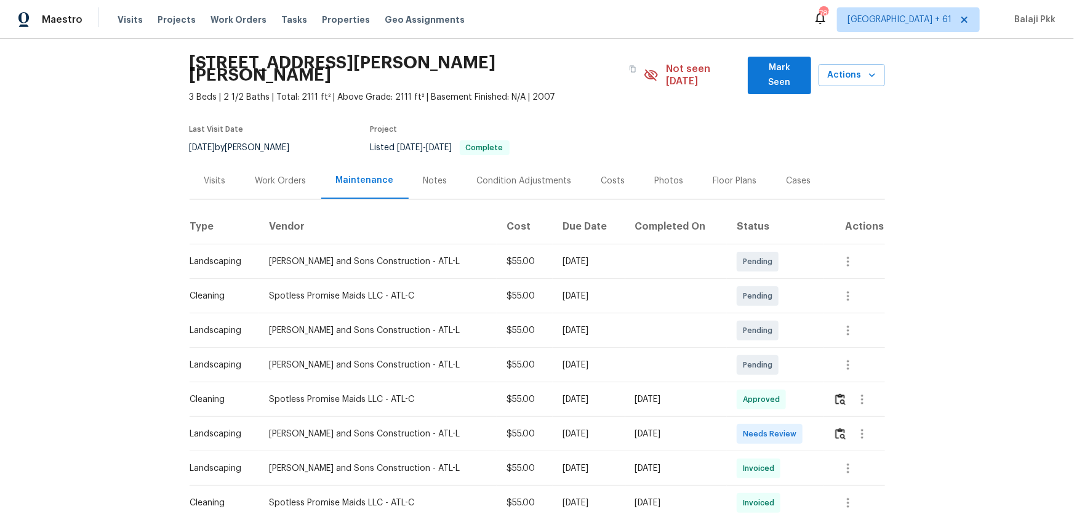
scroll to position [55, 0]
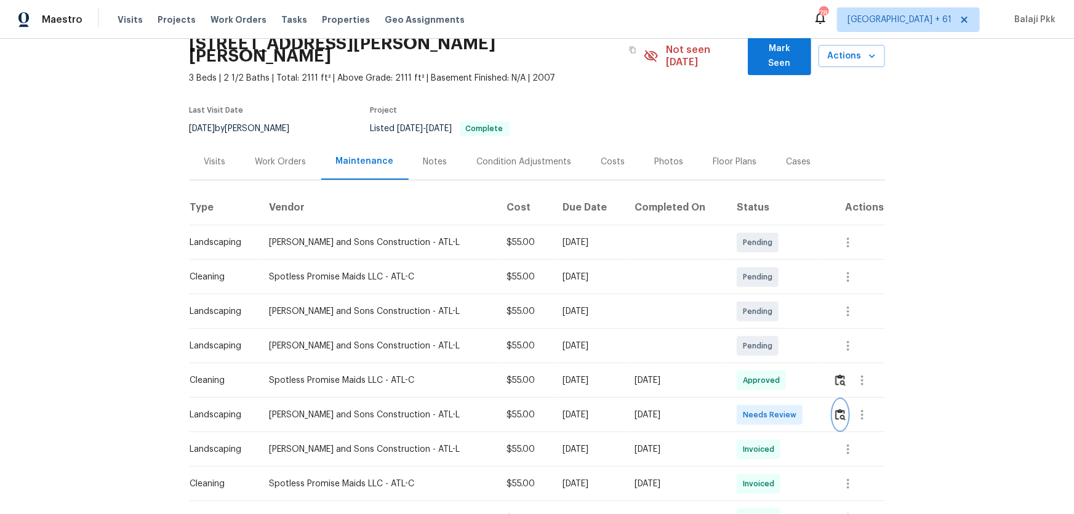
click at [764, 339] on img "button" at bounding box center [840, 415] width 10 height 12
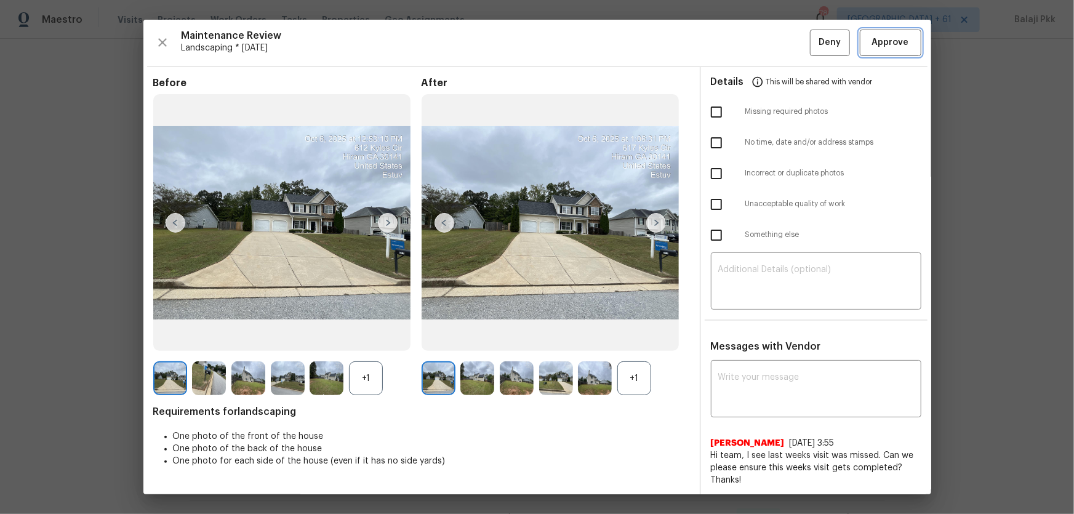
click at [764, 49] on span "Approve" at bounding box center [890, 42] width 37 height 15
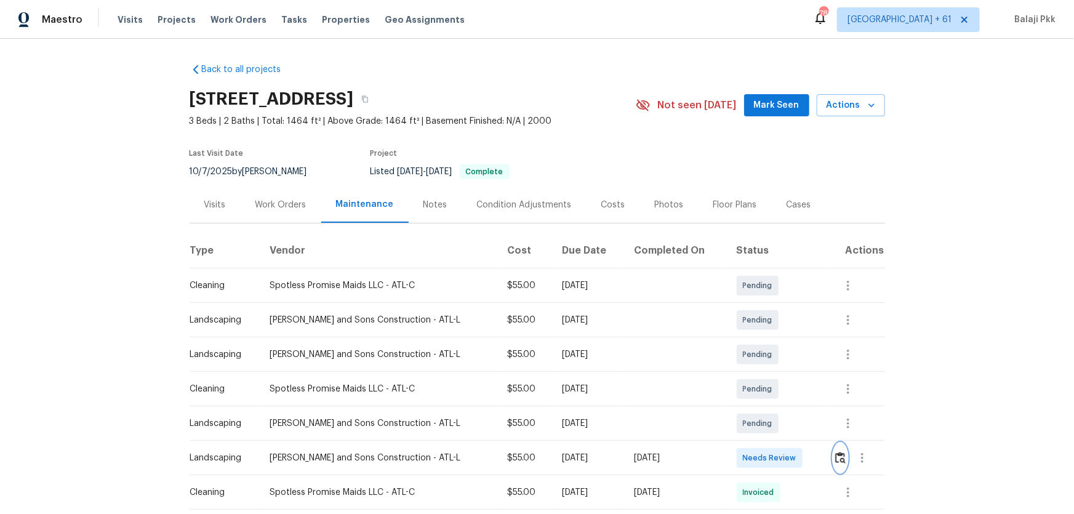
click at [764, 339] on img "button" at bounding box center [840, 458] width 10 height 12
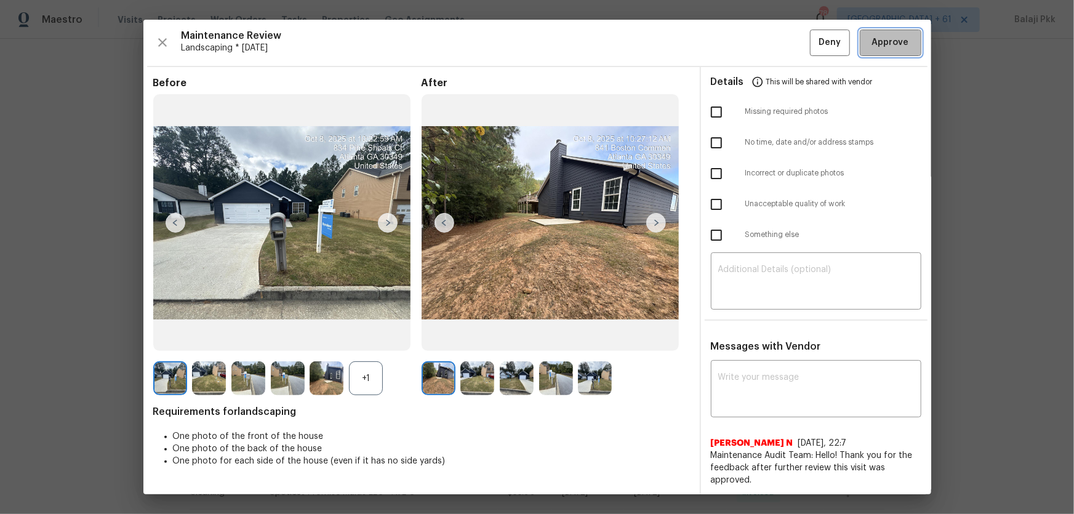
click at [764, 53] on button "Approve" at bounding box center [891, 43] width 62 height 26
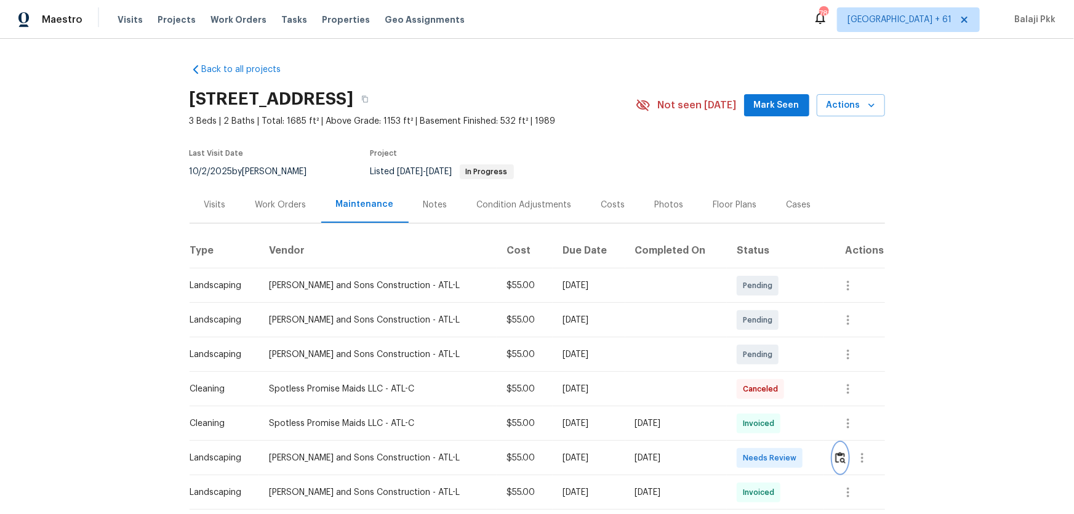
click at [764, 339] on button "button" at bounding box center [840, 458] width 14 height 30
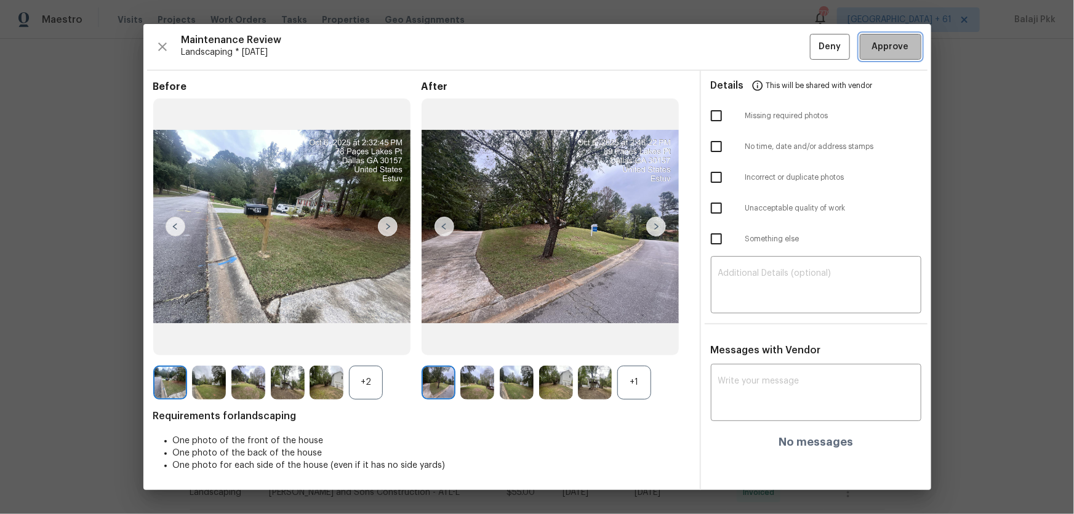
click at [764, 53] on span "Approve" at bounding box center [890, 46] width 37 height 15
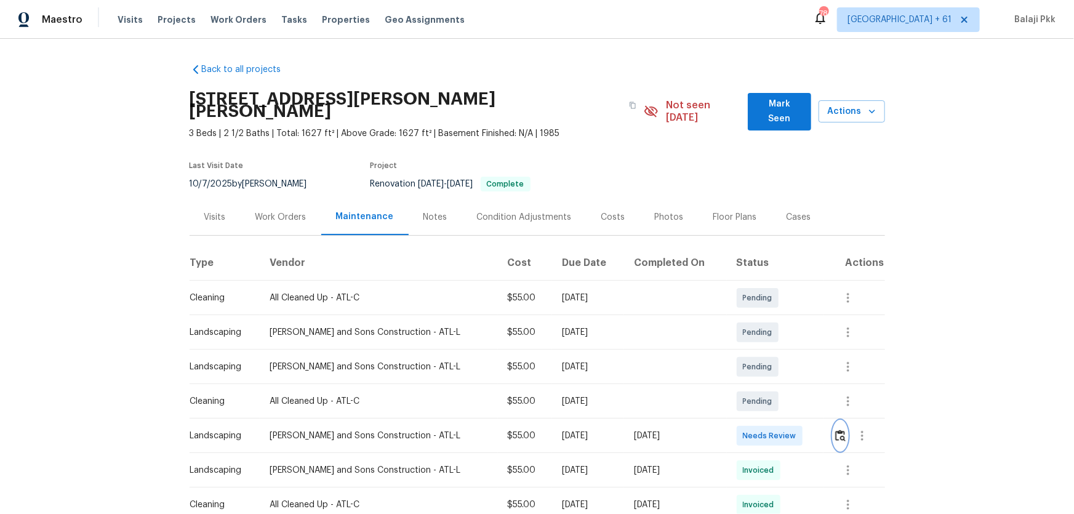
click at [764, 339] on img "button" at bounding box center [840, 436] width 10 height 12
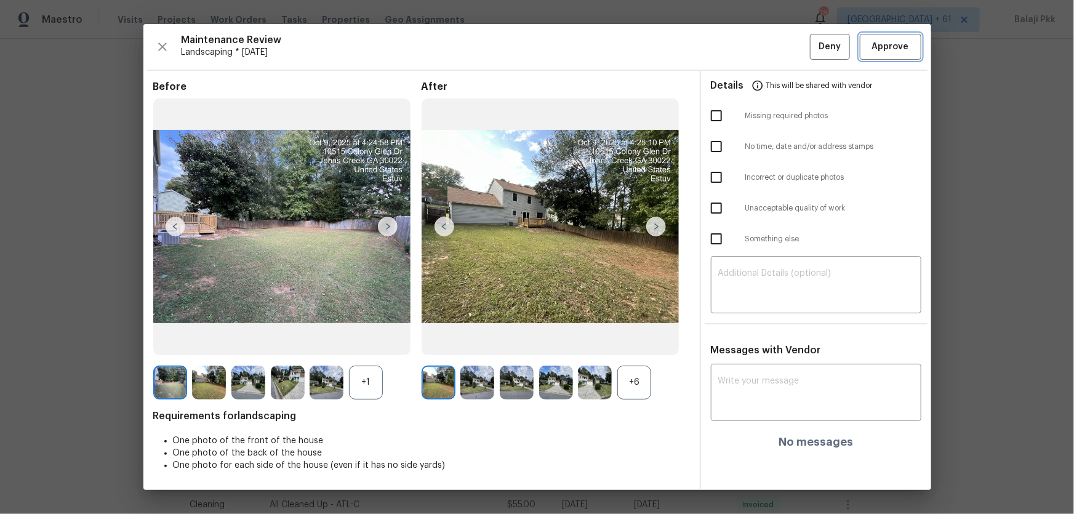
click at [764, 40] on button "Approve" at bounding box center [891, 47] width 62 height 26
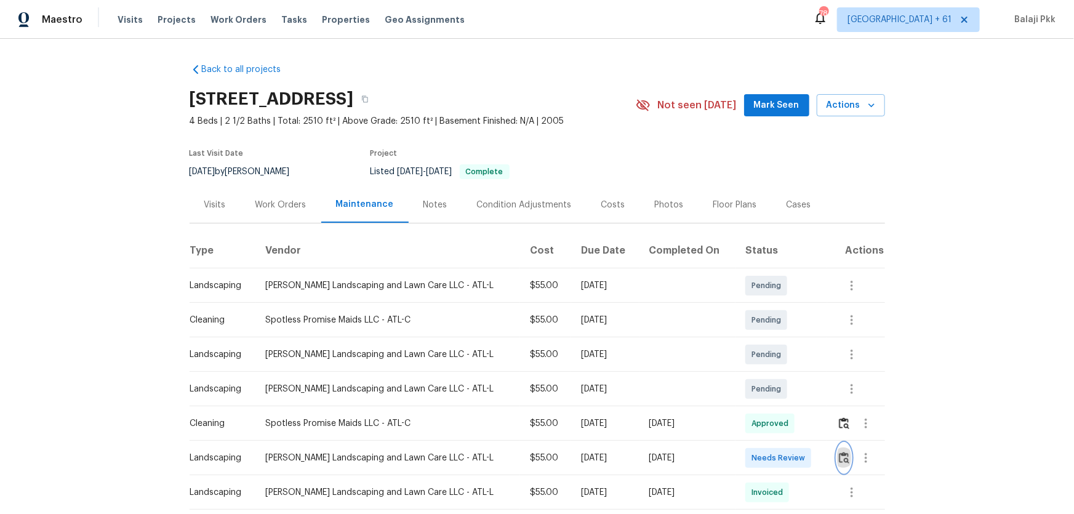
click at [764, 339] on img "button" at bounding box center [844, 458] width 10 height 12
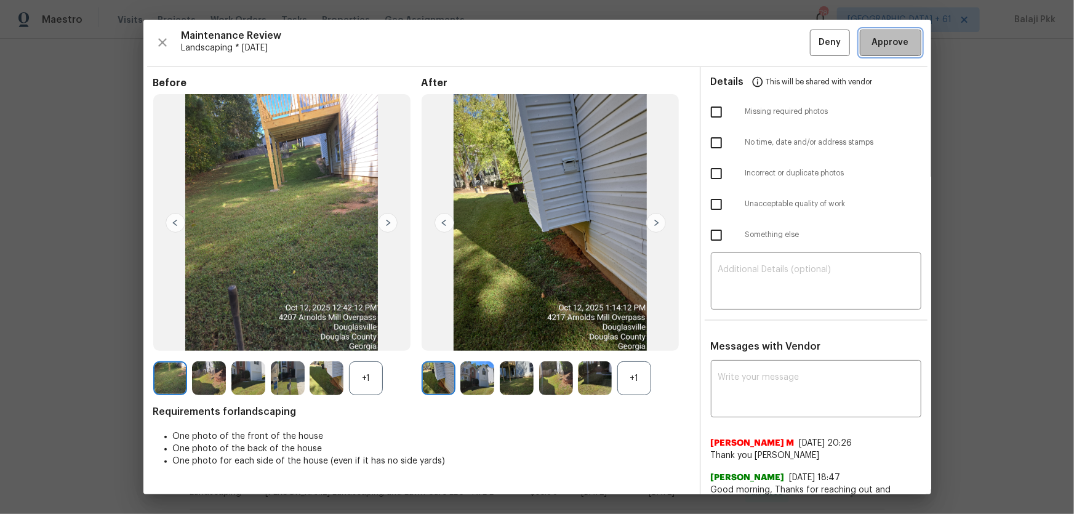
click at [764, 43] on span "Approve" at bounding box center [890, 42] width 37 height 15
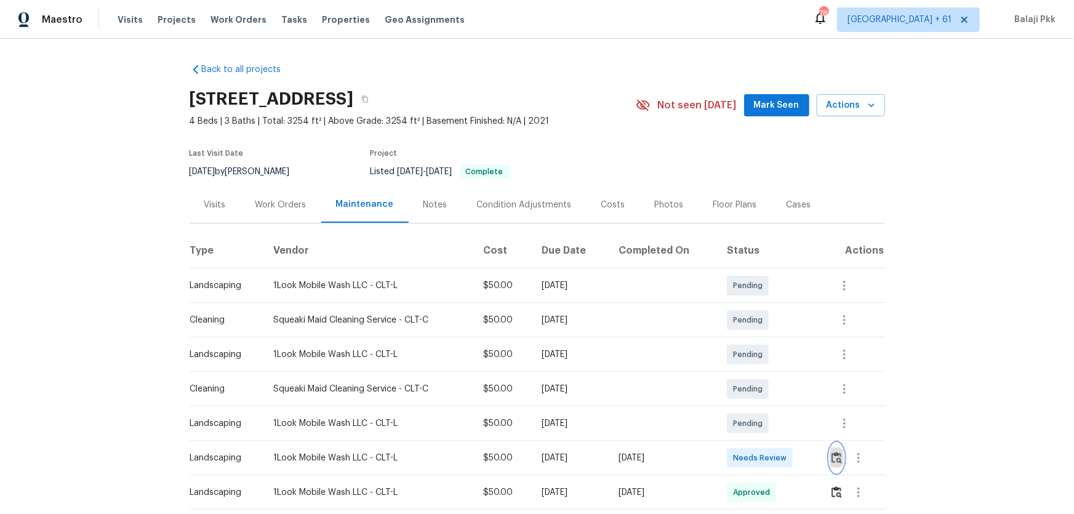
click at [764, 339] on img "button" at bounding box center [836, 458] width 10 height 12
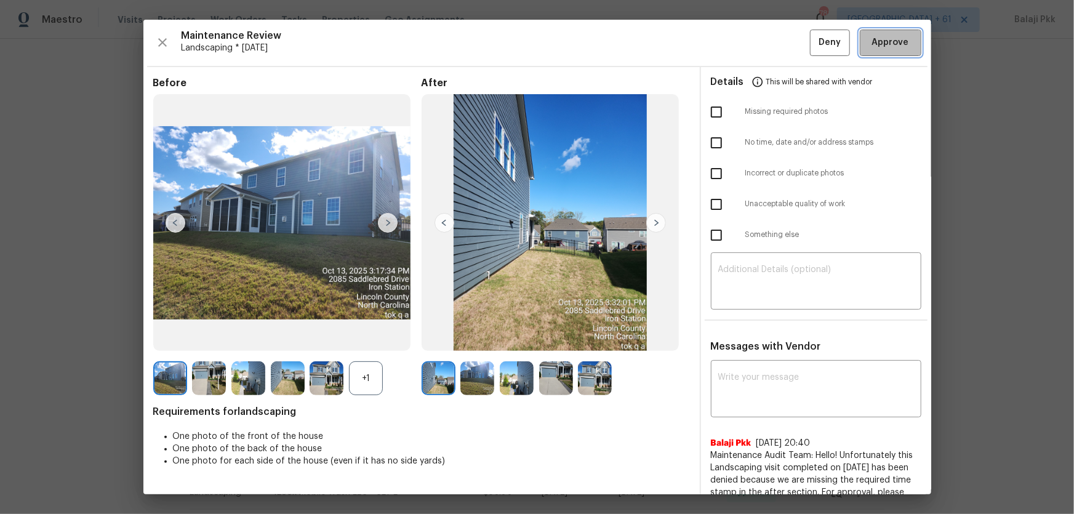
drag, startPoint x: 889, startPoint y: 54, endPoint x: 753, endPoint y: 0, distance: 147.0
click at [764, 53] on button "Approve" at bounding box center [891, 43] width 62 height 26
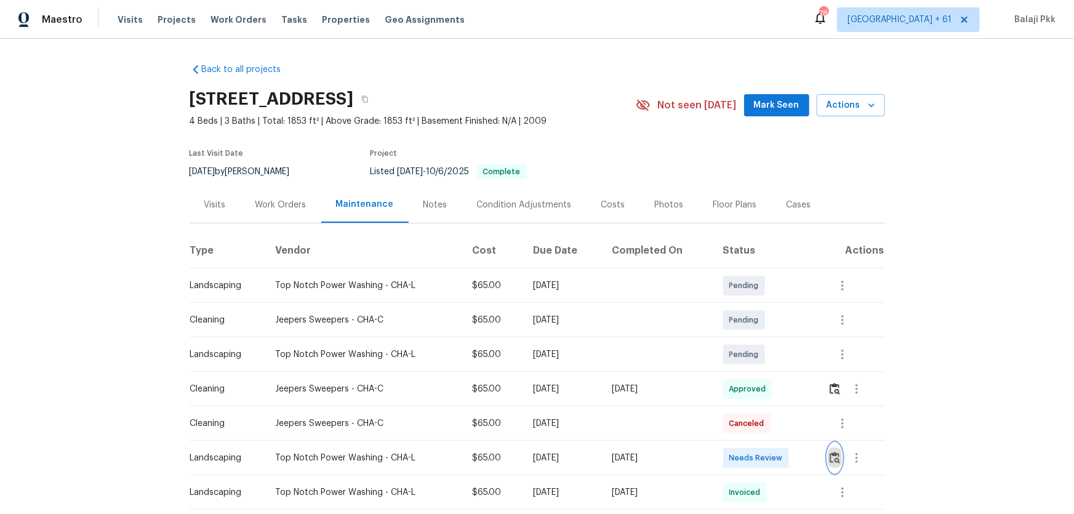
click at [764, 339] on button "button" at bounding box center [835, 458] width 14 height 30
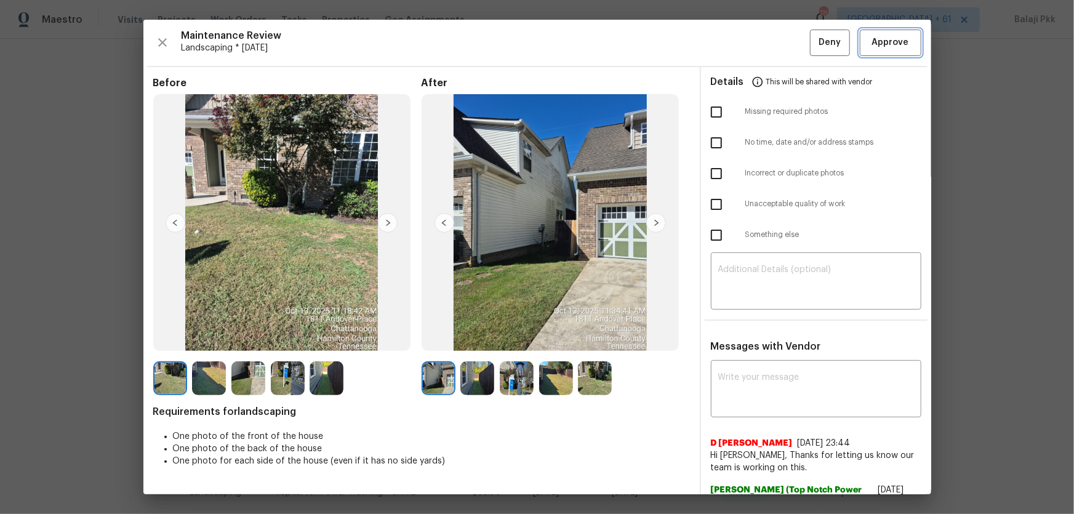
click at [764, 49] on span "Approve" at bounding box center [891, 42] width 42 height 15
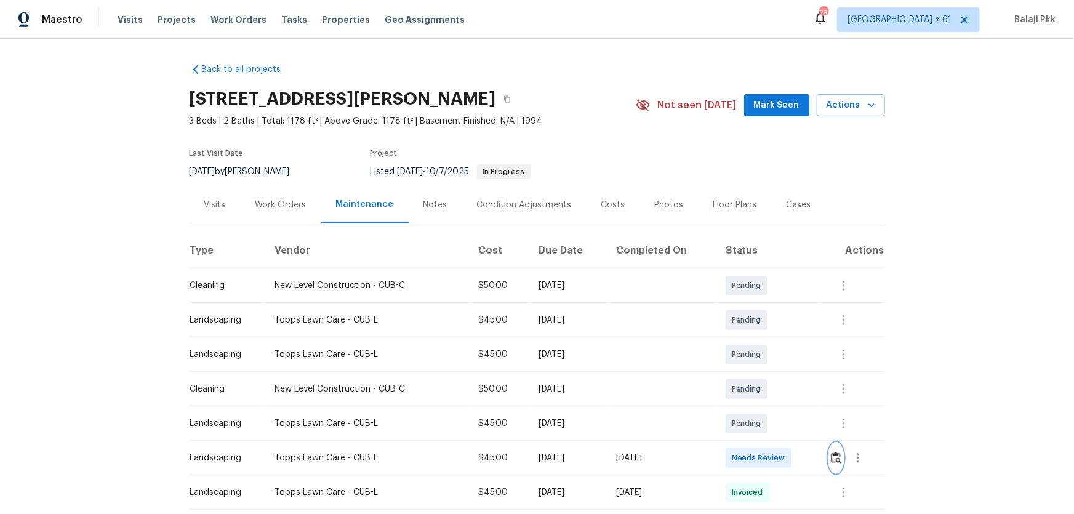
click at [764, 339] on button "button" at bounding box center [836, 458] width 14 height 30
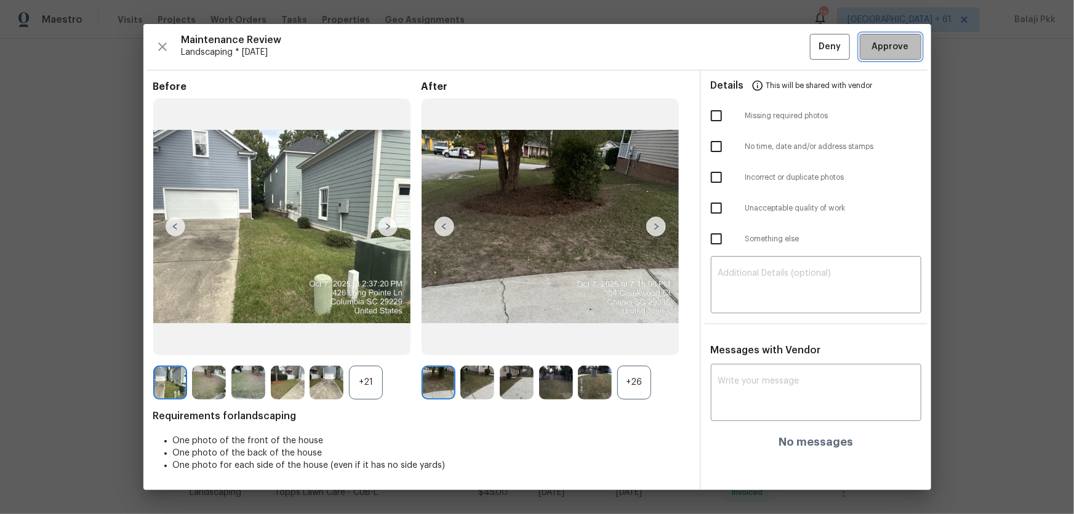
click at [764, 52] on button "Approve" at bounding box center [891, 47] width 62 height 26
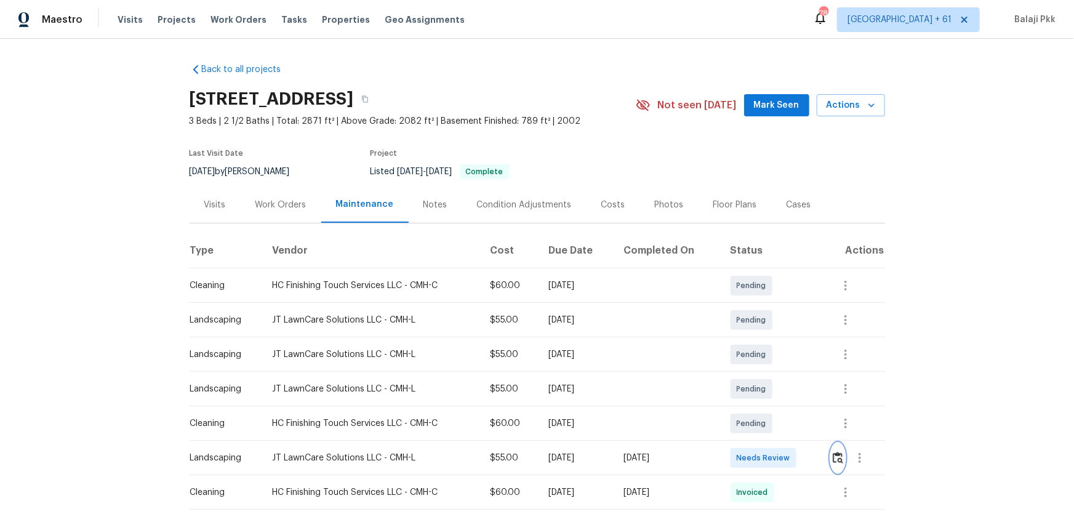
click at [764, 339] on img "button" at bounding box center [838, 458] width 10 height 12
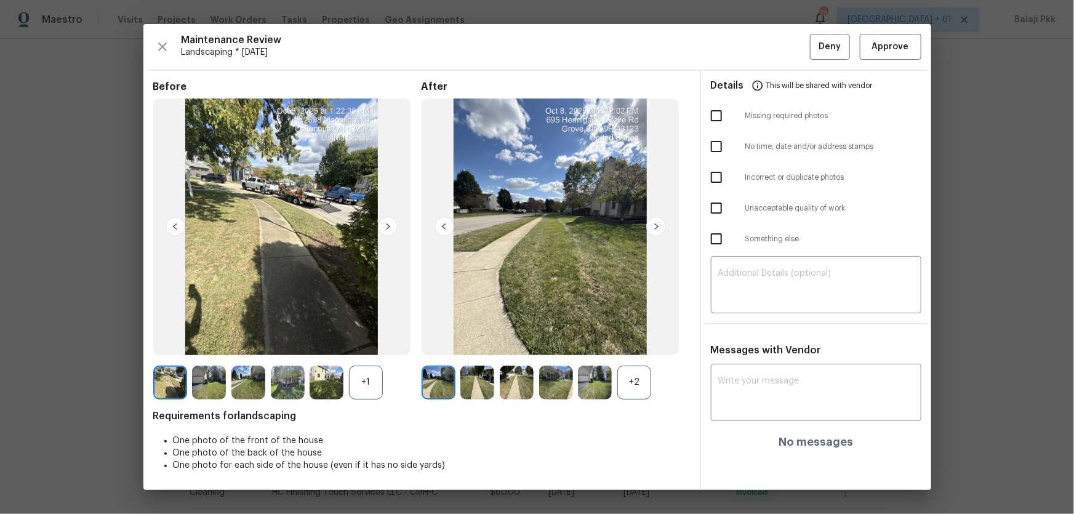
click at [634, 339] on div "+2" at bounding box center [634, 383] width 34 height 34
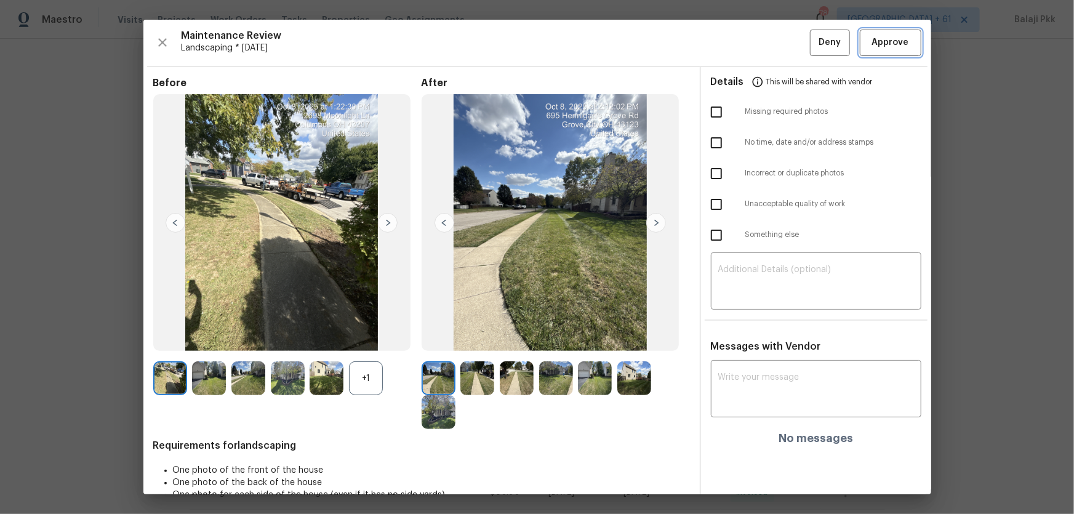
click at [764, 34] on button "Approve" at bounding box center [891, 43] width 62 height 26
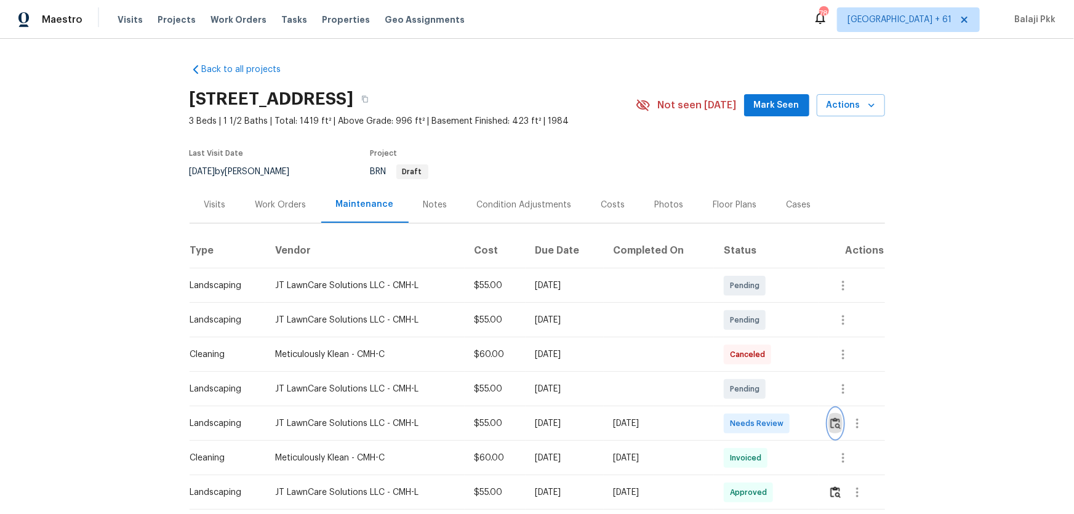
click at [764, 339] on img "button" at bounding box center [835, 423] width 10 height 12
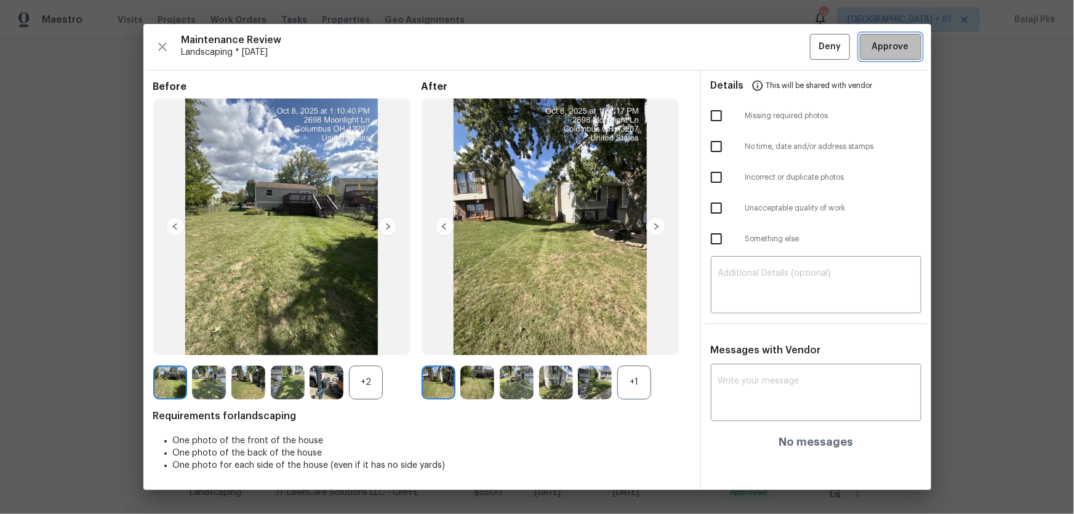
click at [764, 51] on span "Approve" at bounding box center [890, 46] width 37 height 15
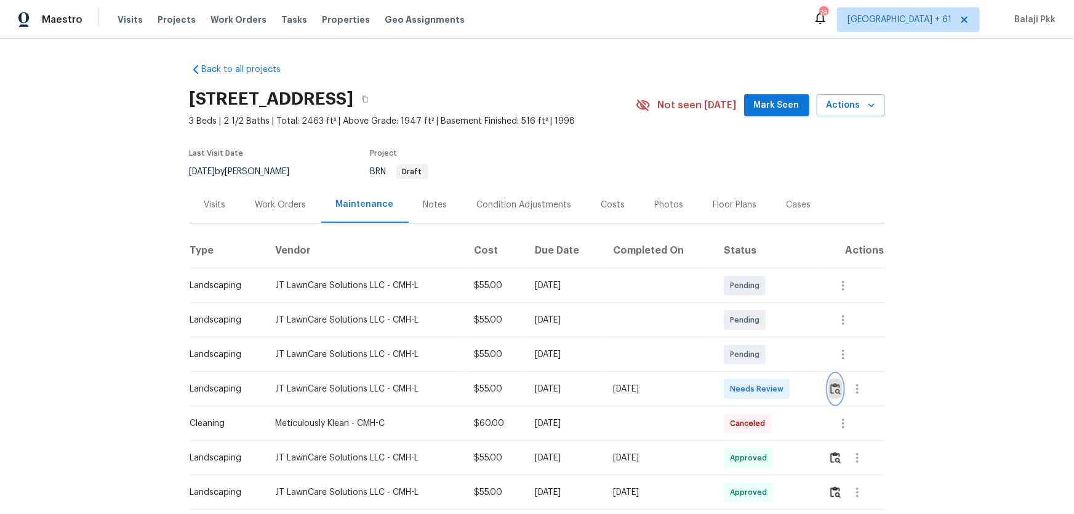
click at [764, 339] on img "button" at bounding box center [835, 389] width 10 height 12
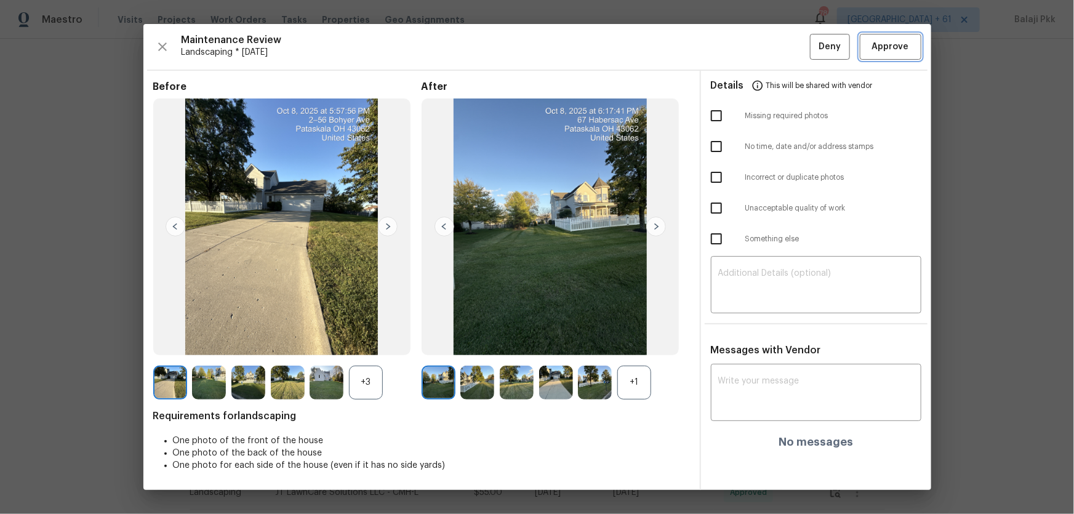
click at [764, 43] on span "Approve" at bounding box center [890, 46] width 37 height 15
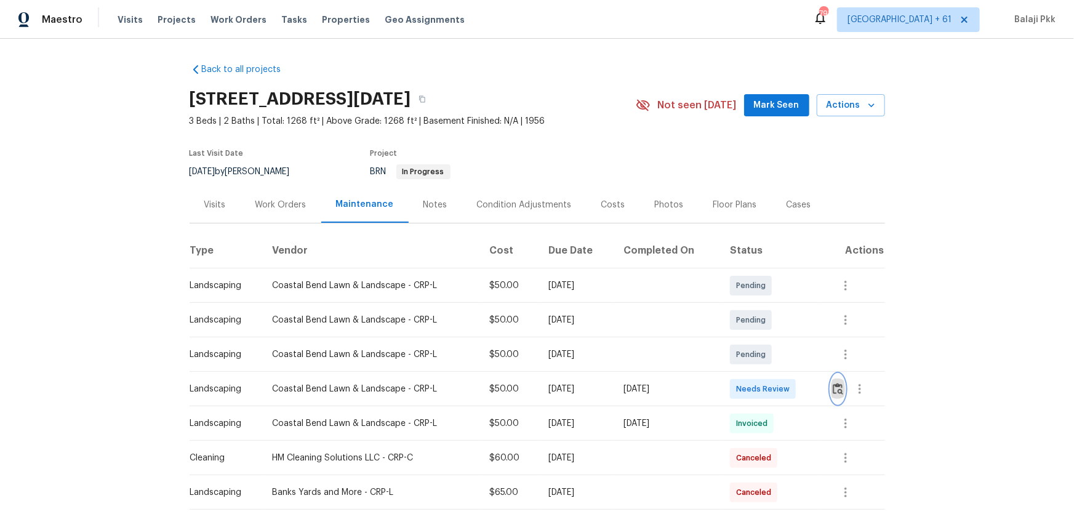
click at [764, 339] on img "button" at bounding box center [838, 389] width 10 height 12
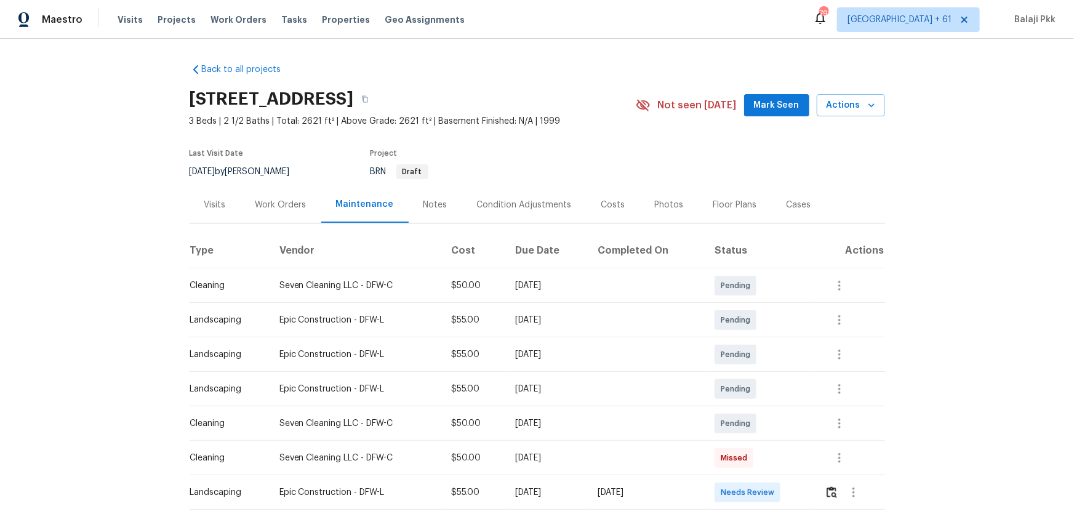
scroll to position [223, 0]
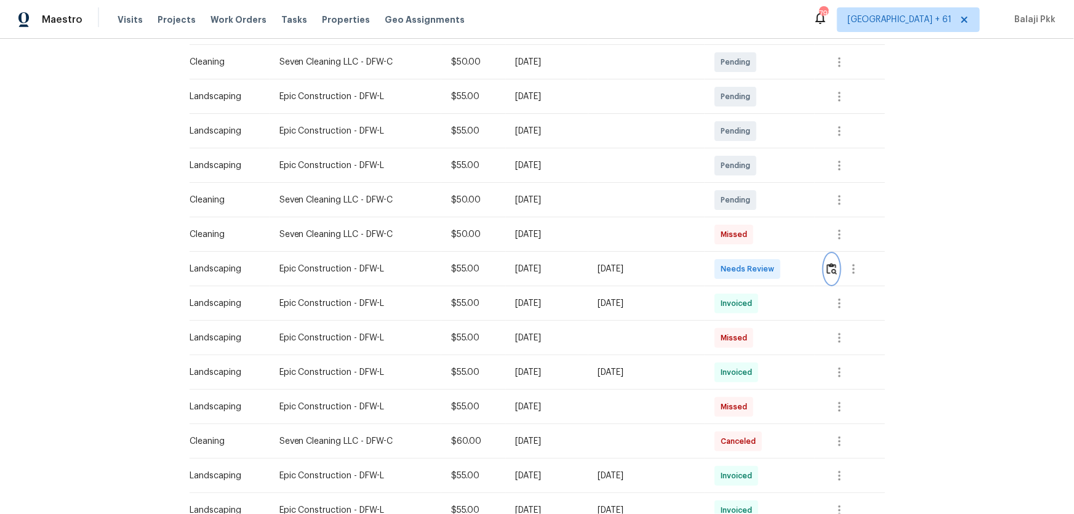
click at [764, 275] on button "button" at bounding box center [832, 269] width 14 height 30
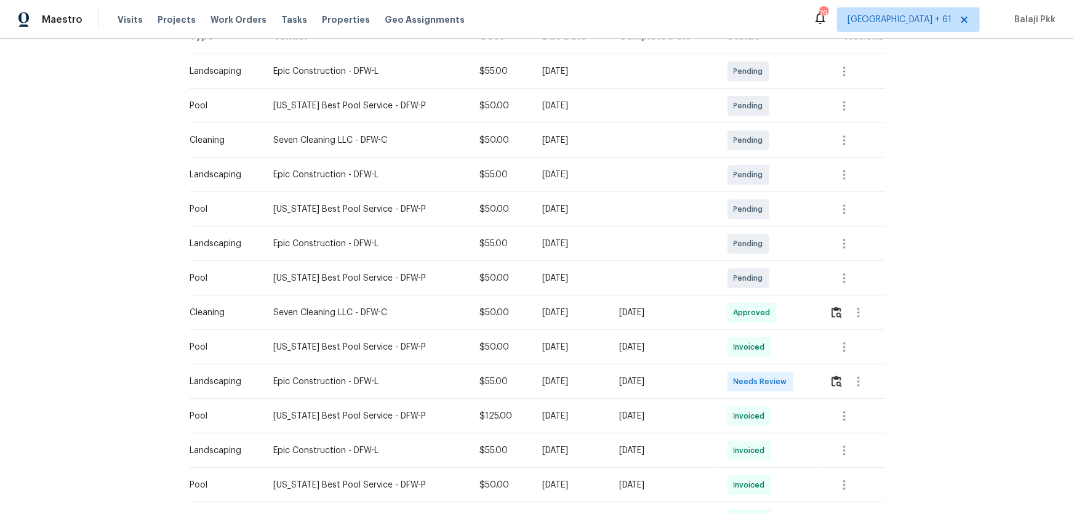
scroll to position [223, 0]
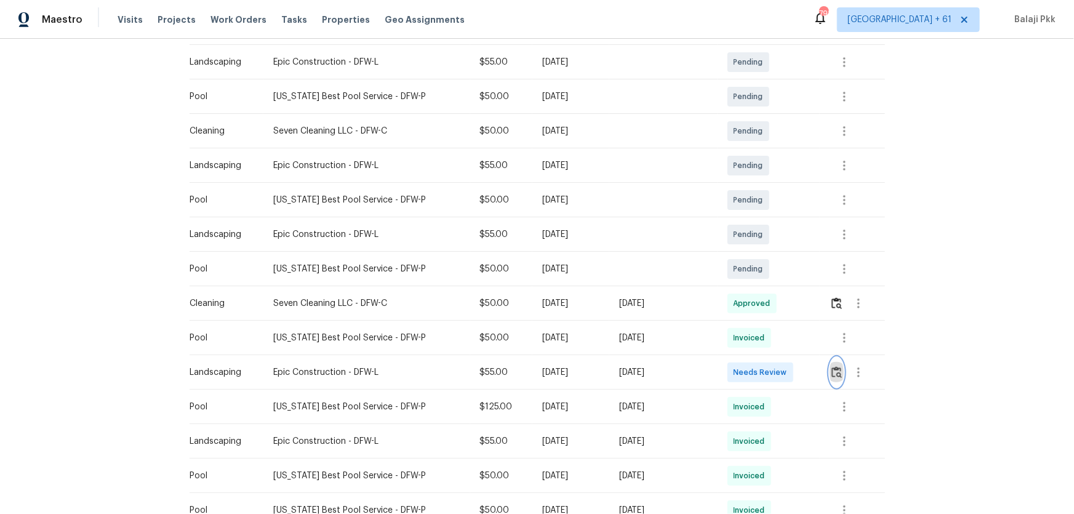
click at [764, 339] on button "button" at bounding box center [837, 373] width 14 height 30
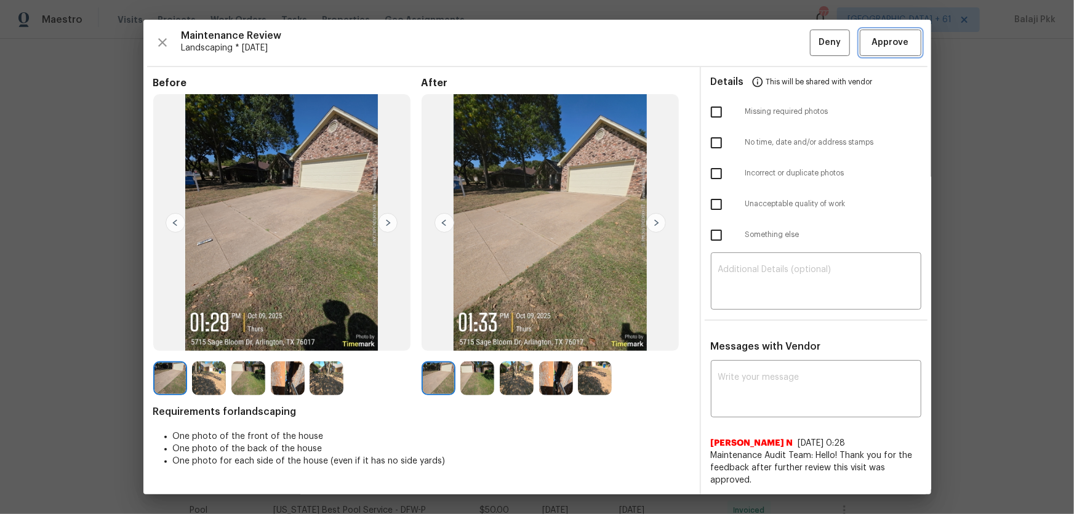
click at [764, 45] on span "Approve" at bounding box center [890, 42] width 37 height 15
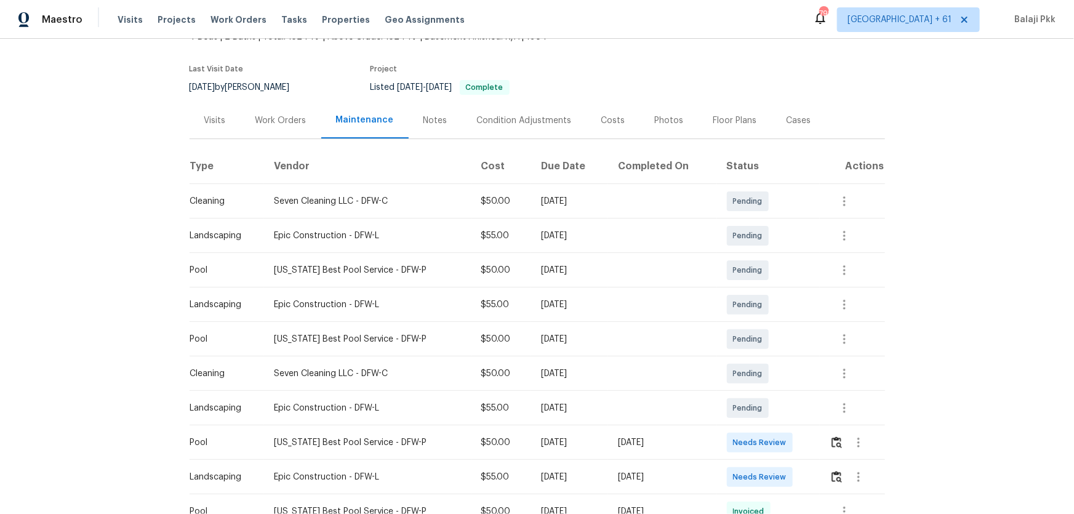
scroll to position [223, 0]
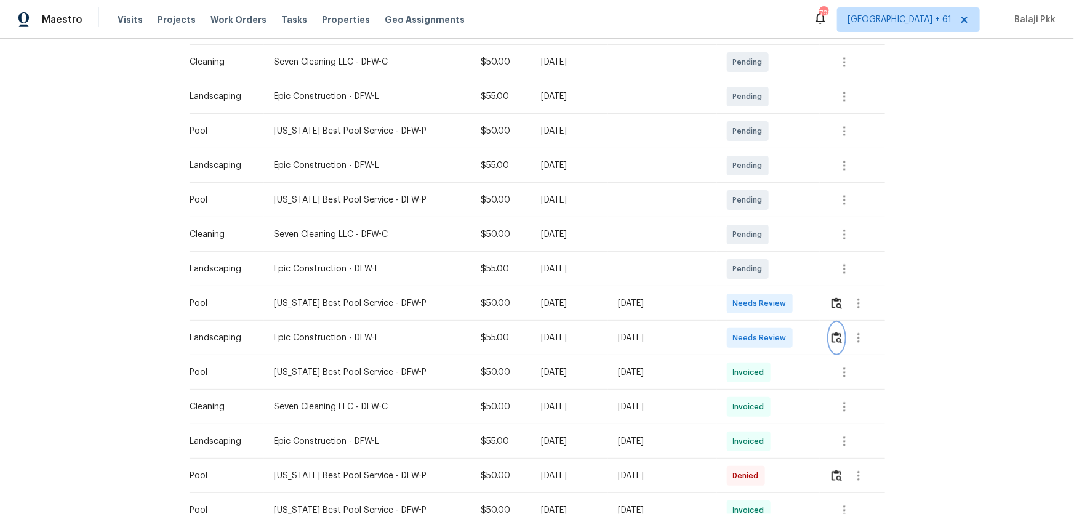
click at [764, 339] on img "button" at bounding box center [836, 338] width 10 height 12
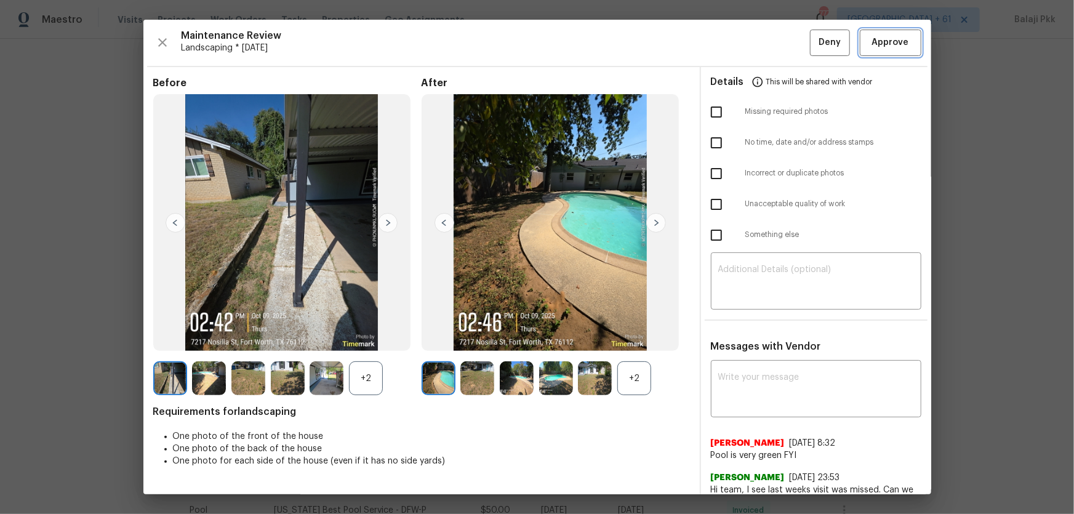
click at [764, 44] on span "Approve" at bounding box center [890, 42] width 37 height 15
